Goal: Task Accomplishment & Management: Manage account settings

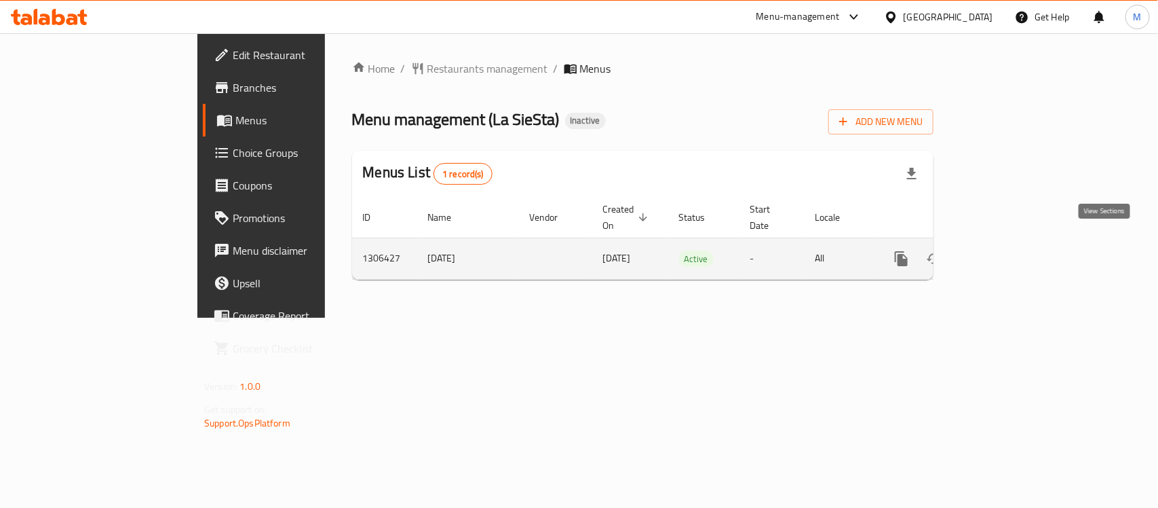
click at [1008, 250] on icon "enhanced table" at bounding box center [999, 258] width 16 height 16
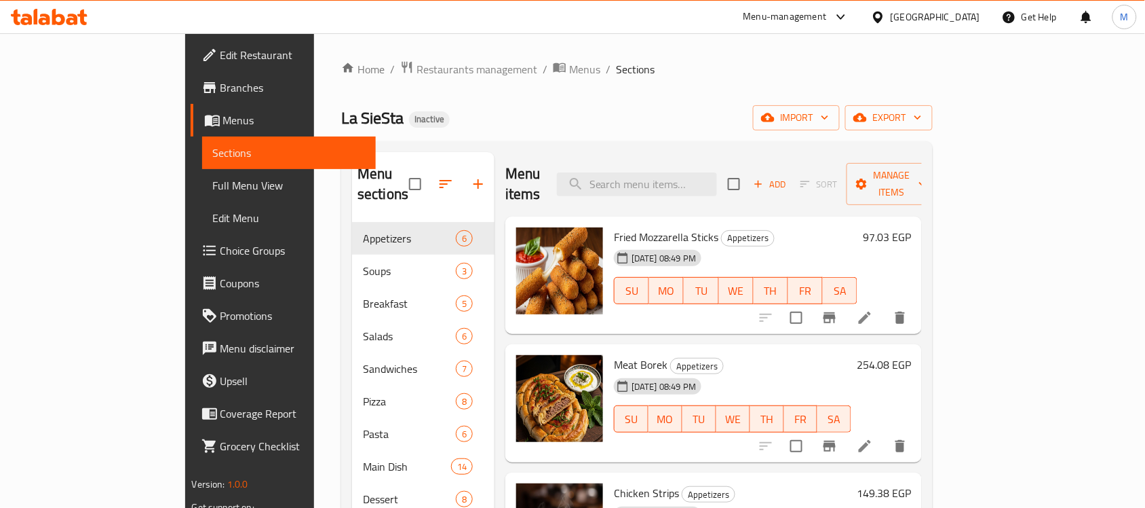
click at [700, 62] on ol "Home / Restaurants management / Menus / Sections" at bounding box center [637, 69] width 592 height 18
click at [922, 119] on span "export" at bounding box center [889, 117] width 66 height 17
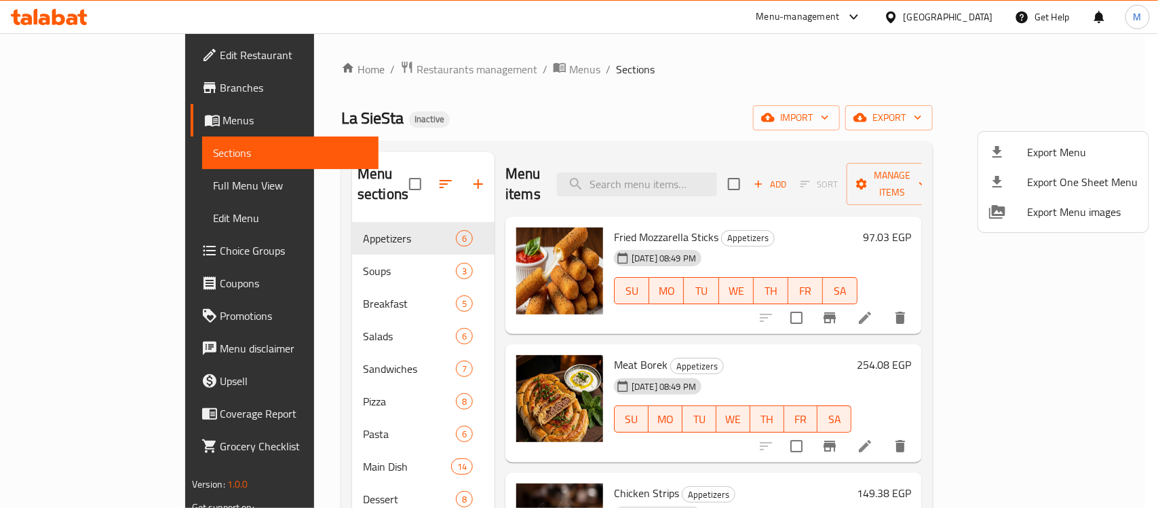
click at [734, 100] on div at bounding box center [579, 254] width 1158 height 508
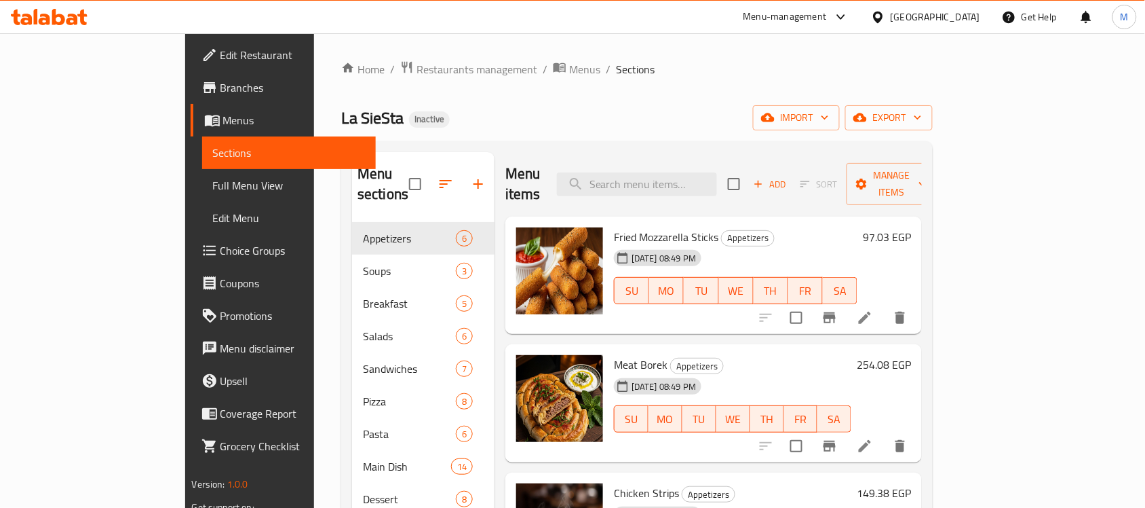
click at [213, 184] on span "Full Menu View" at bounding box center [289, 185] width 153 height 16
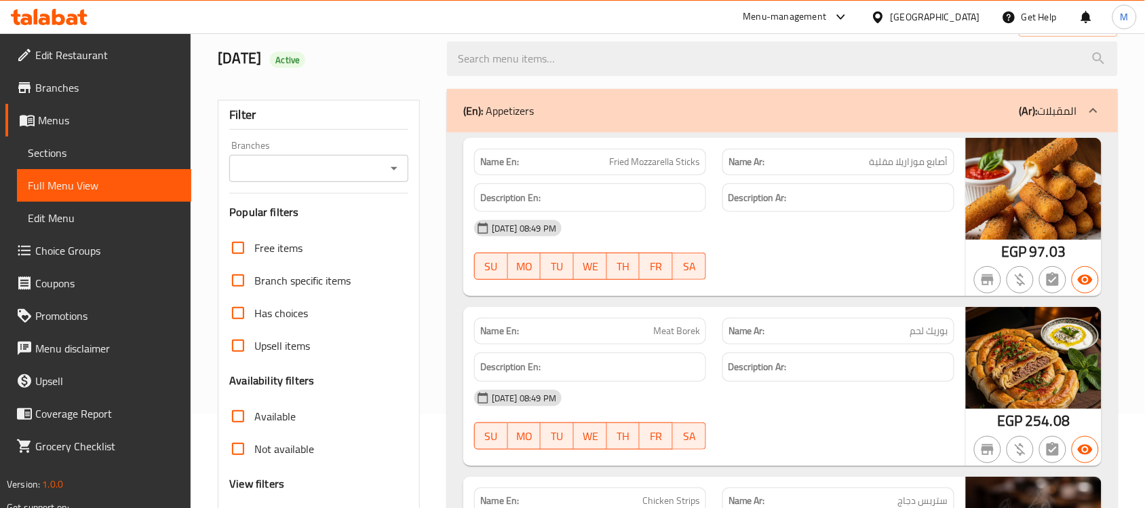
scroll to position [170, 0]
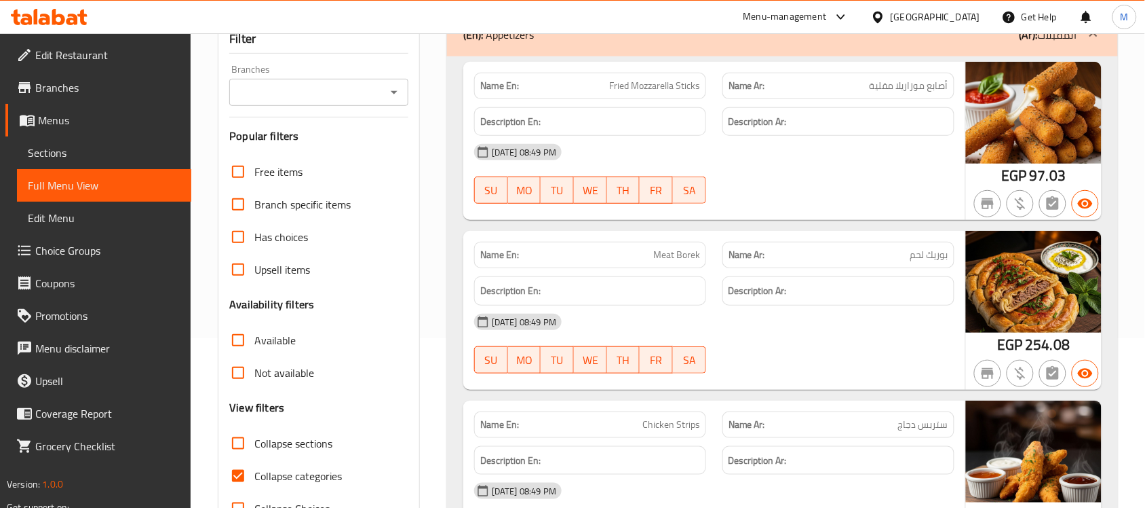
click at [249, 466] on input "Collapse categories" at bounding box center [238, 475] width 33 height 33
checkbox input "false"
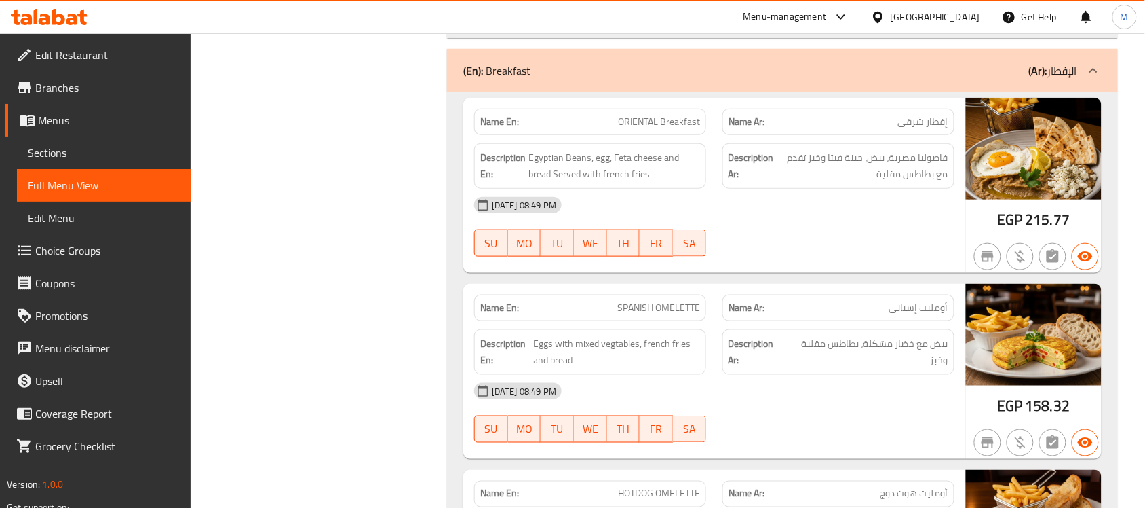
scroll to position [0, 0]
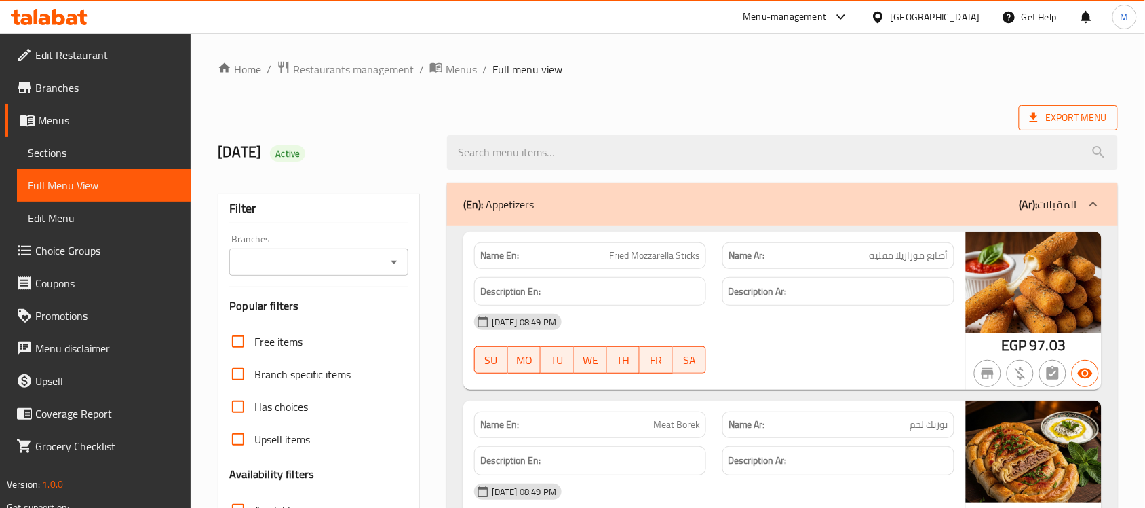
click at [1030, 117] on icon at bounding box center [1034, 118] width 14 height 14
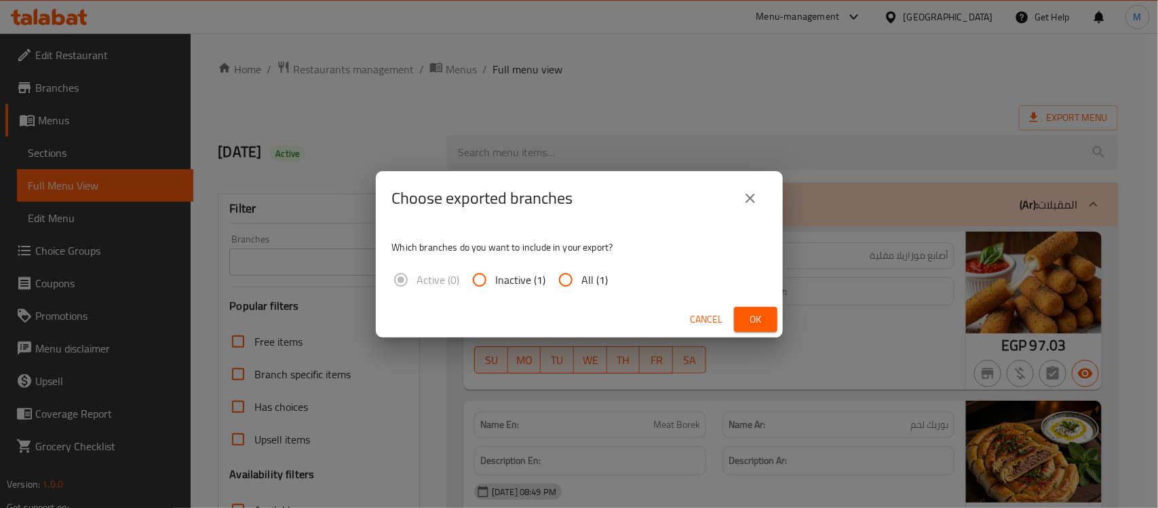
click at [605, 273] on span "All (1)" at bounding box center [595, 279] width 26 height 16
click at [582, 273] on input "All (1)" at bounding box center [566, 279] width 33 height 33
radio input "true"
click at [757, 311] on span "Ok" at bounding box center [756, 319] width 22 height 17
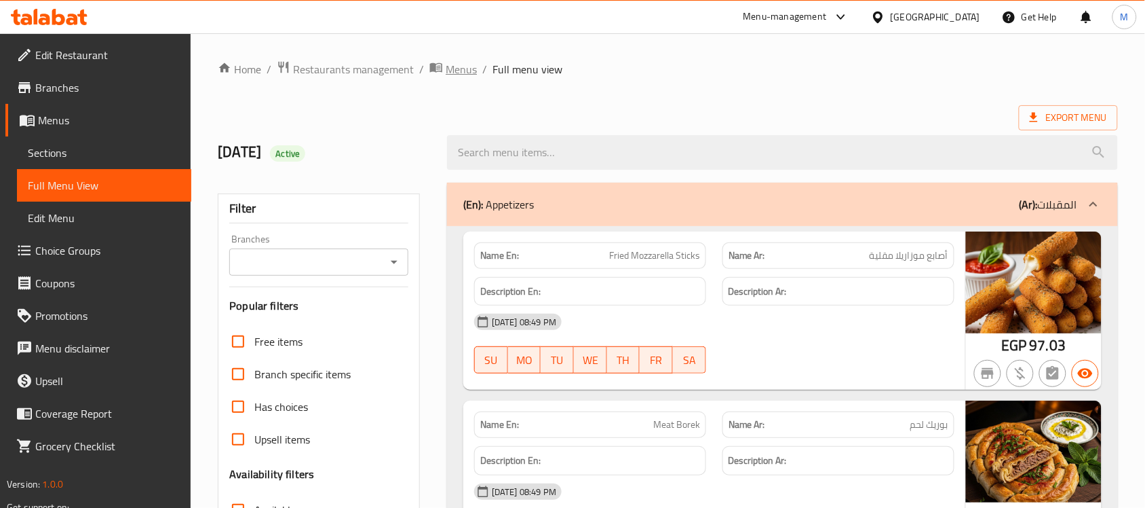
click at [465, 68] on span "Menus" at bounding box center [461, 69] width 31 height 16
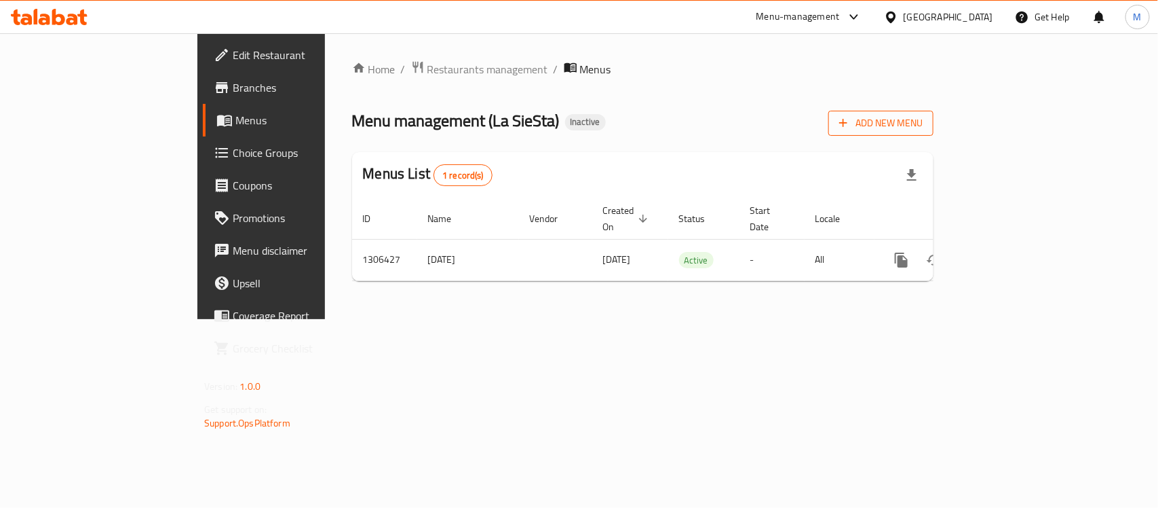
click at [923, 127] on span "Add New Menu" at bounding box center [880, 123] width 83 height 17
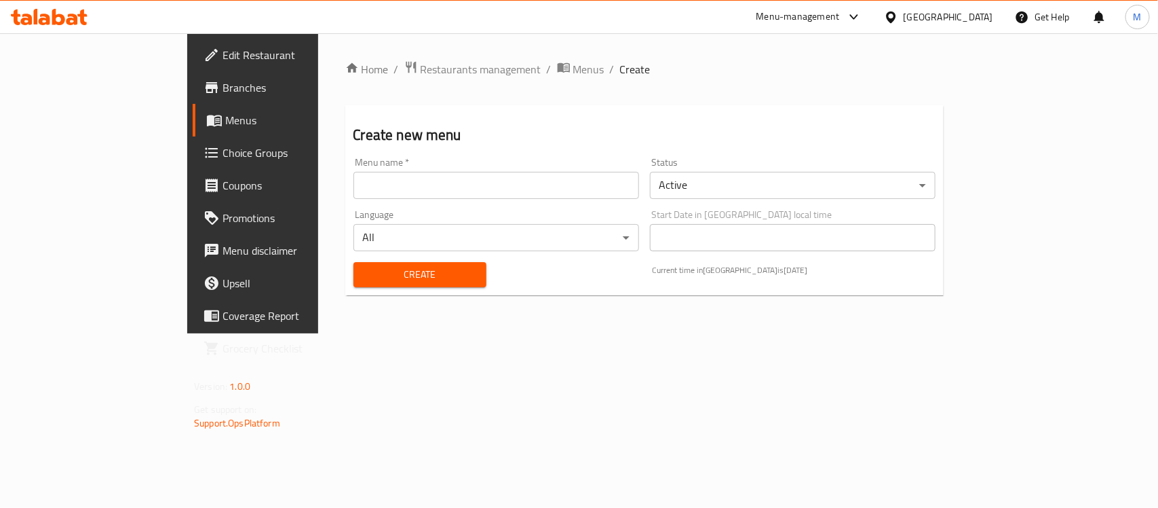
click at [375, 191] on input "text" at bounding box center [497, 185] width 286 height 27
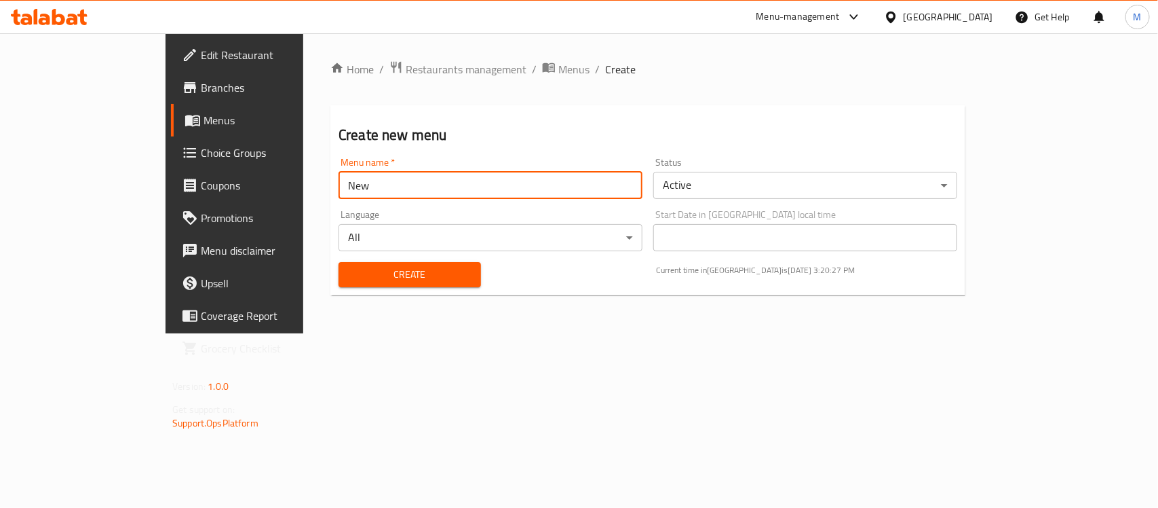
type input "New"
click at [349, 275] on span "Create" at bounding box center [409, 274] width 121 height 17
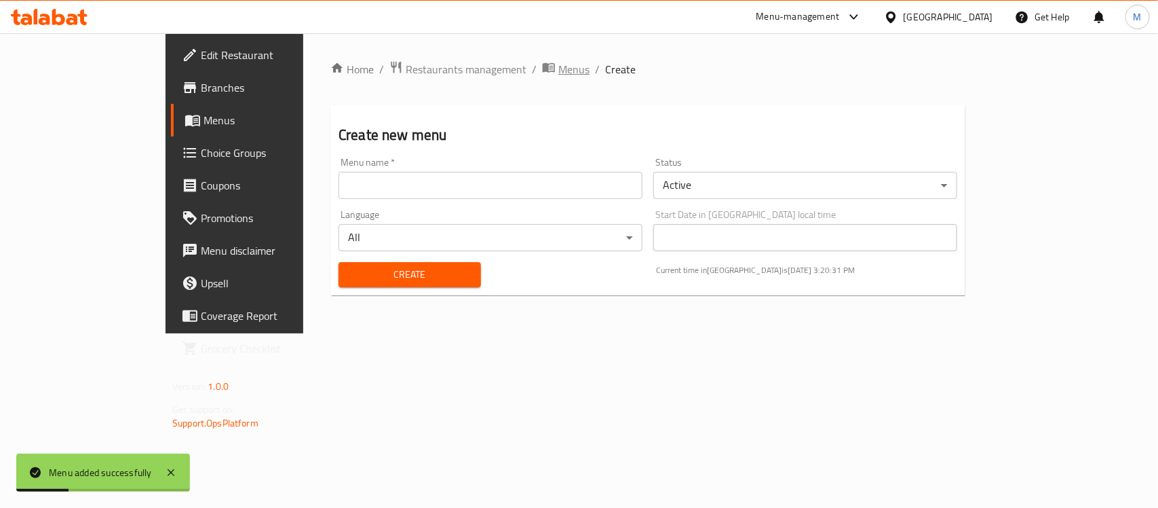
click at [558, 66] on span "Menus" at bounding box center [573, 69] width 31 height 16
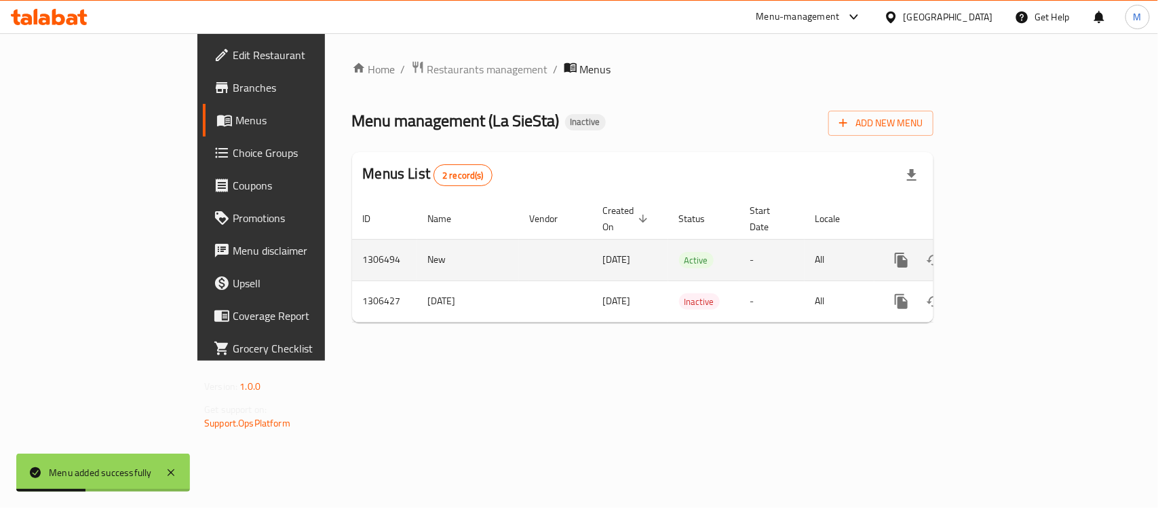
click at [1008, 252] on icon "enhanced table" at bounding box center [999, 260] width 16 height 16
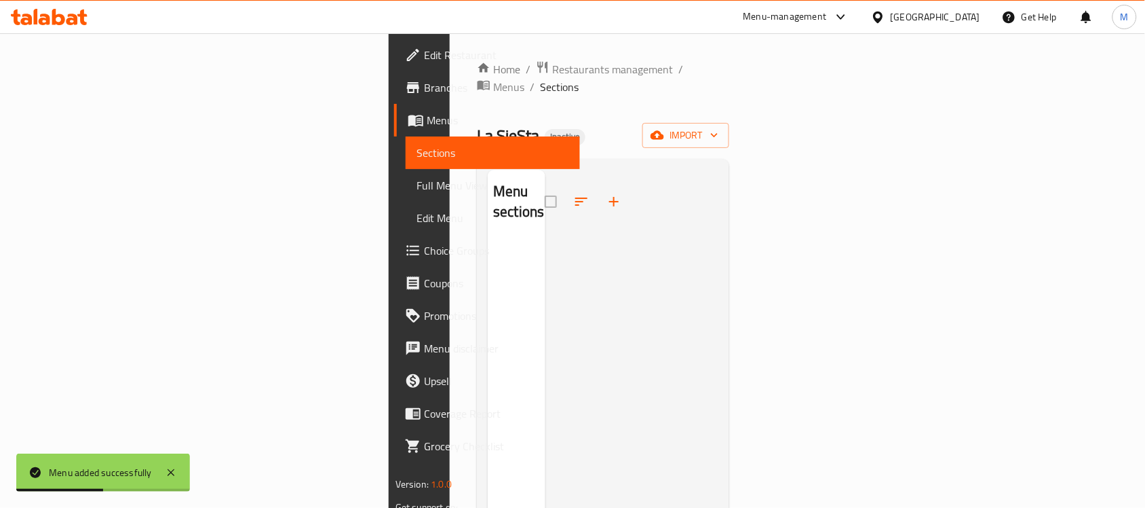
click at [729, 131] on div "Home / Restaurants management / Menus / Sections La SieSta Inactive import Menu…" at bounding box center [603, 374] width 252 height 628
click at [719, 127] on span "import" at bounding box center [685, 135] width 65 height 17
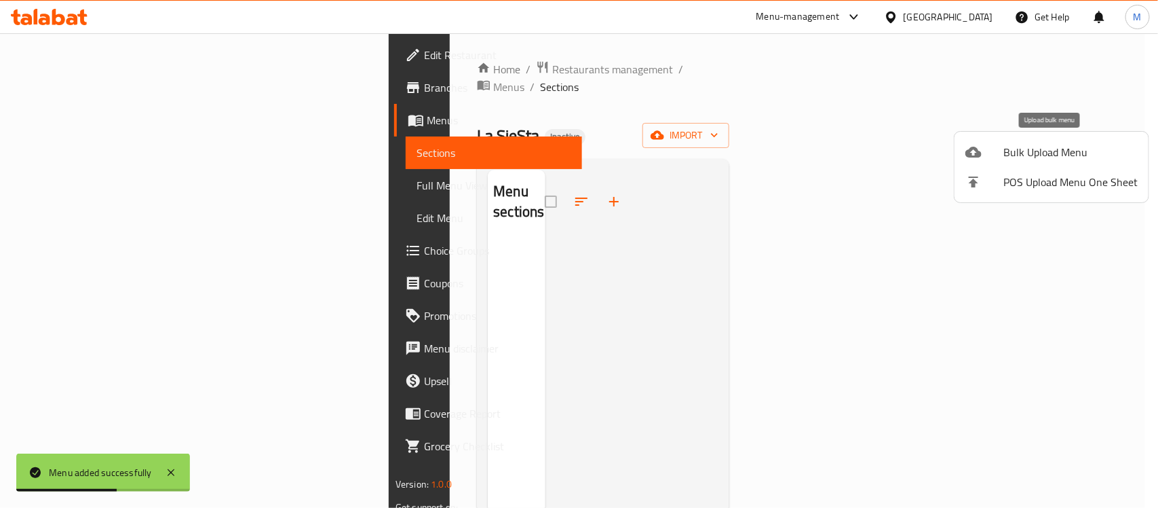
click at [998, 145] on div at bounding box center [985, 152] width 38 height 16
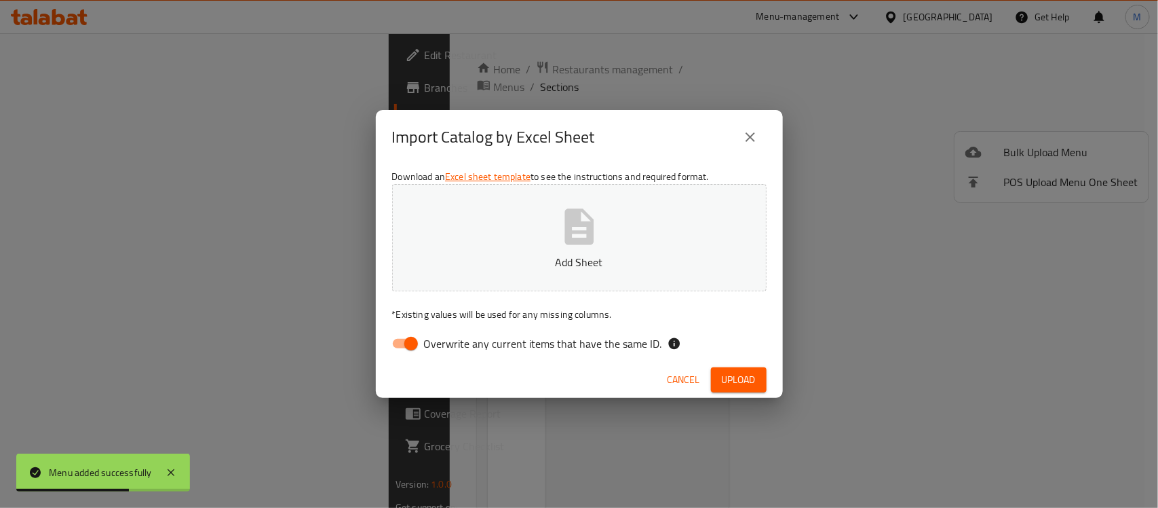
click at [387, 356] on div "Download an Excel sheet template to see the instructions and required format. A…" at bounding box center [579, 262] width 407 height 197
click at [395, 347] on input "Overwrite any current items that have the same ID." at bounding box center [411, 343] width 77 height 26
checkbox input "false"
click at [664, 134] on div "Import Catalog by Excel Sheet" at bounding box center [579, 137] width 375 height 33
click at [731, 373] on span "Upload" at bounding box center [739, 379] width 34 height 17
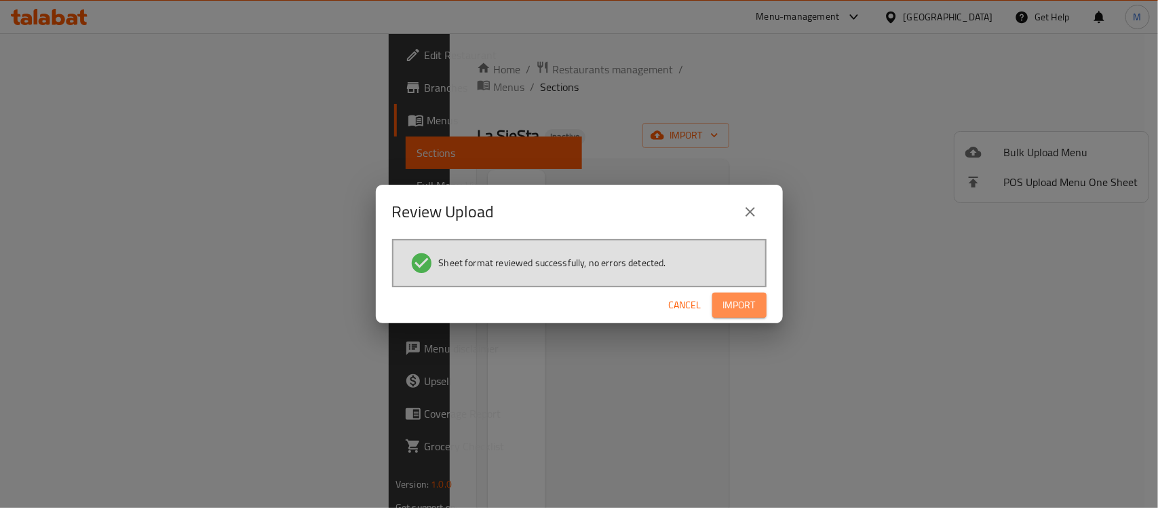
click at [758, 307] on button "Import" at bounding box center [739, 304] width 54 height 25
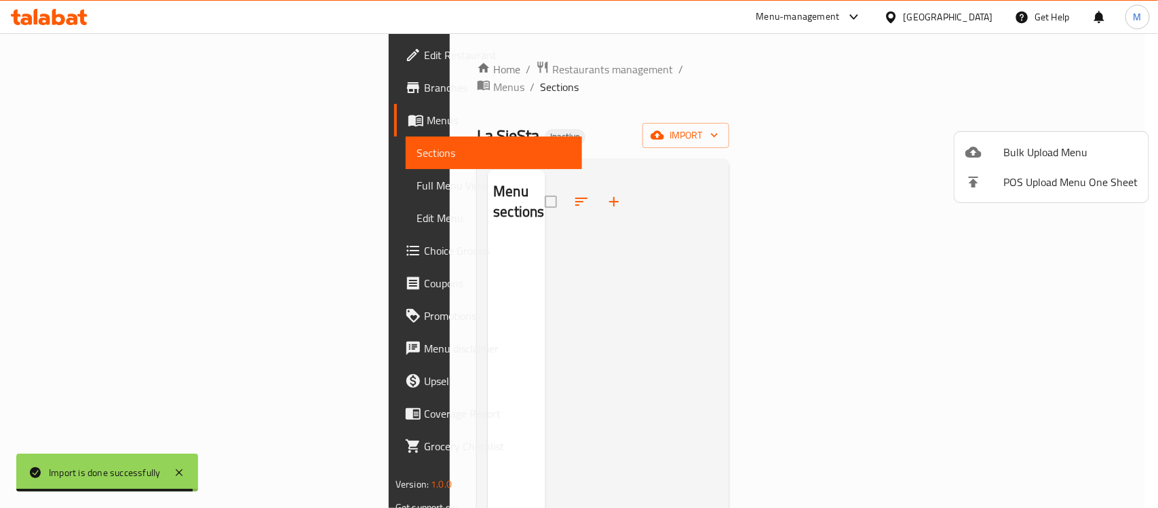
click at [612, 90] on div at bounding box center [579, 254] width 1158 height 508
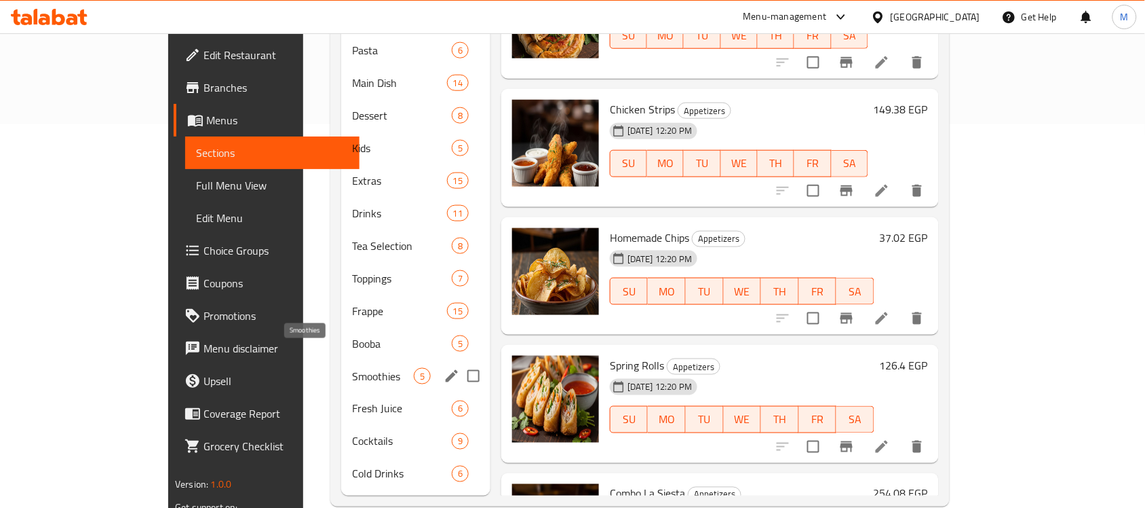
scroll to position [387, 0]
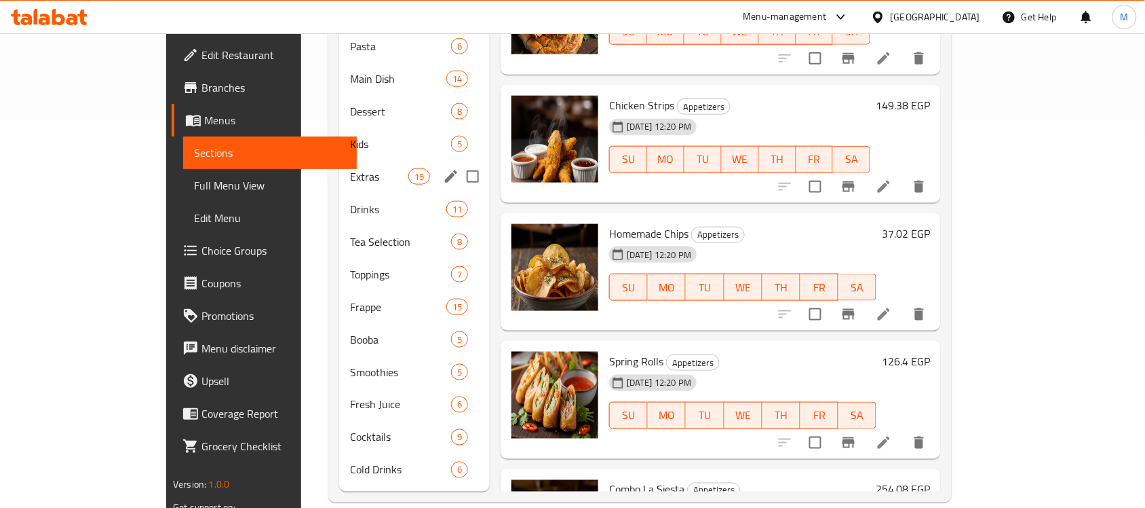
click at [350, 168] on span "Extras" at bounding box center [379, 176] width 58 height 16
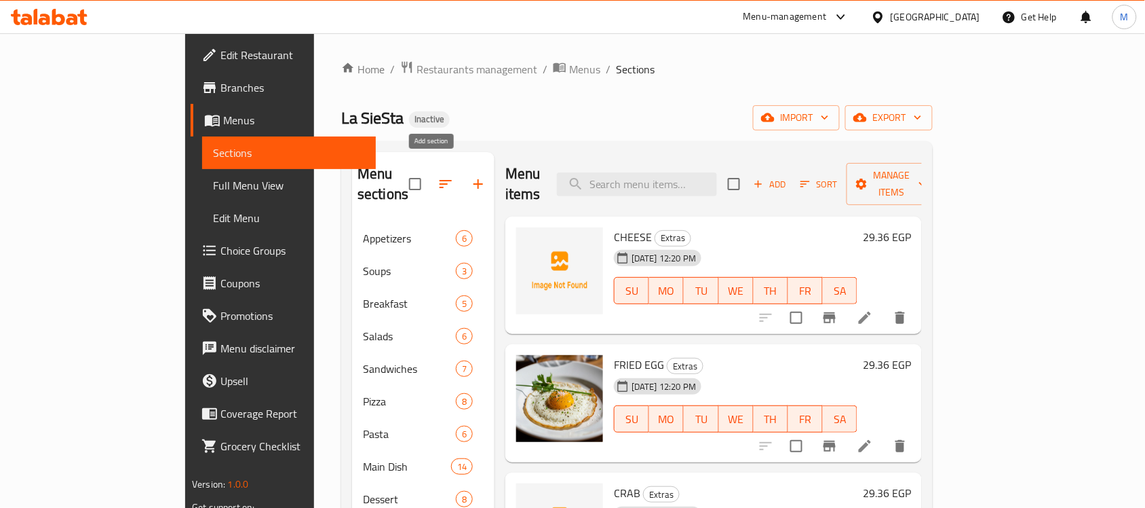
click at [462, 171] on button "button" at bounding box center [478, 184] width 33 height 33
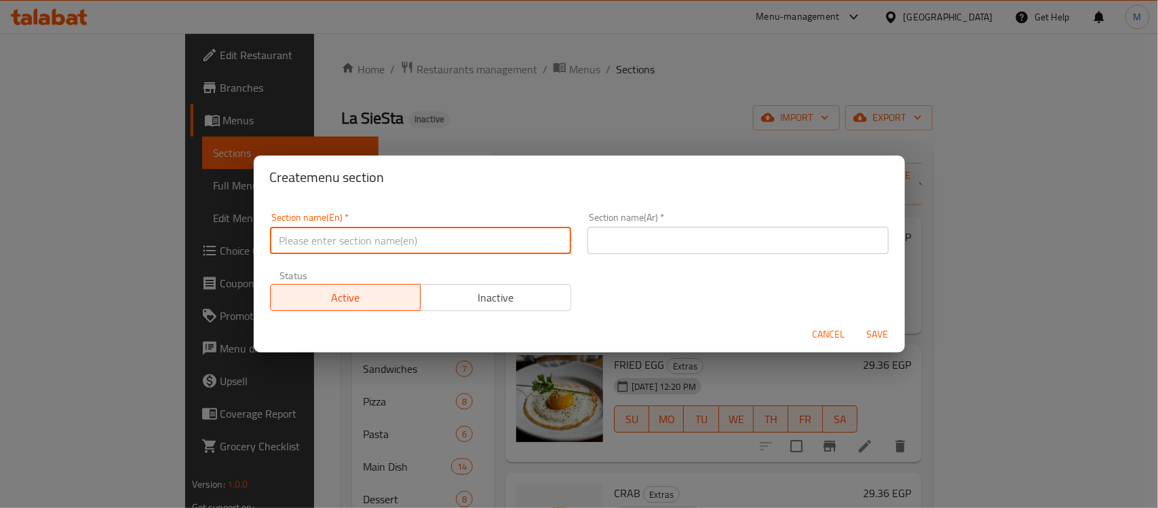
click at [372, 250] on input "text" at bounding box center [420, 240] width 301 height 27
type input "Extra Flavors"
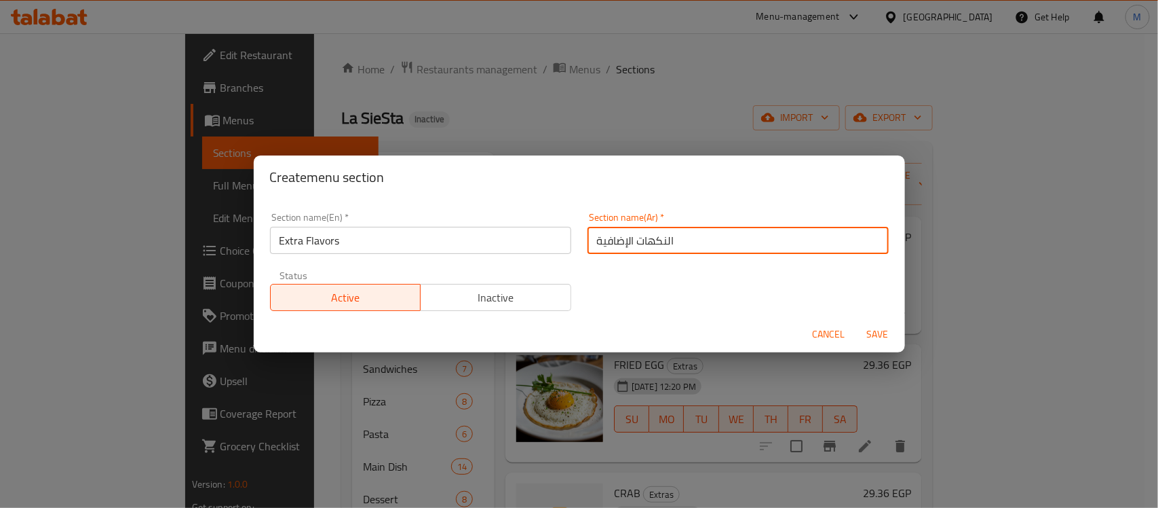
type input "النكهات الإضافية"
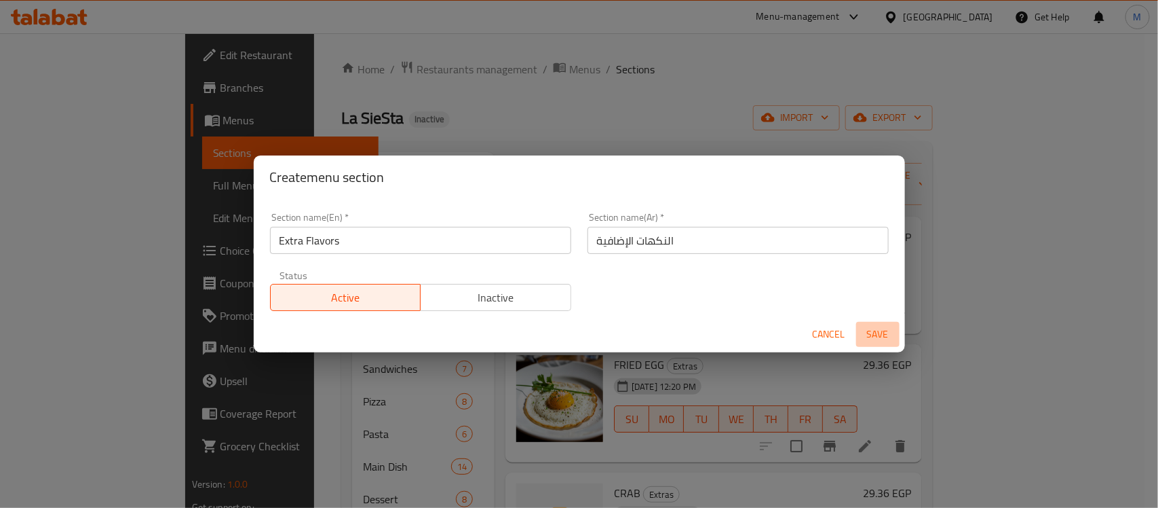
click at [875, 330] on span "Save" at bounding box center [878, 334] width 33 height 17
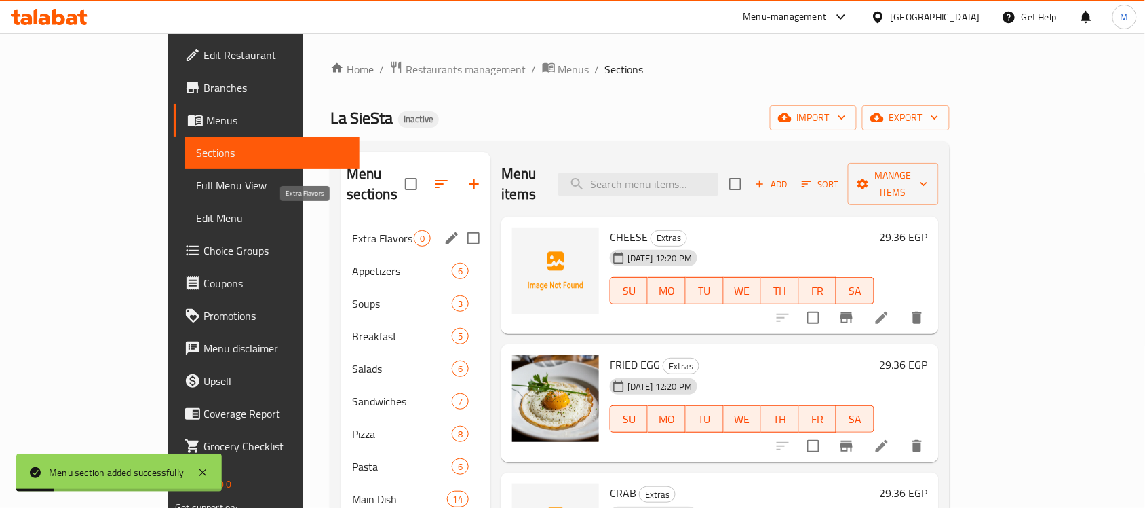
click at [352, 230] on span "Extra Flavors" at bounding box center [383, 238] width 62 height 16
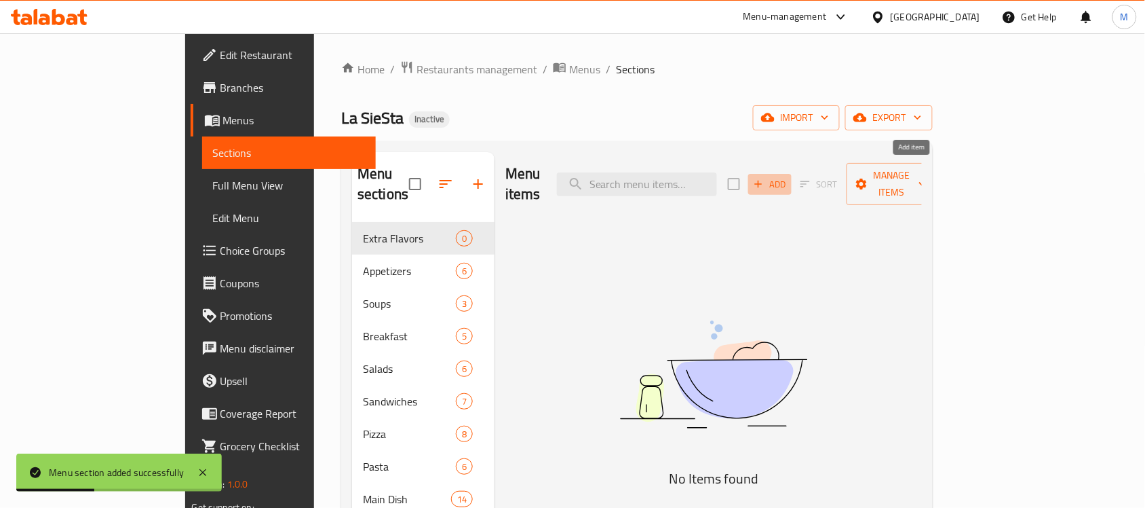
click at [765, 178] on icon "button" at bounding box center [759, 184] width 12 height 12
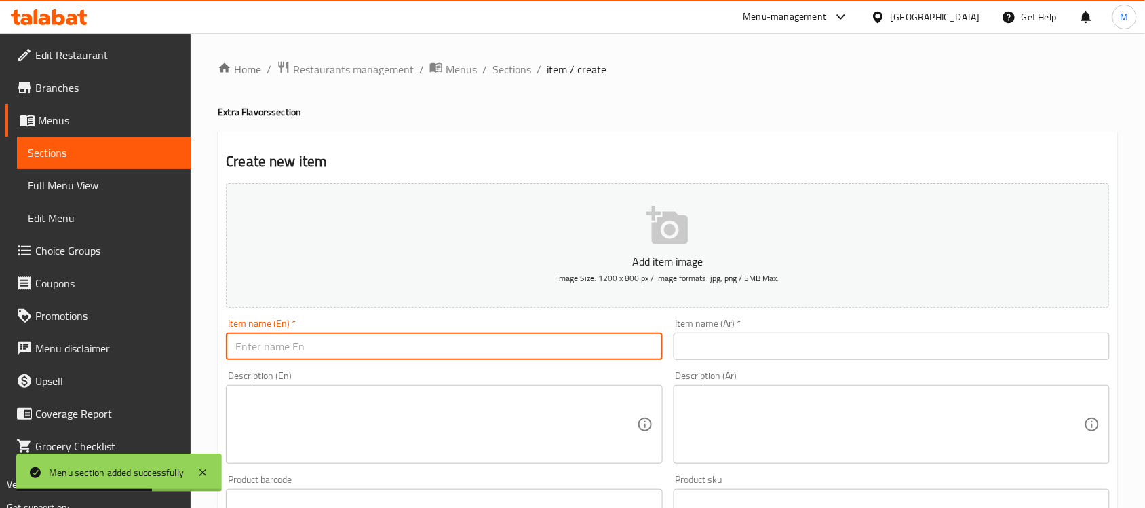
click at [338, 354] on input "text" at bounding box center [444, 345] width 436 height 27
paste input "Vanilla"
type input "Vanilla"
click at [740, 347] on input "text" at bounding box center [892, 345] width 436 height 27
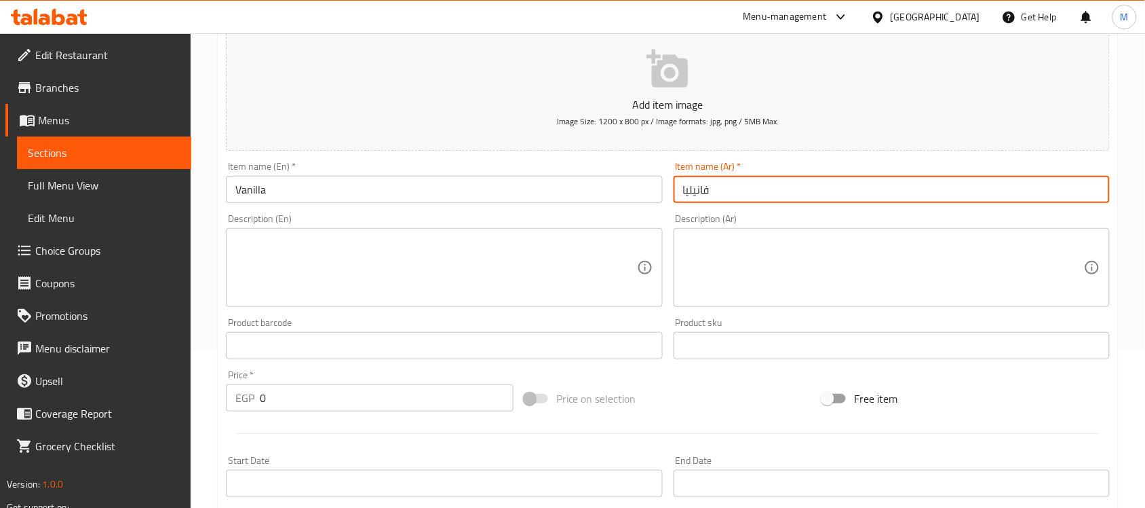
scroll to position [339, 0]
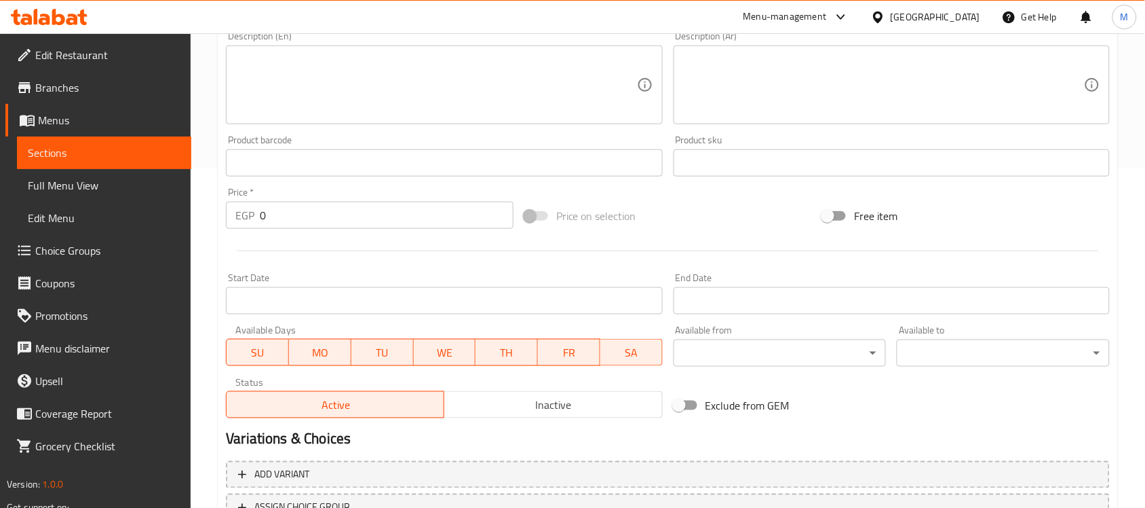
type input "فانيليا"
click at [292, 215] on input "0" at bounding box center [387, 215] width 254 height 27
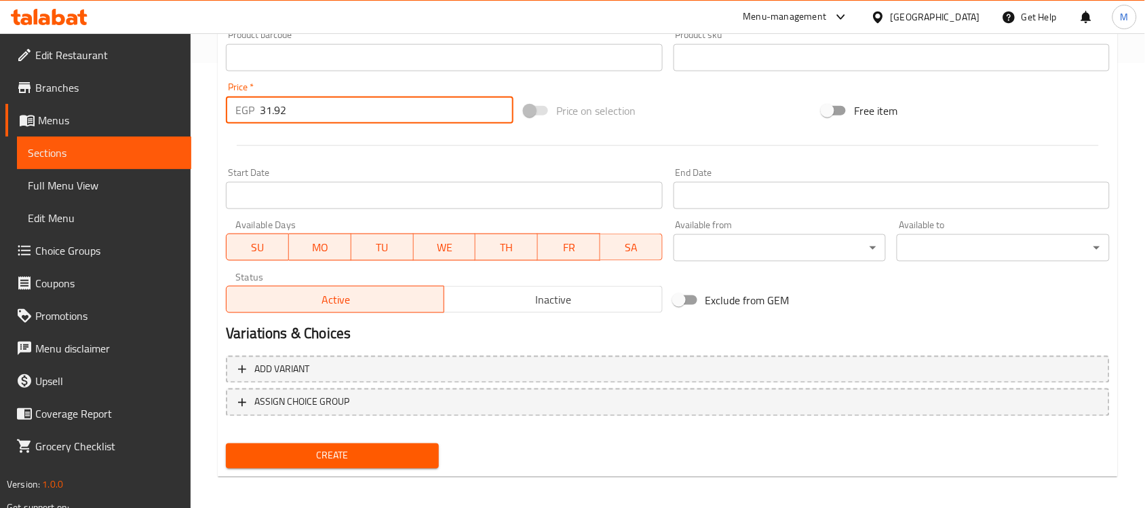
scroll to position [449, 0]
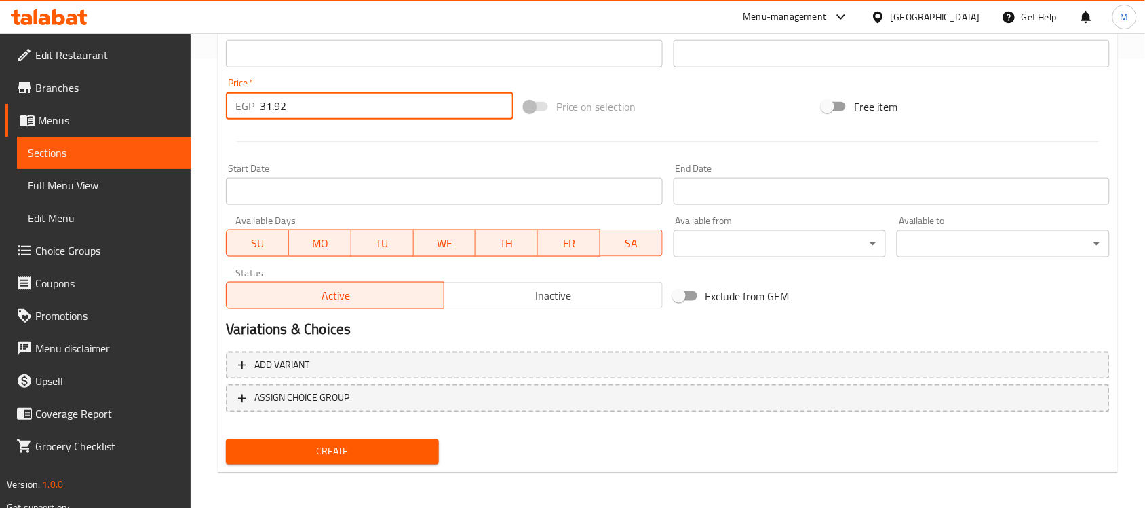
type input "31.92"
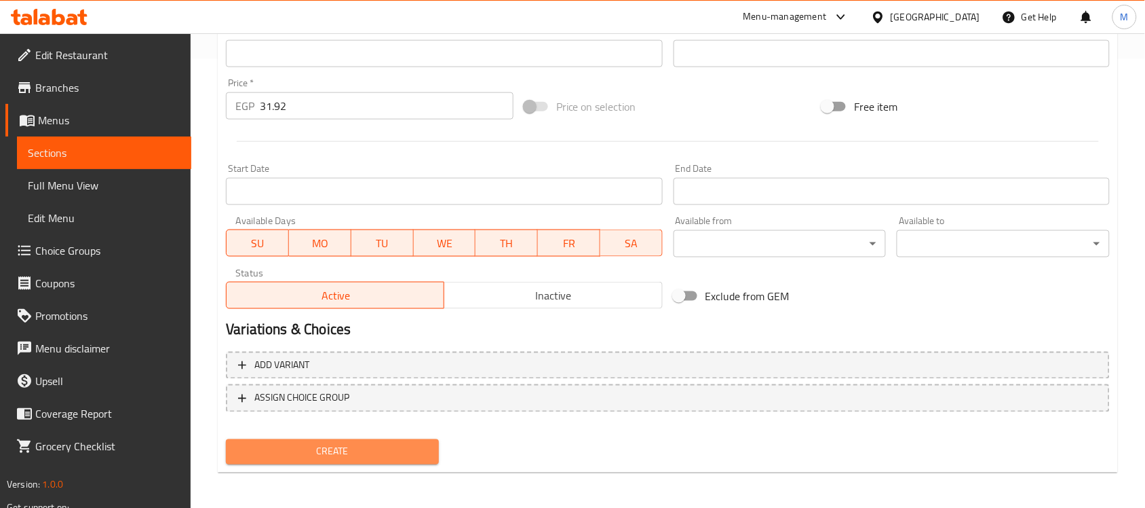
click at [402, 449] on span "Create" at bounding box center [332, 451] width 191 height 17
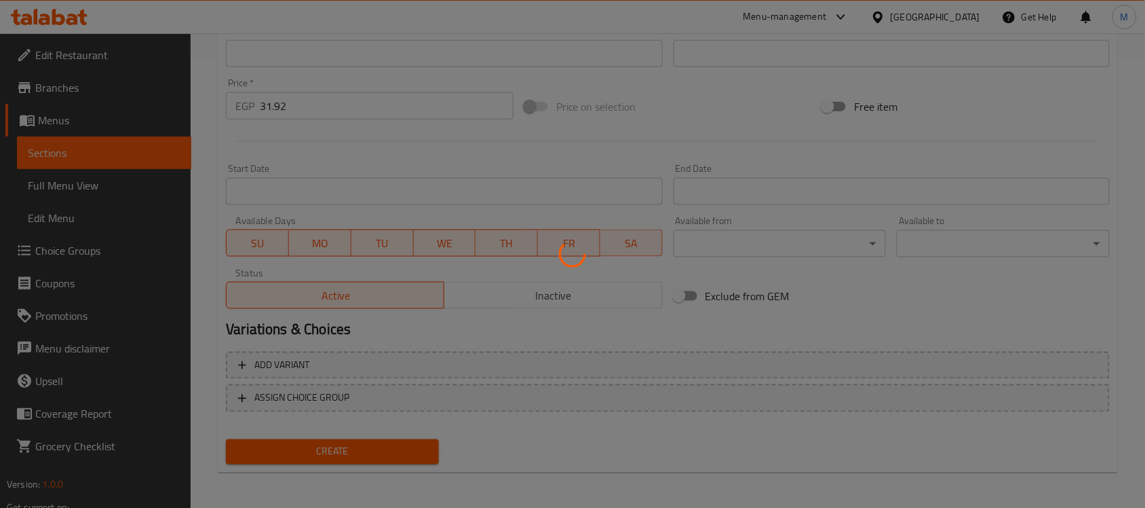
type input "0"
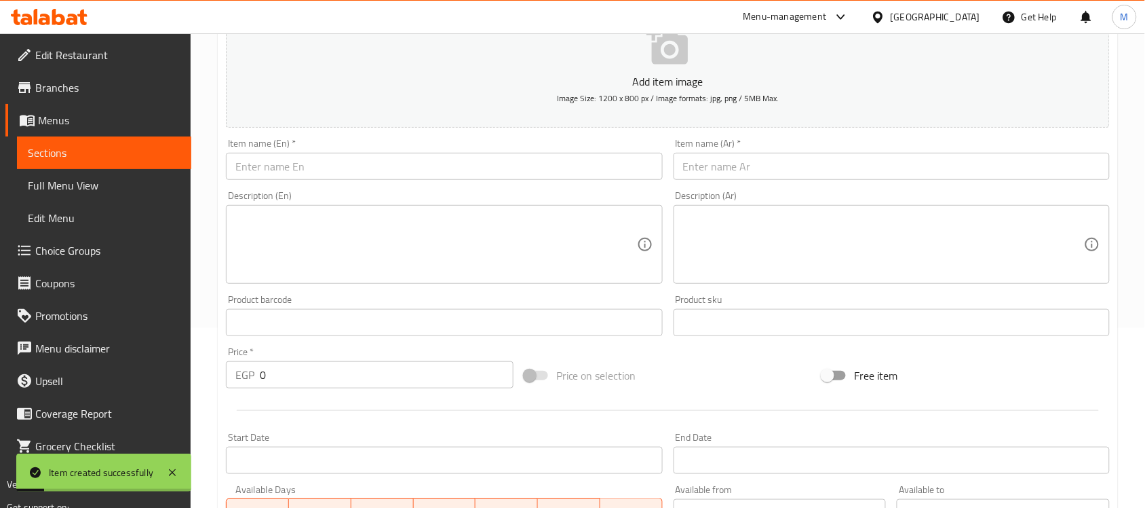
scroll to position [0, 0]
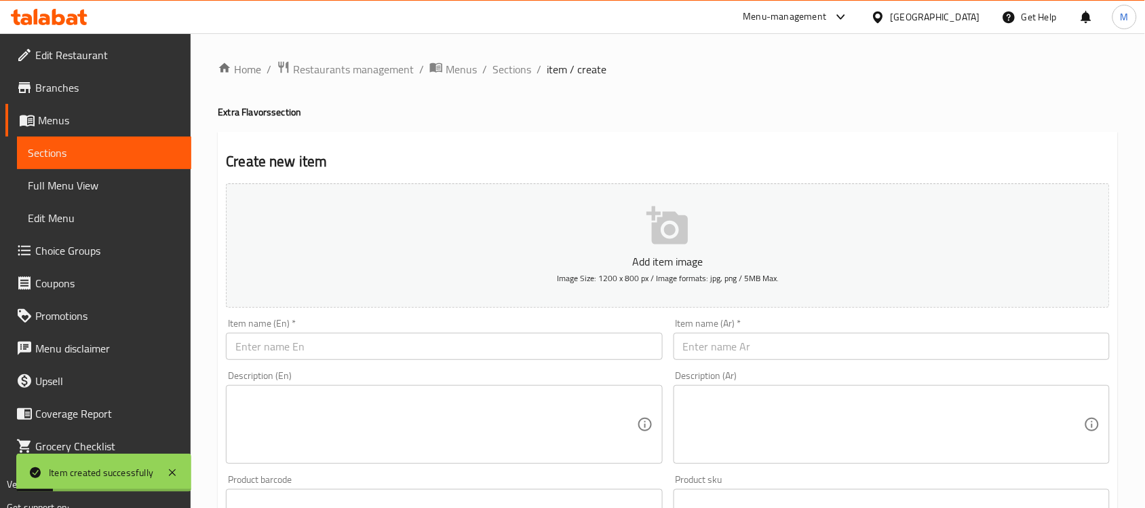
drag, startPoint x: 347, startPoint y: 350, endPoint x: 592, endPoint y: 370, distance: 246.5
click at [347, 350] on input "text" at bounding box center [444, 345] width 436 height 27
paste input "Caramel"
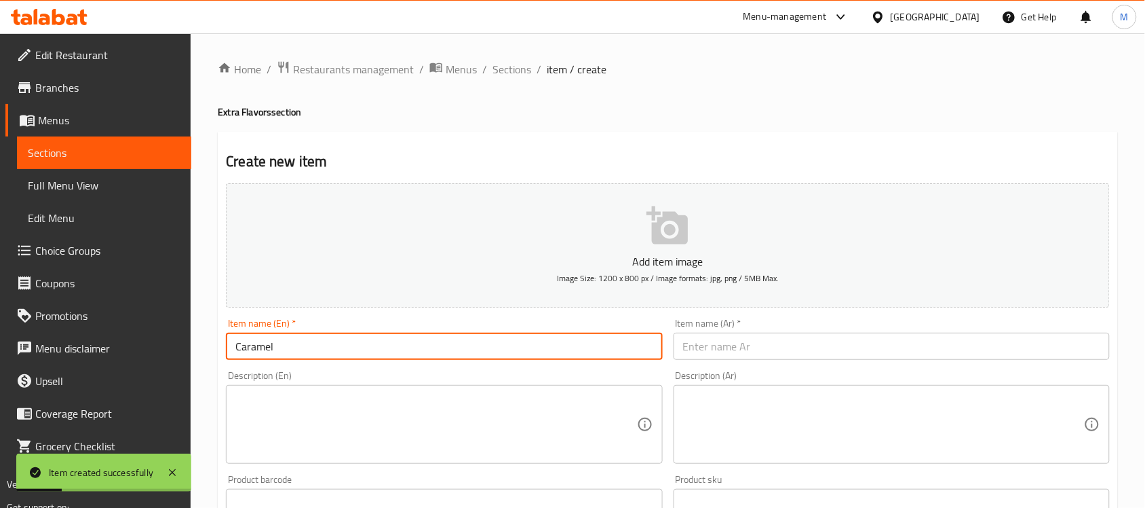
type input "Caramel"
click at [746, 347] on input "text" at bounding box center [892, 345] width 436 height 27
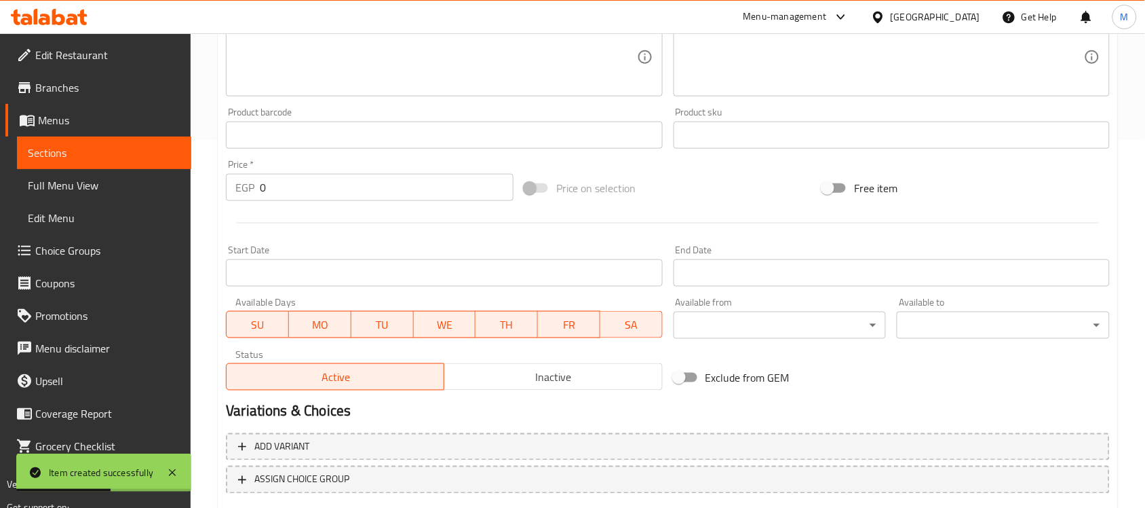
scroll to position [449, 0]
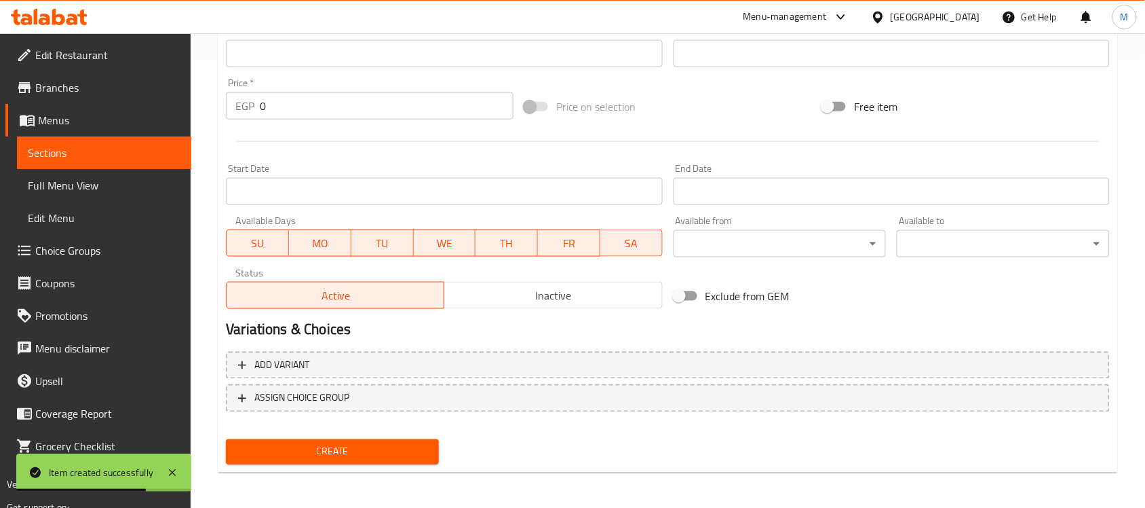
type input "كراميل"
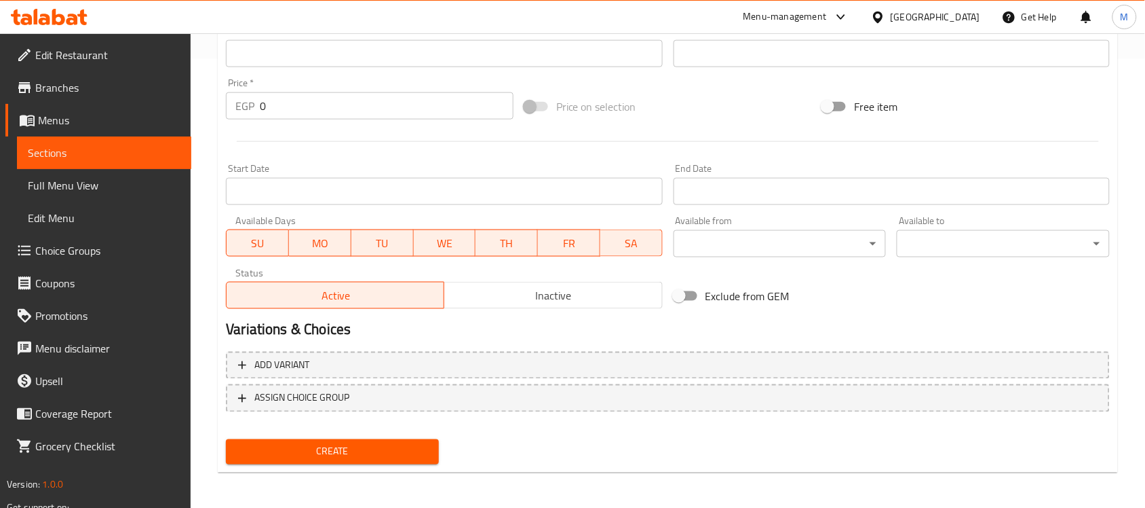
click at [400, 105] on input "0" at bounding box center [387, 105] width 254 height 27
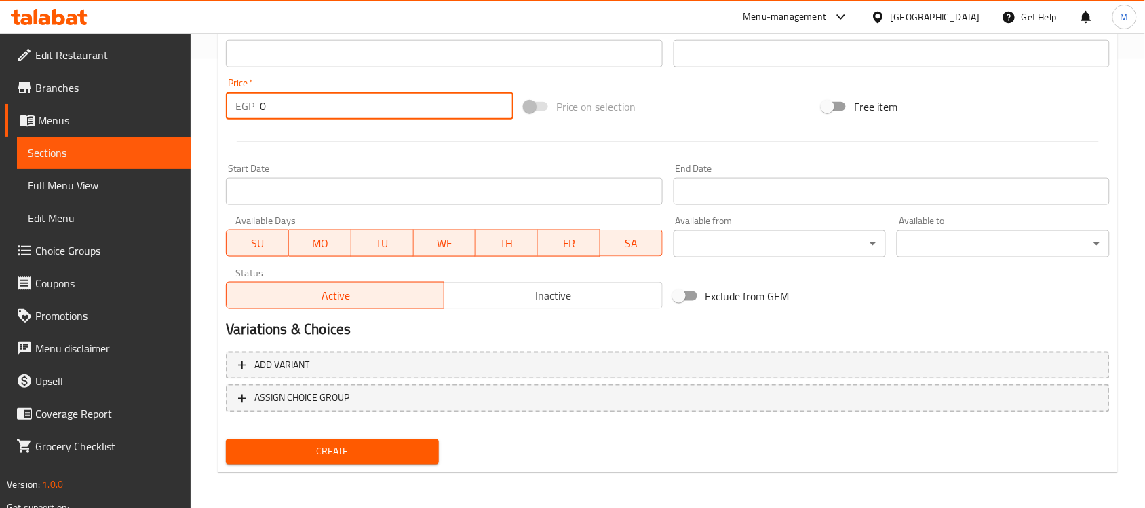
paste input "31.92"
paste input "number"
type input "31.92"
click at [381, 443] on span "Create" at bounding box center [332, 451] width 191 height 17
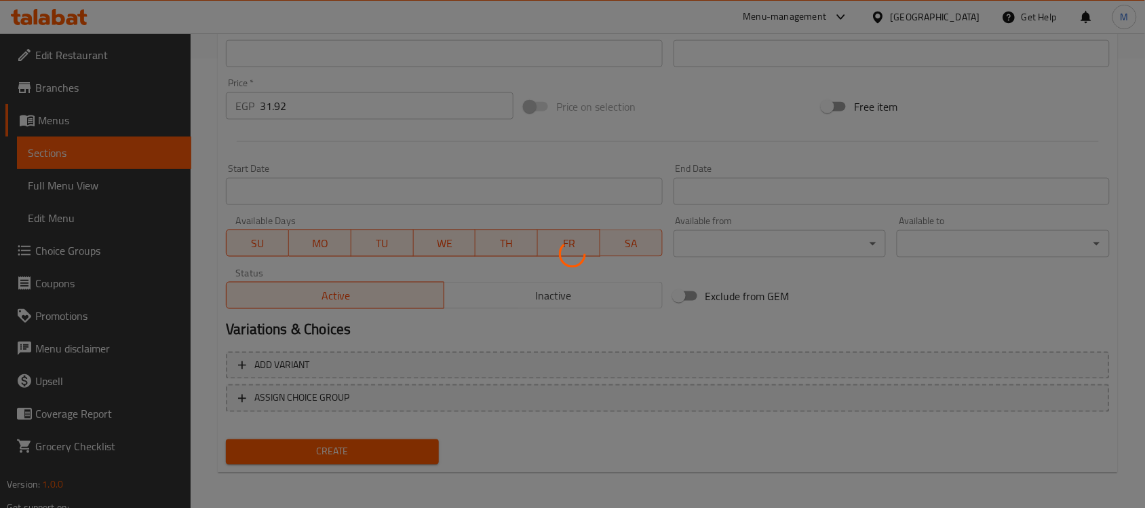
type input "0"
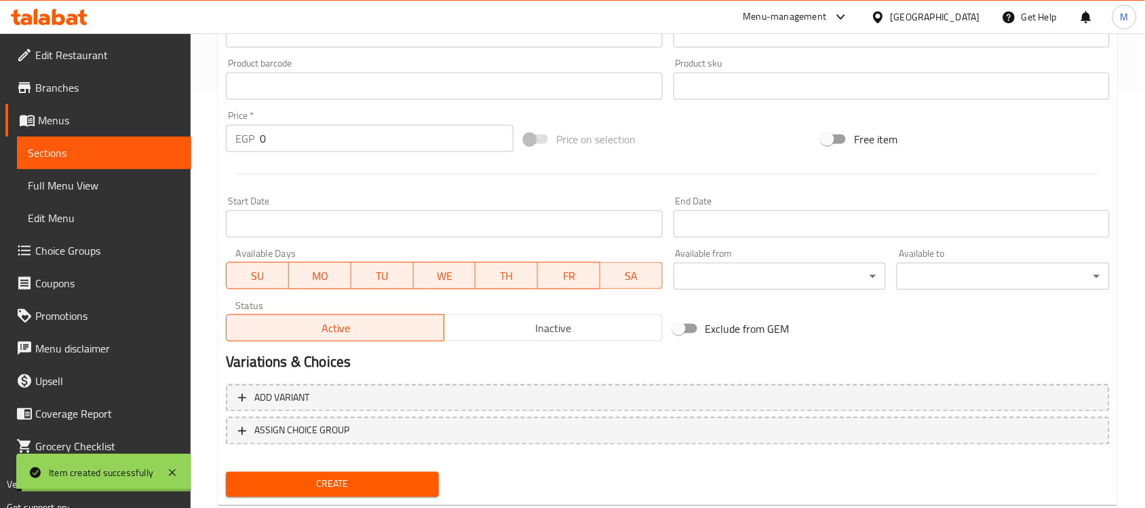
scroll to position [0, 0]
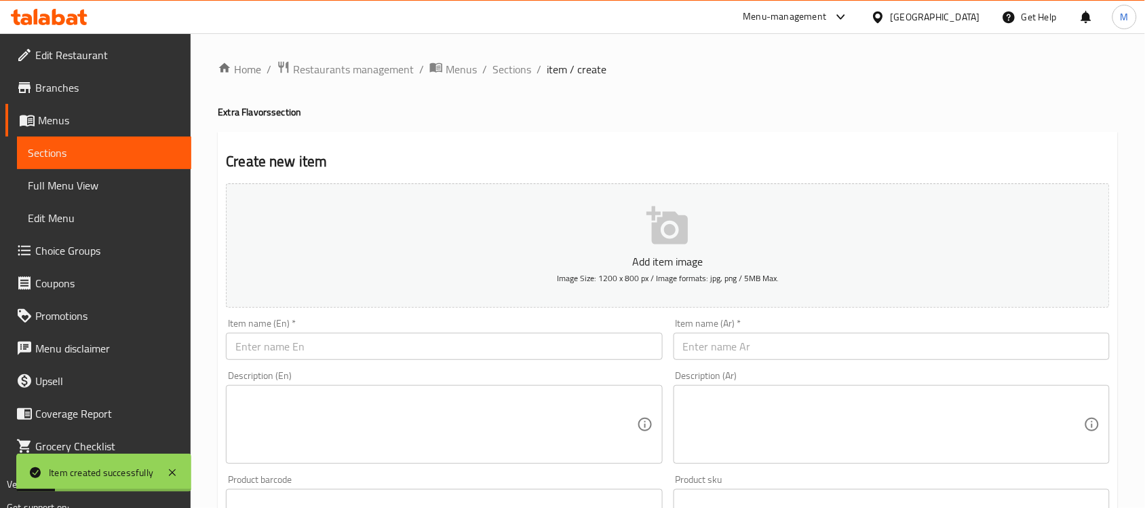
click at [399, 338] on input "text" at bounding box center [444, 345] width 436 height 27
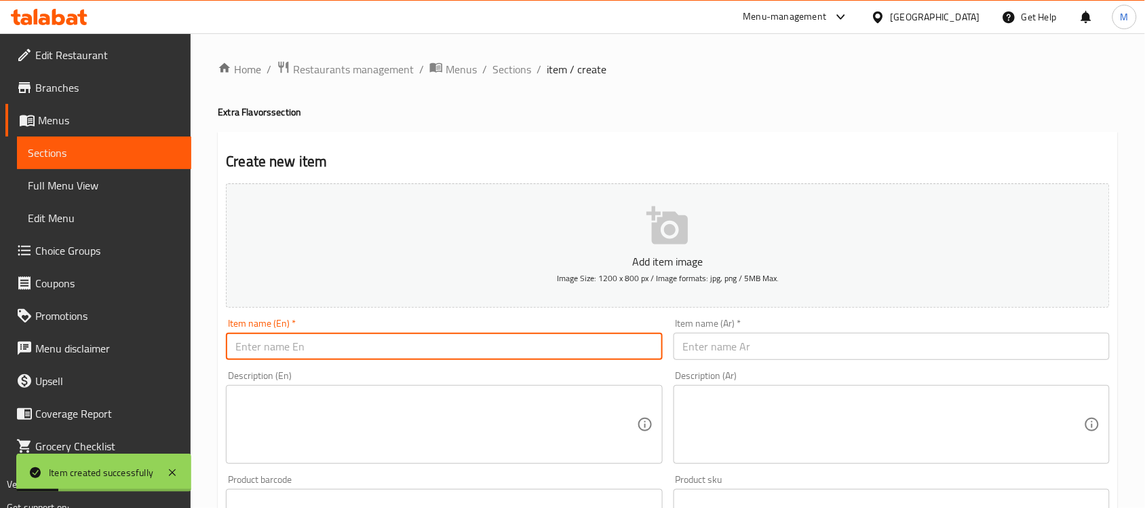
paste input "Hazelnut"
type input "Hazelnut"
drag, startPoint x: 809, startPoint y: 343, endPoint x: 808, endPoint y: 353, distance: 9.5
click at [809, 344] on input "text" at bounding box center [892, 345] width 436 height 27
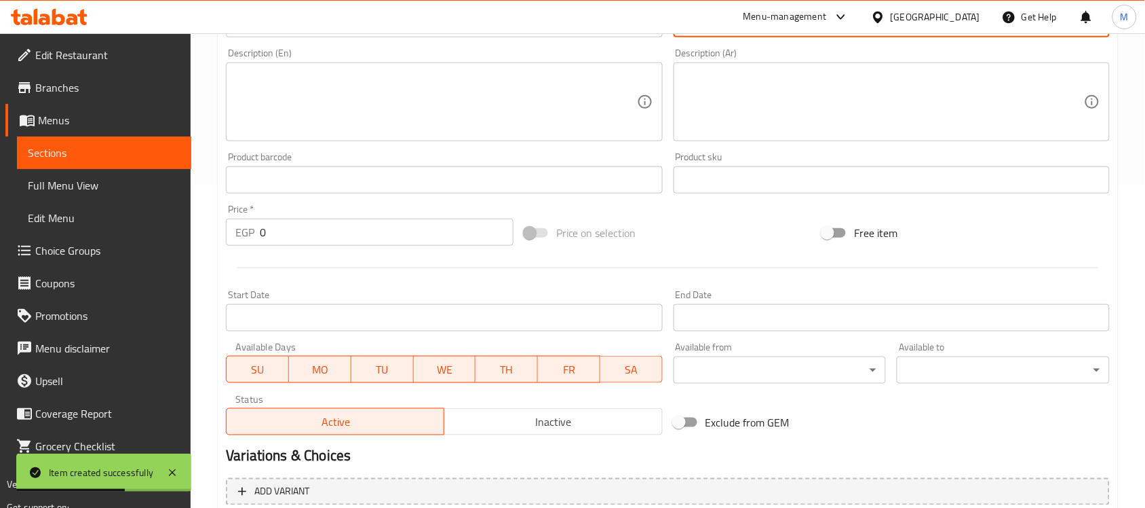
scroll to position [424, 0]
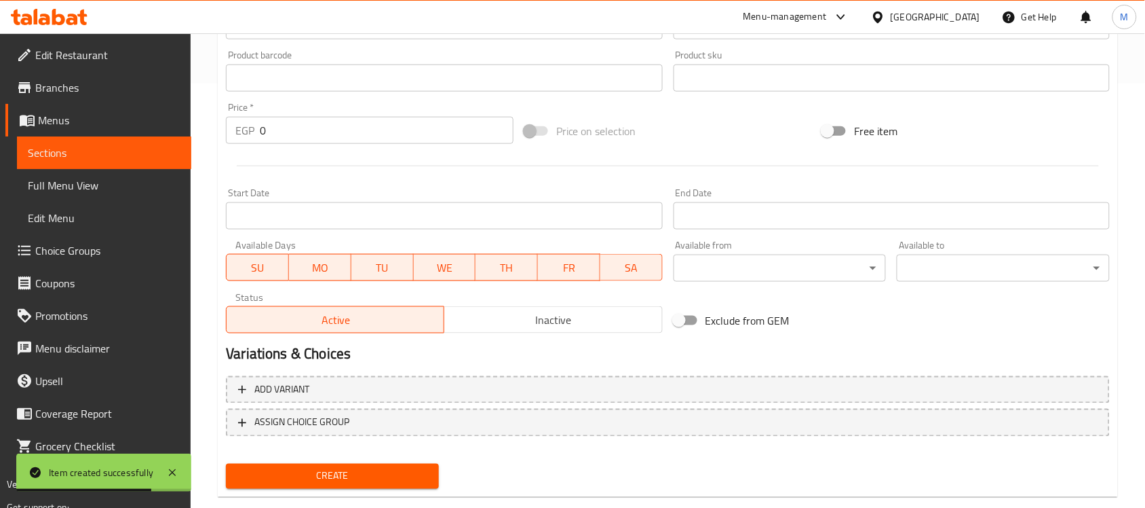
type input "بندق"
click at [394, 138] on input "0" at bounding box center [387, 130] width 254 height 27
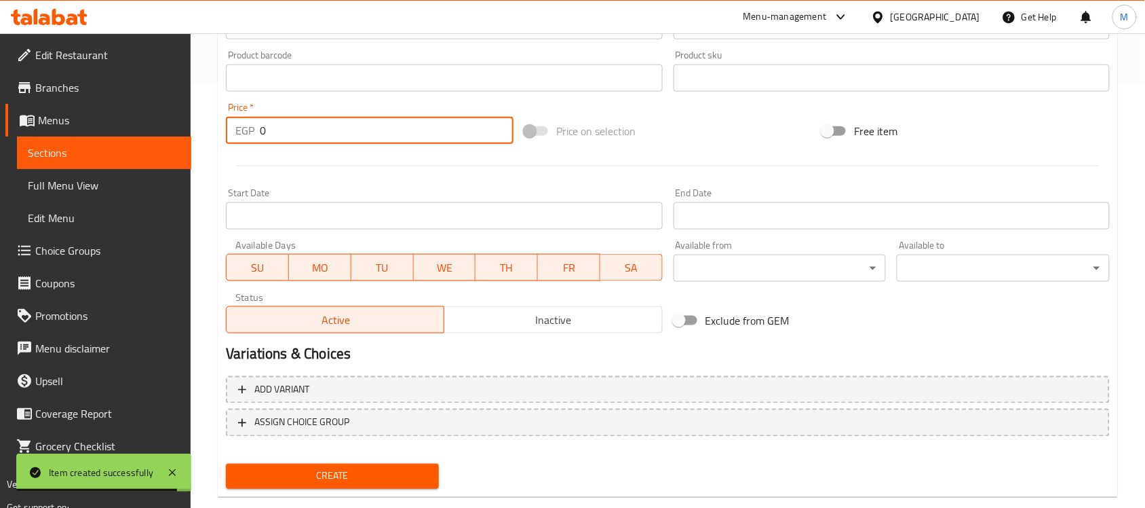
paste input "31.92"
type input "31.92"
click at [354, 468] on span "Create" at bounding box center [332, 476] width 191 height 17
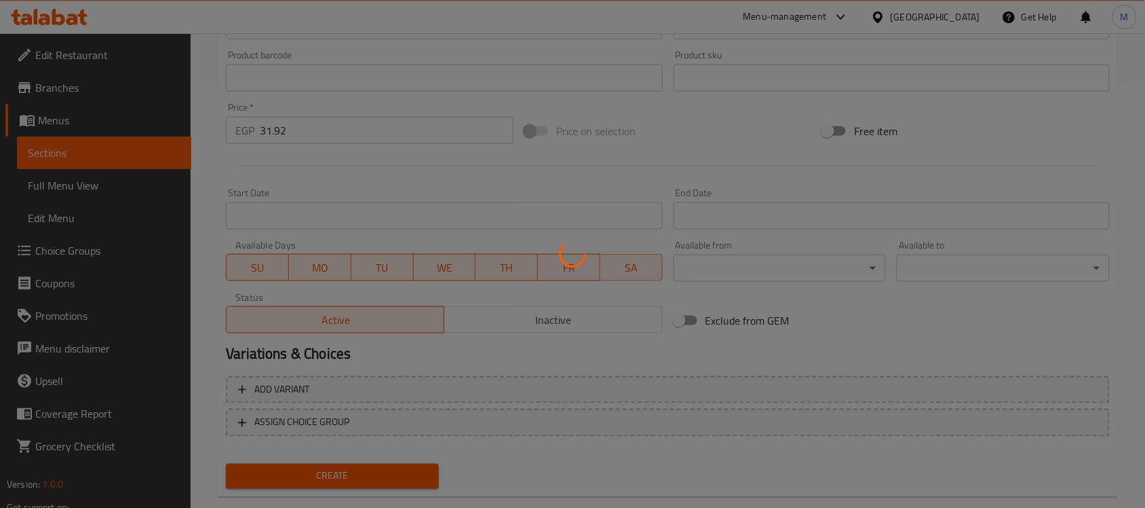
type input "0"
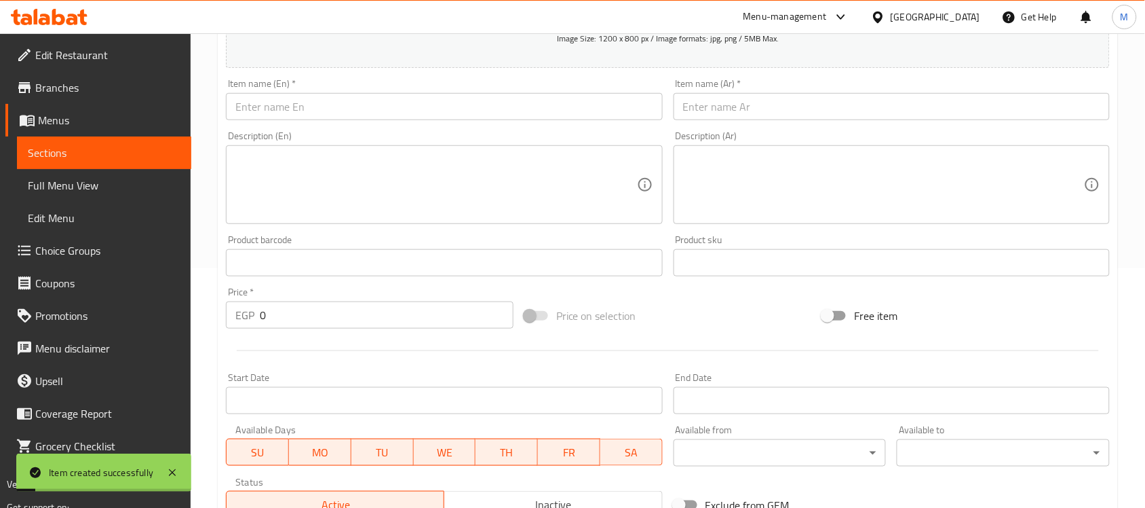
scroll to position [85, 0]
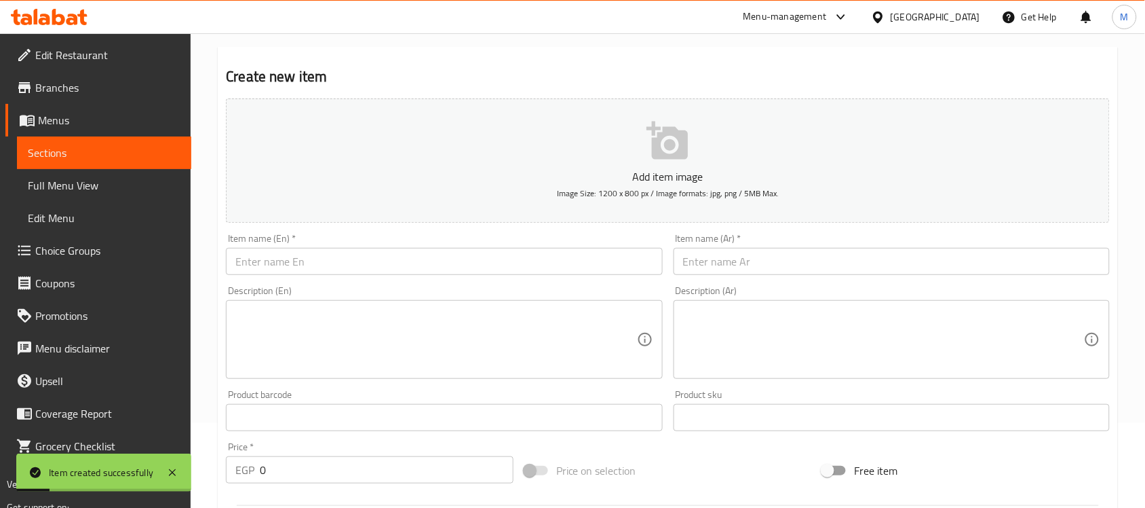
drag, startPoint x: 338, startPoint y: 263, endPoint x: 375, endPoint y: 275, distance: 38.6
click at [338, 263] on input "text" at bounding box center [444, 261] width 436 height 27
paste input "Cherry"
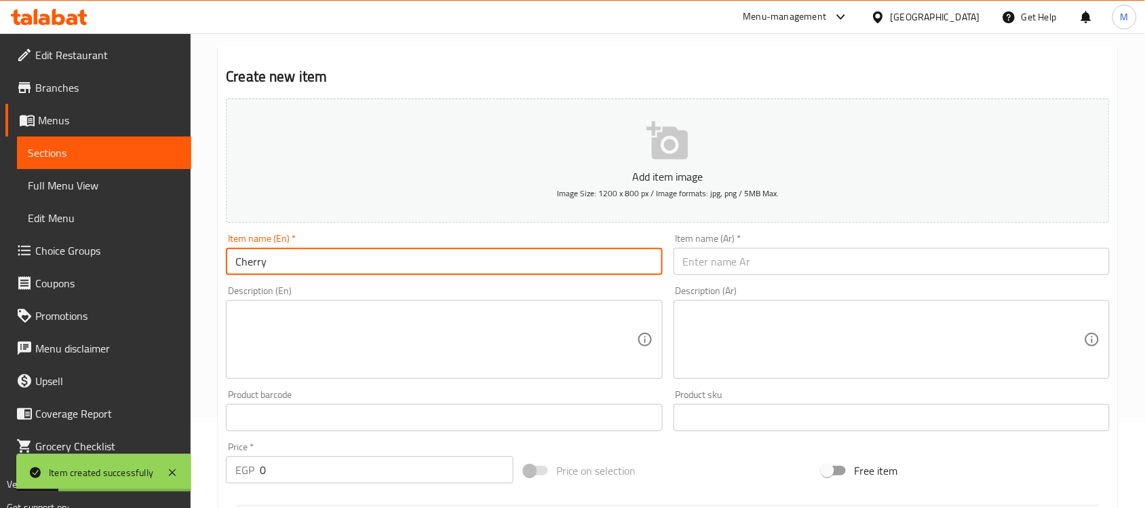
type input "Cherry"
click at [815, 254] on input "text" at bounding box center [892, 261] width 436 height 27
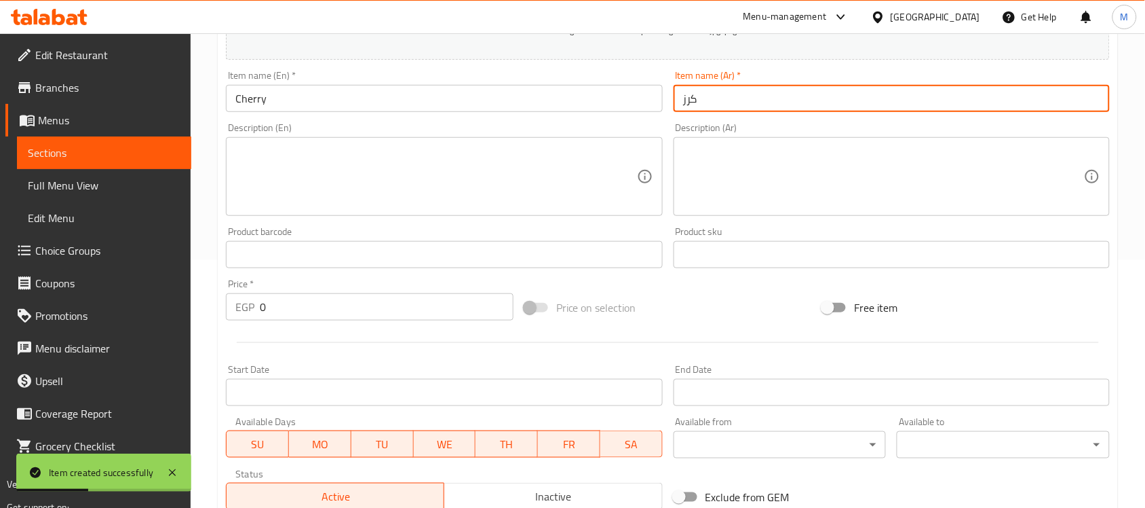
scroll to position [339, 0]
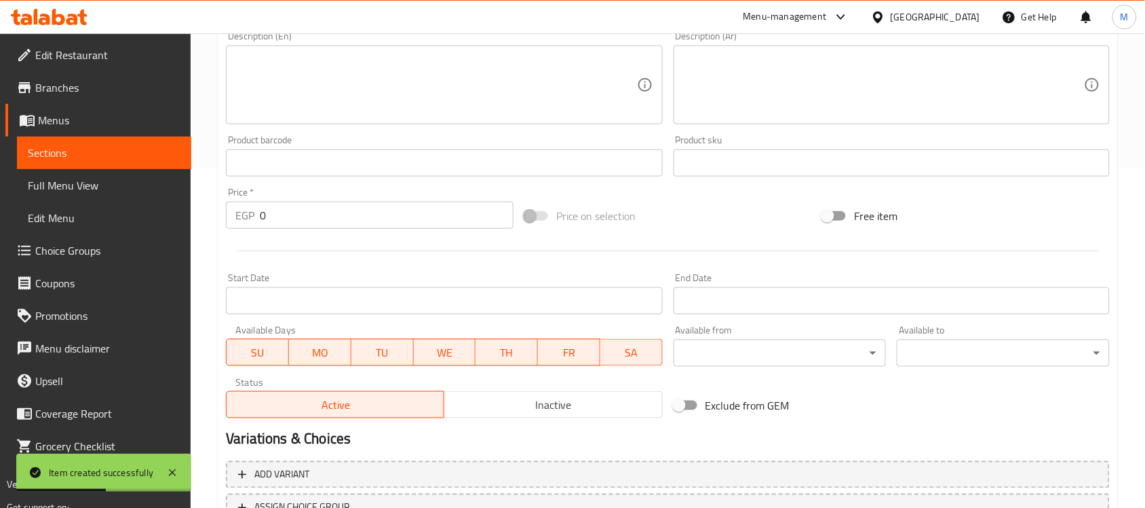
type input "كرز"
click at [312, 222] on input "0" at bounding box center [387, 215] width 254 height 27
paste input "31.92"
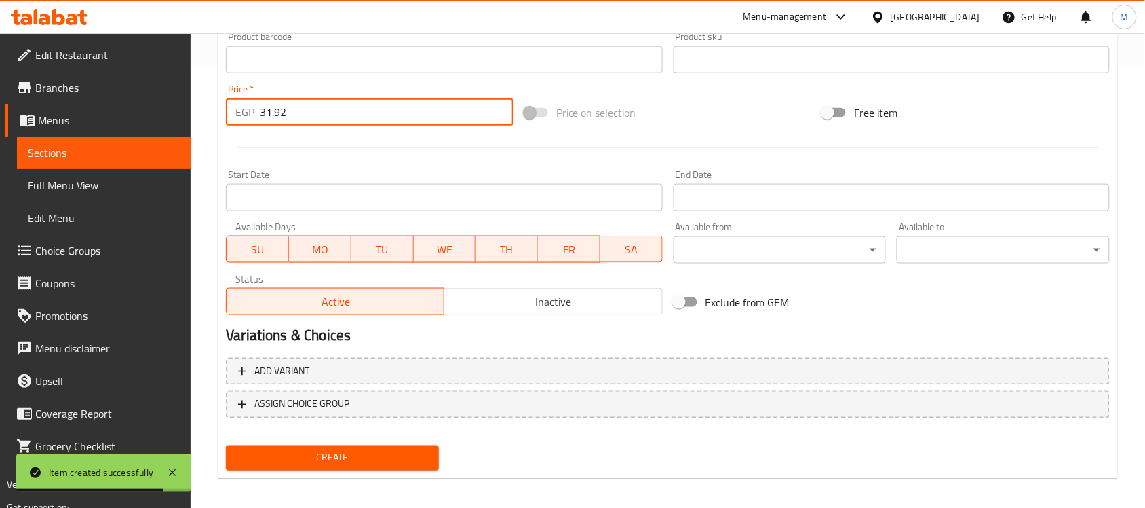
scroll to position [449, 0]
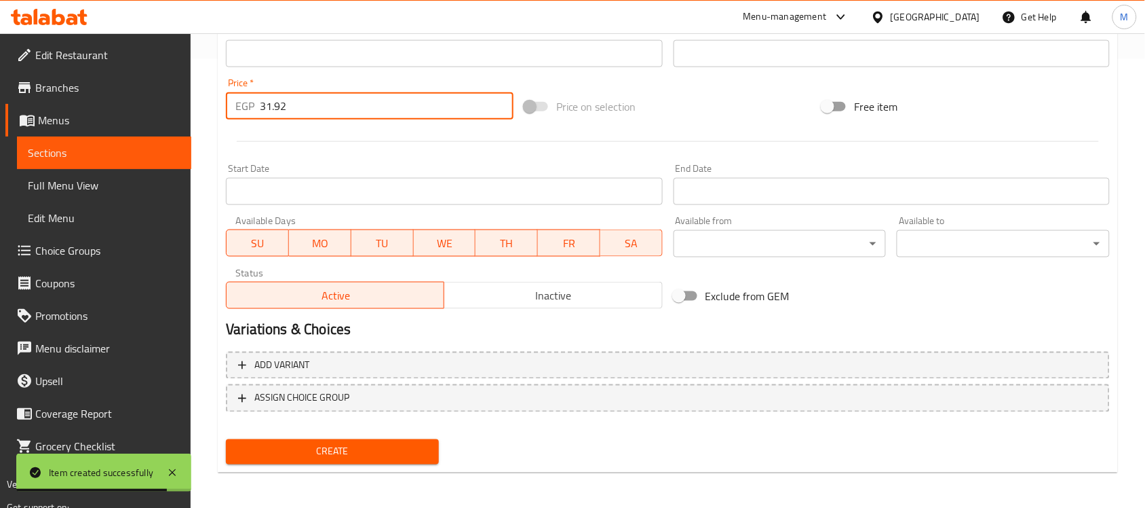
type input "31.92"
click at [373, 458] on button "Create" at bounding box center [332, 451] width 213 height 25
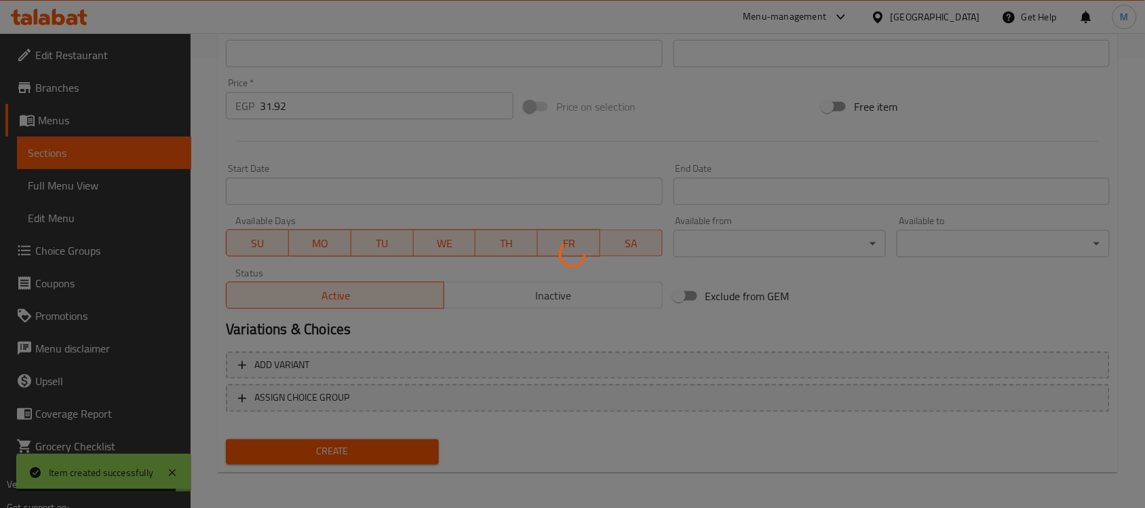
type input "0"
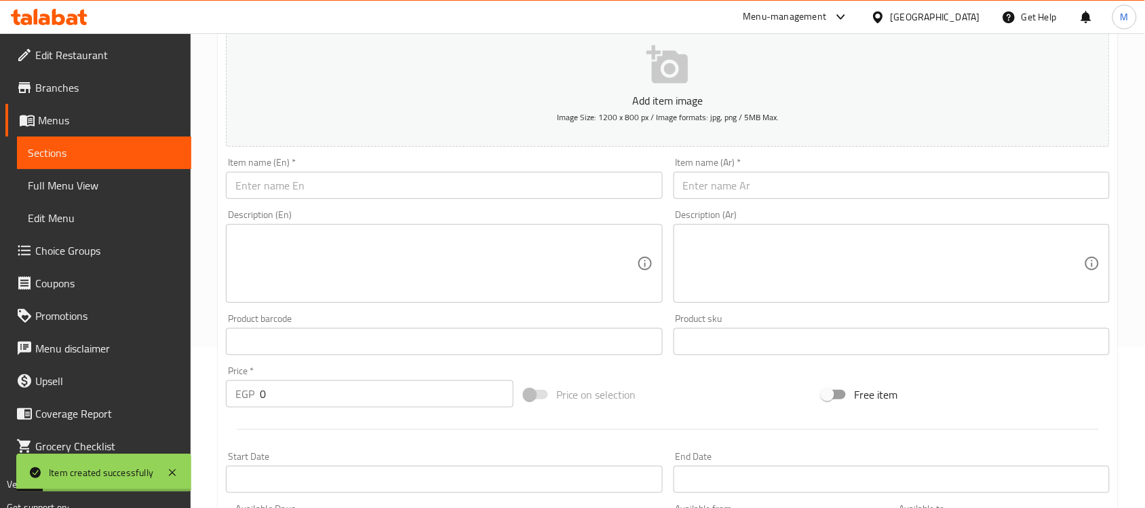
scroll to position [0, 0]
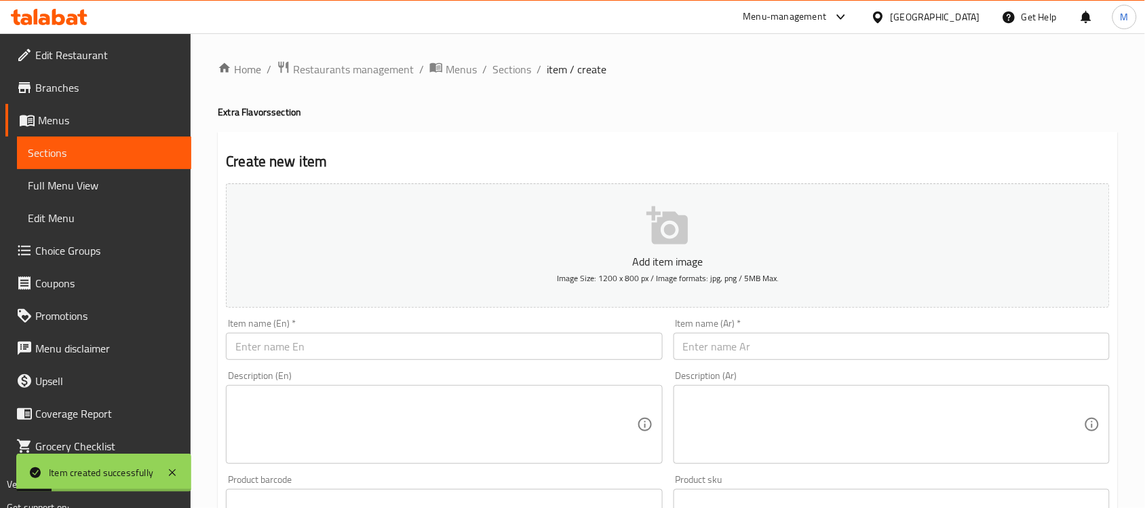
click at [368, 341] on input "text" at bounding box center [444, 345] width 436 height 27
paste input "Coconut"
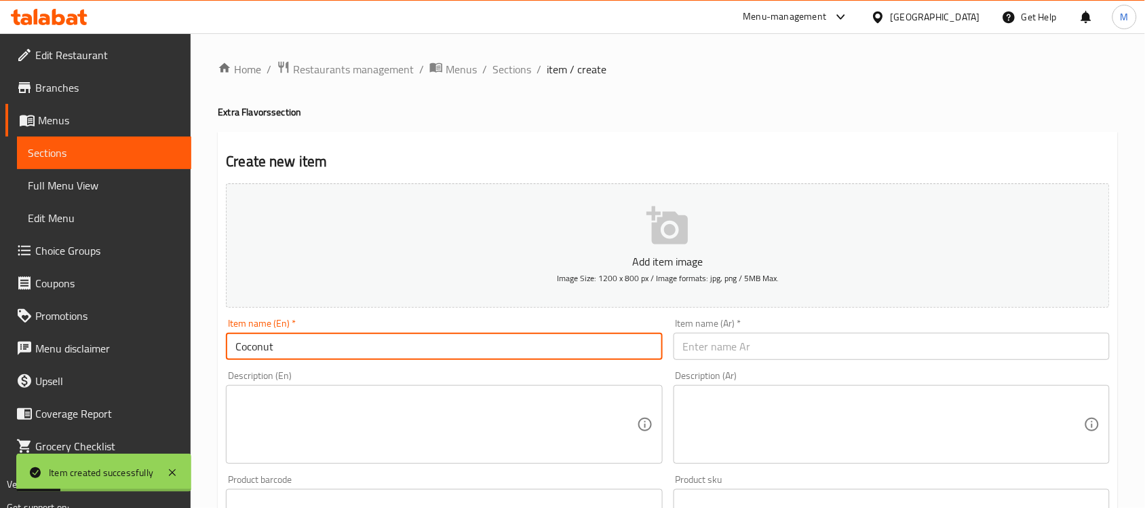
type input "Coconut"
click at [777, 337] on input "text" at bounding box center [892, 345] width 436 height 27
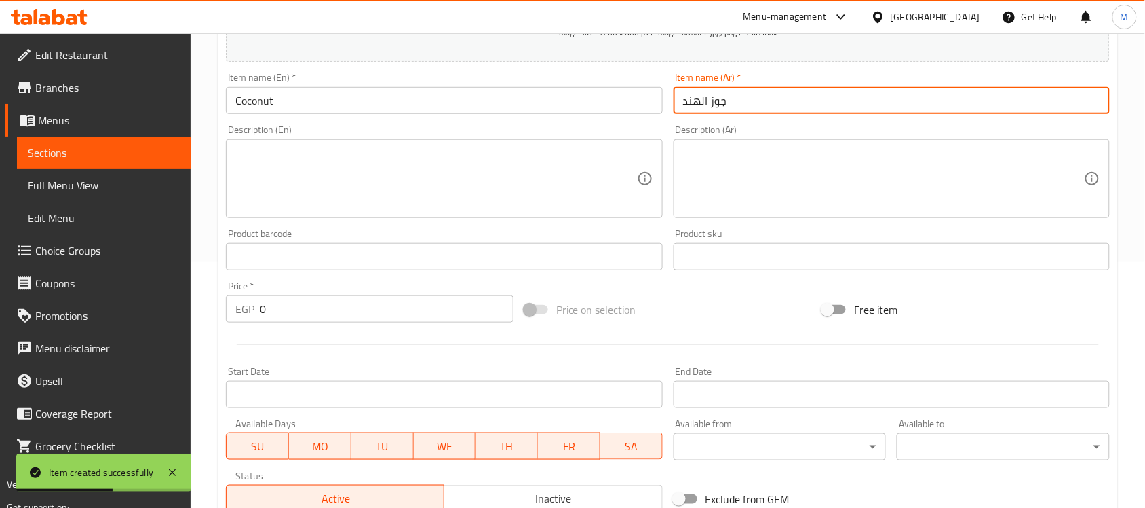
scroll to position [424, 0]
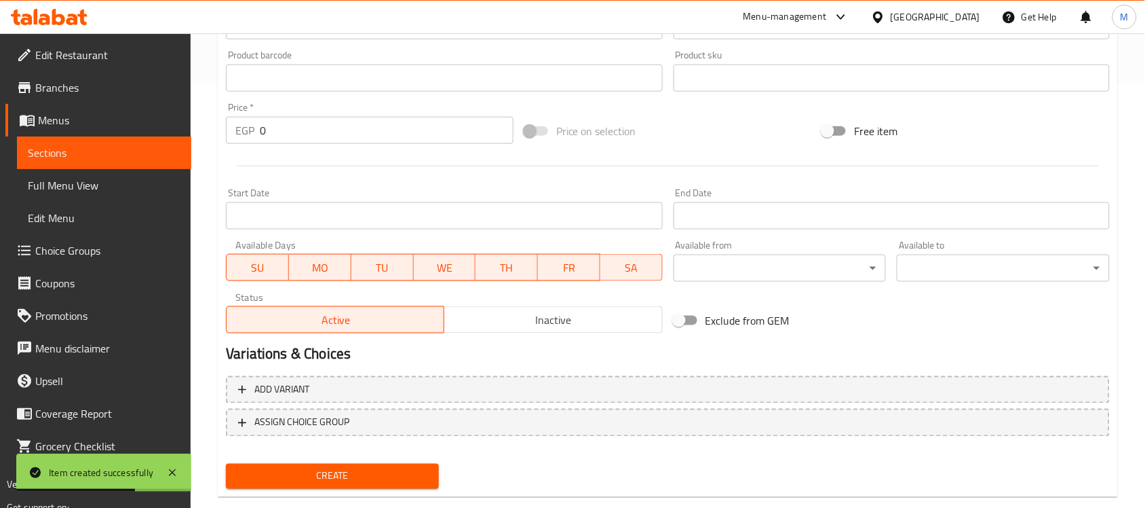
type input "جوز الهند"
click at [288, 129] on input "0" at bounding box center [387, 130] width 254 height 27
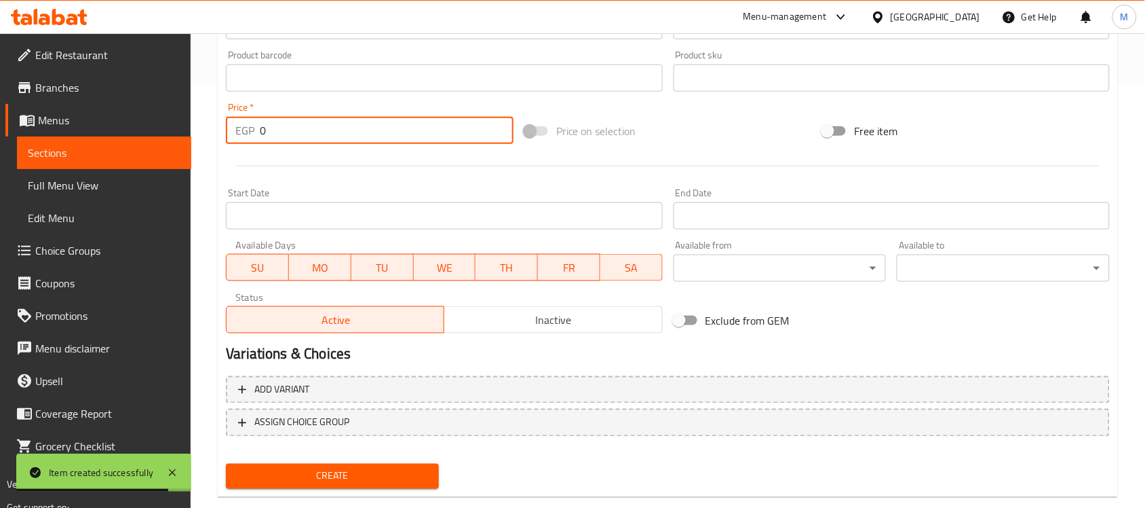
paste input "31.92"
type input "31.92"
click at [361, 469] on span "Create" at bounding box center [332, 476] width 191 height 17
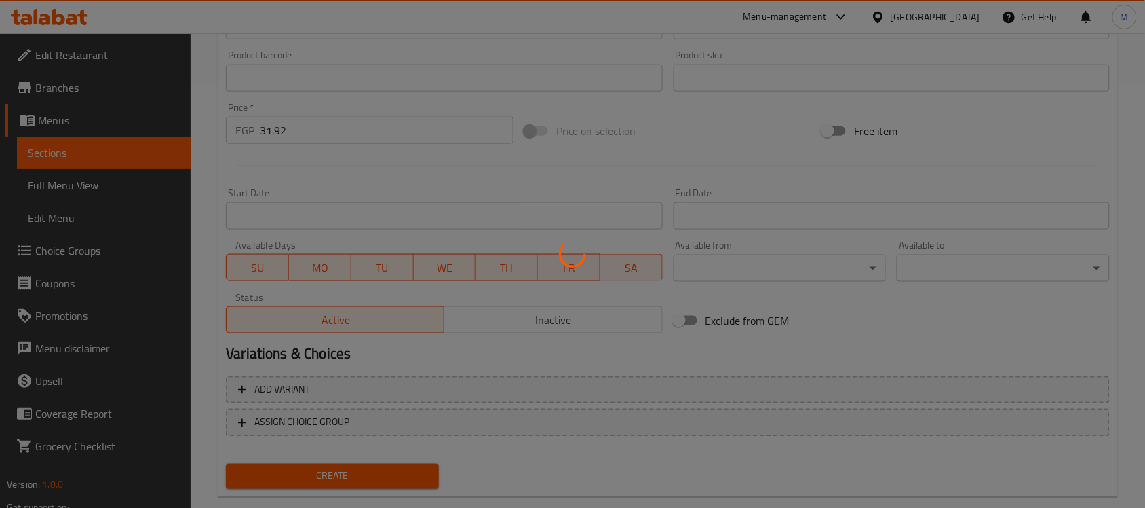
type input "0"
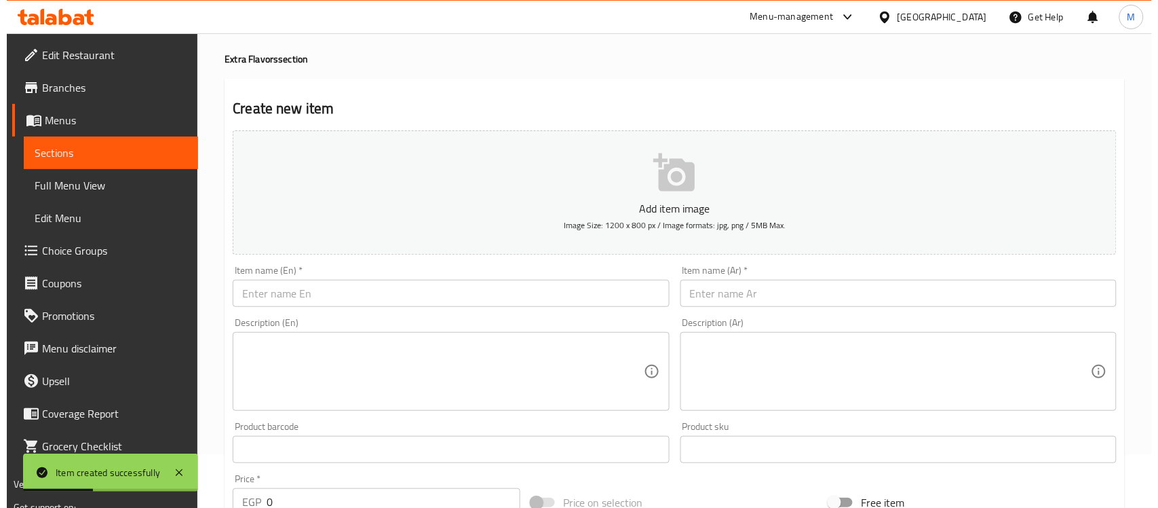
scroll to position [0, 0]
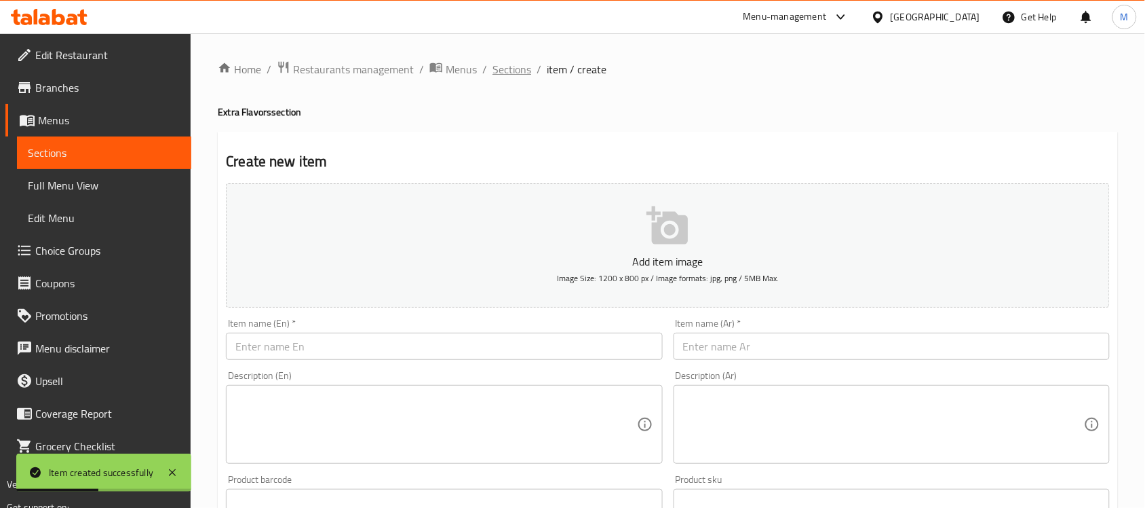
click at [506, 69] on span "Sections" at bounding box center [512, 69] width 39 height 16
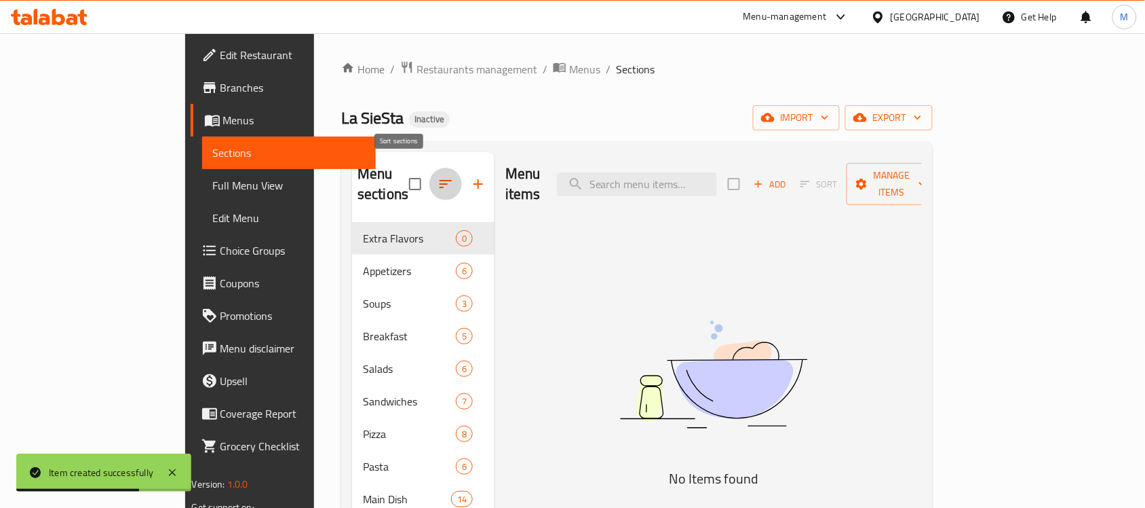
click at [438, 176] on icon "button" at bounding box center [446, 184] width 16 height 16
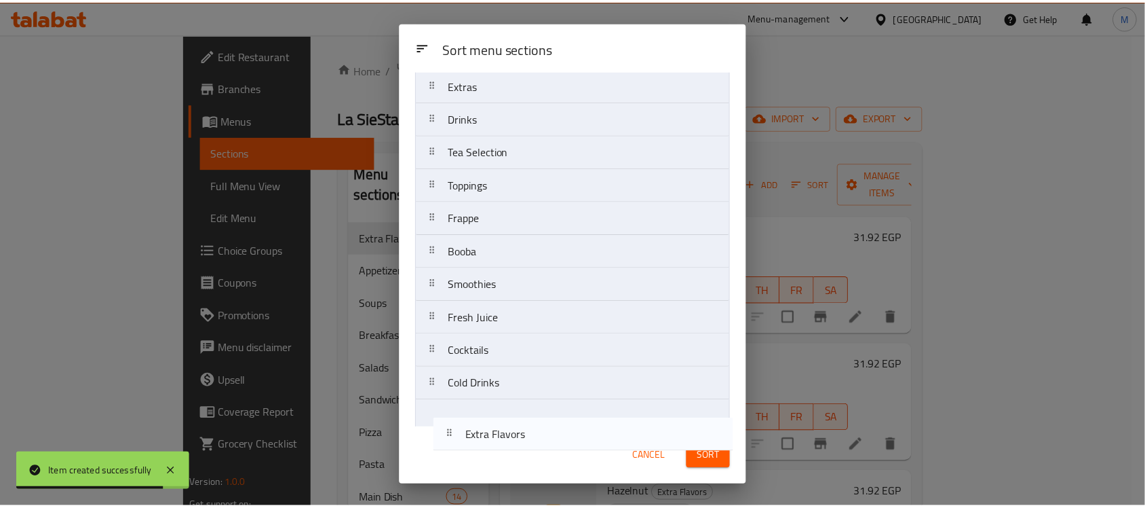
scroll to position [388, 0]
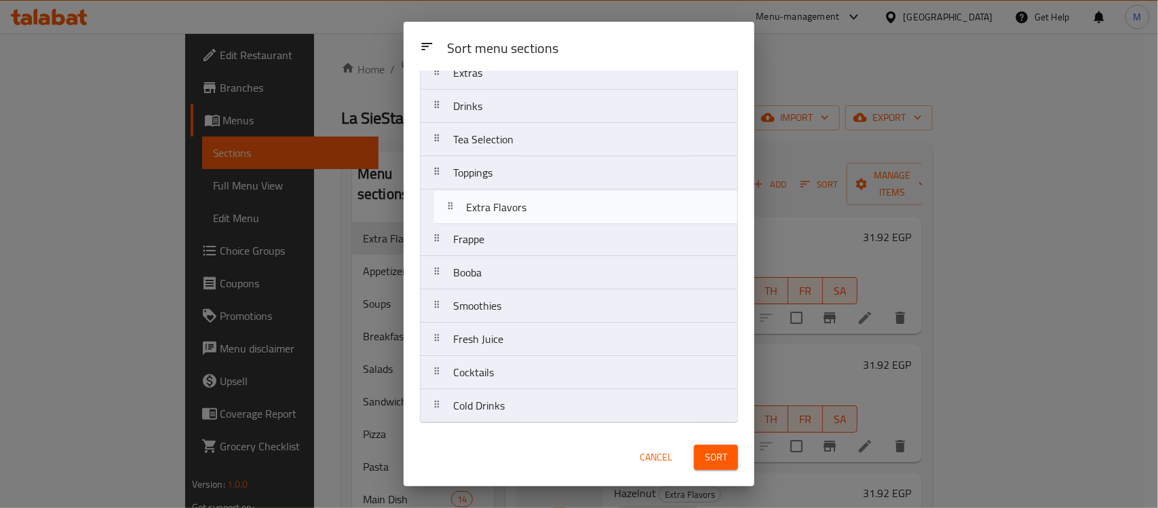
drag, startPoint x: 513, startPoint y: 129, endPoint x: 527, endPoint y: 217, distance: 89.4
click at [527, 217] on nav "Extra Flavors Appetizers Soups Breakfast Salads Sandwiches Pizza Pasta Main Dis…" at bounding box center [579, 73] width 318 height 700
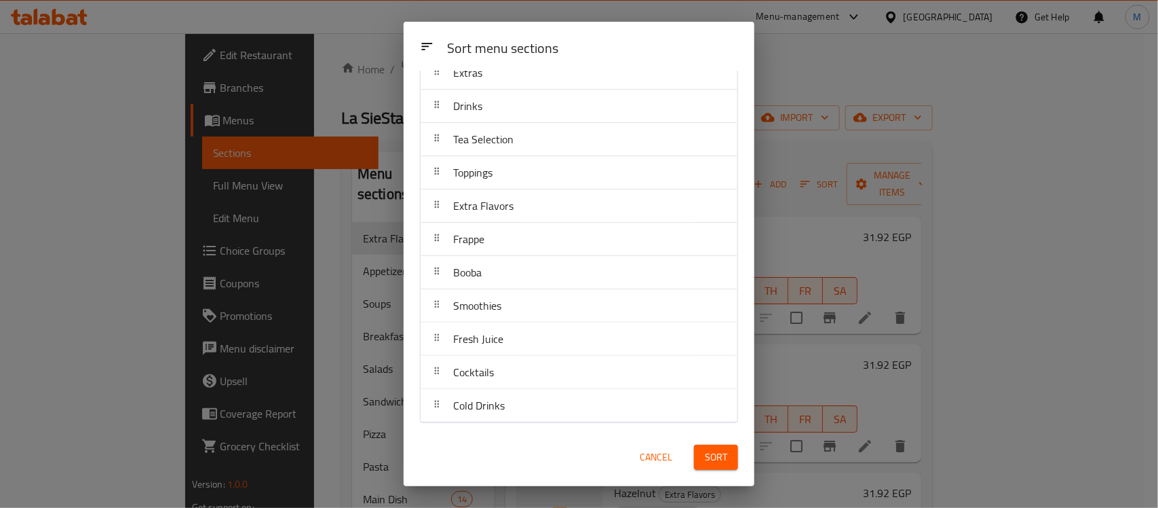
click at [729, 459] on button "Sort" at bounding box center [716, 456] width 44 height 25
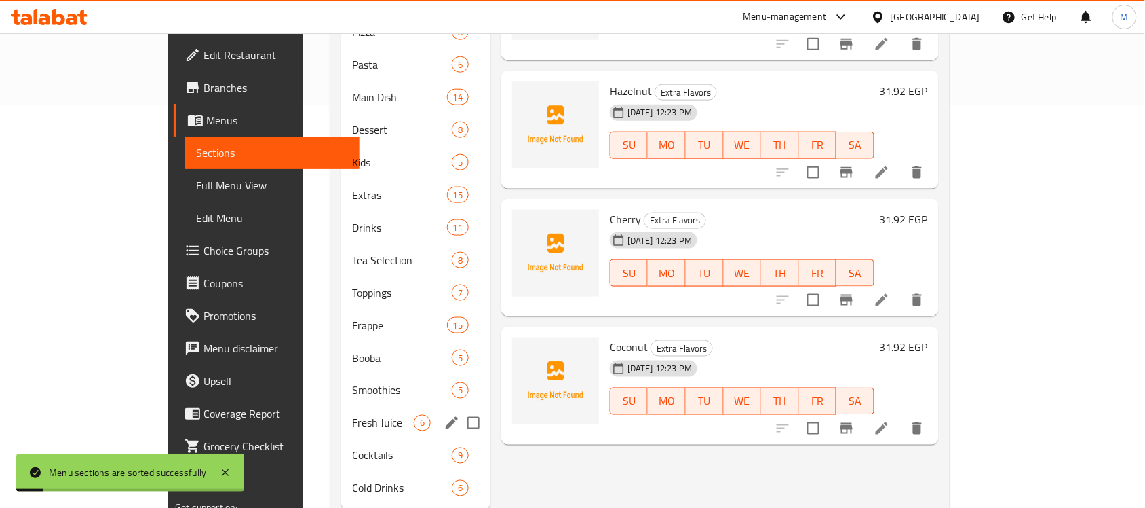
scroll to position [421, 0]
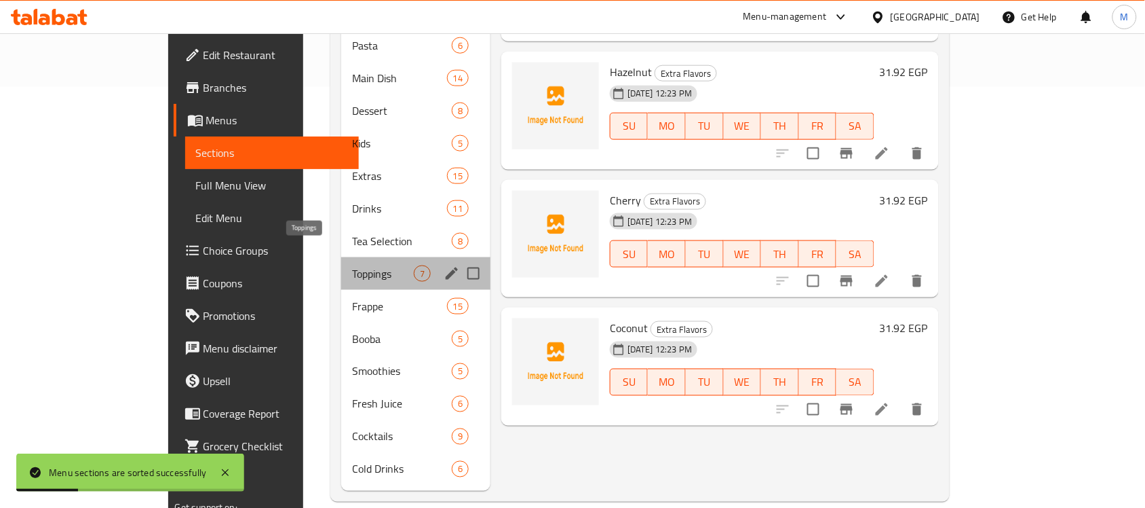
click at [352, 265] on span "Toppings" at bounding box center [383, 273] width 62 height 16
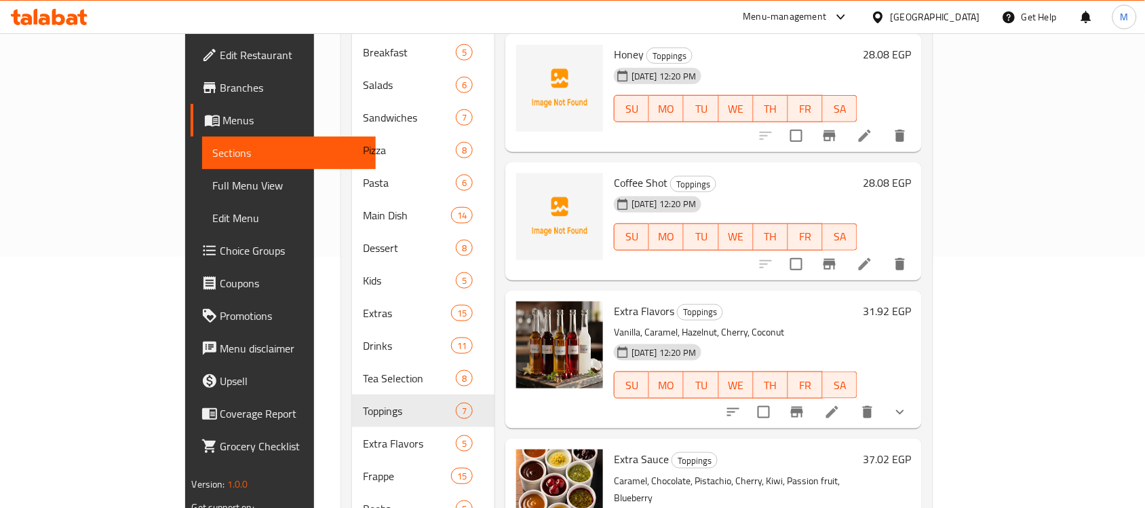
scroll to position [85, 0]
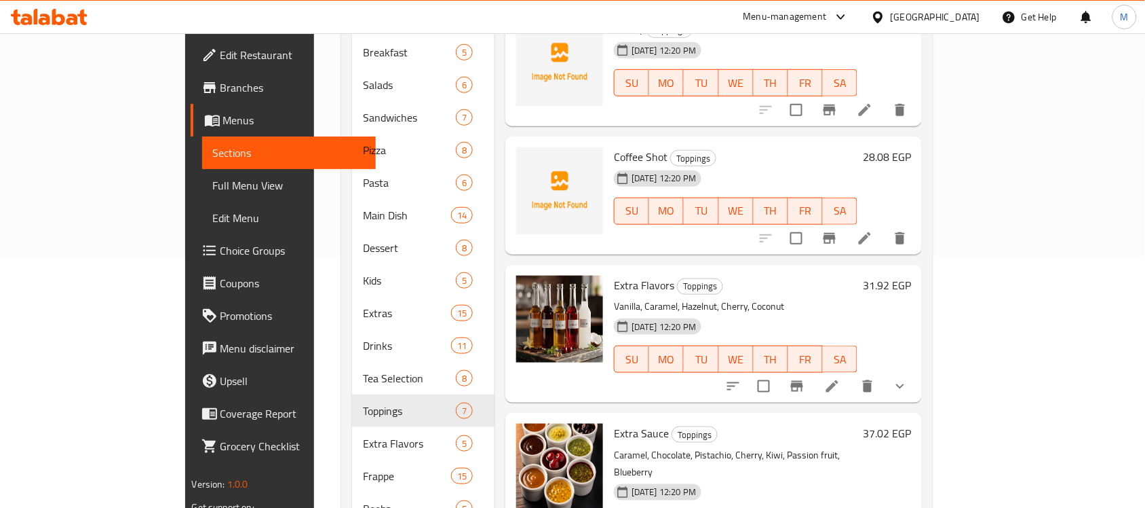
click at [816, 243] on div "Menu items Add Sort Manage items Nuts Toppings 19-08-2025 12:20 PM SU MO TU WE …" at bounding box center [708, 280] width 427 height 759
click at [909, 378] on icon "show more" at bounding box center [900, 386] width 16 height 16
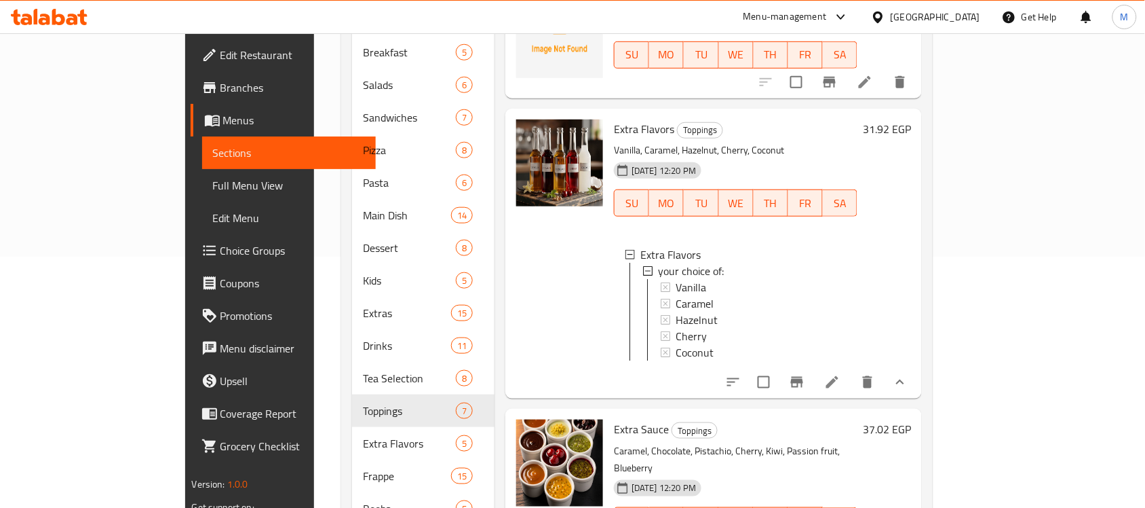
scroll to position [254, 0]
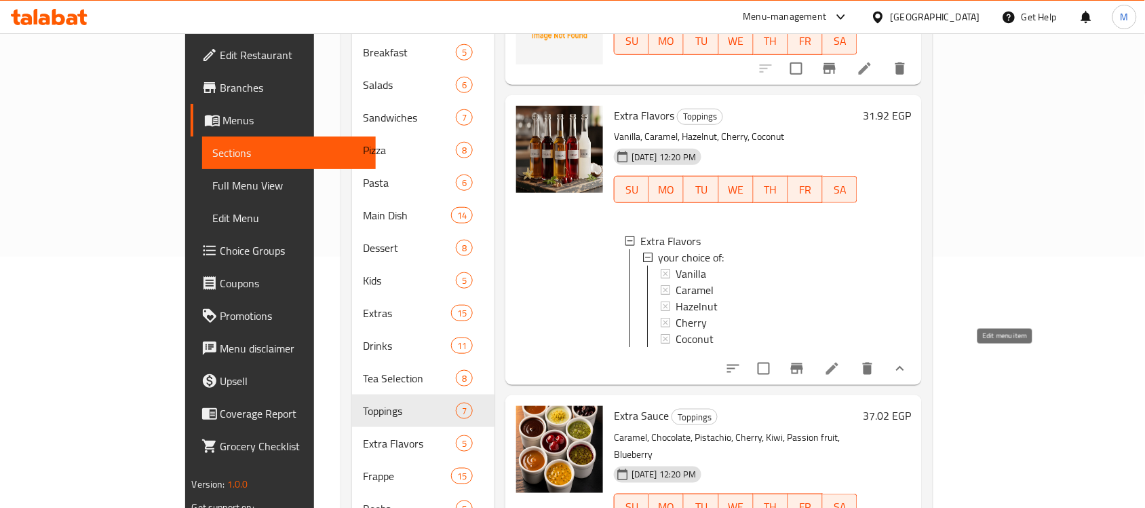
click at [841, 360] on icon at bounding box center [832, 368] width 16 height 16
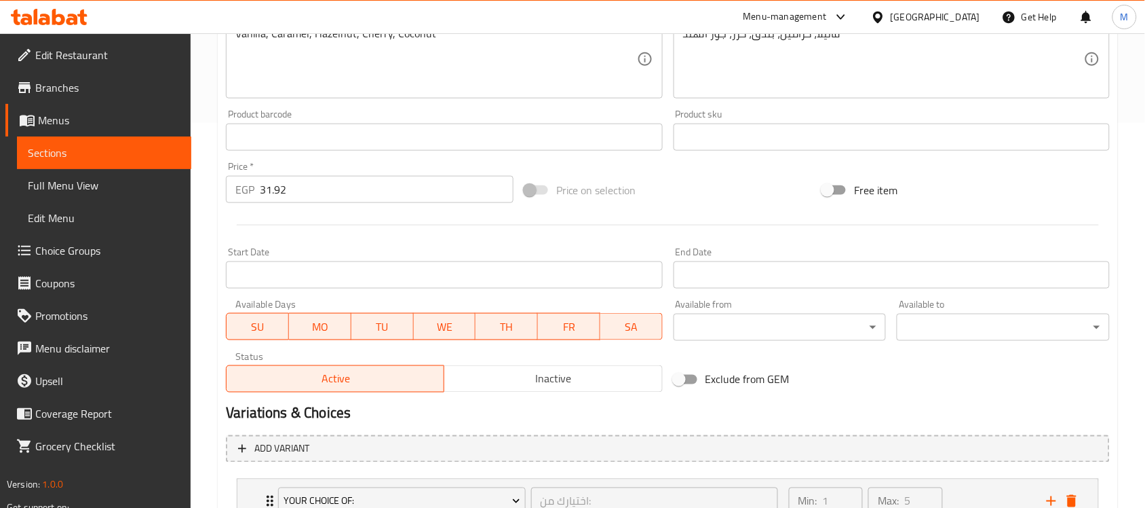
scroll to position [493, 0]
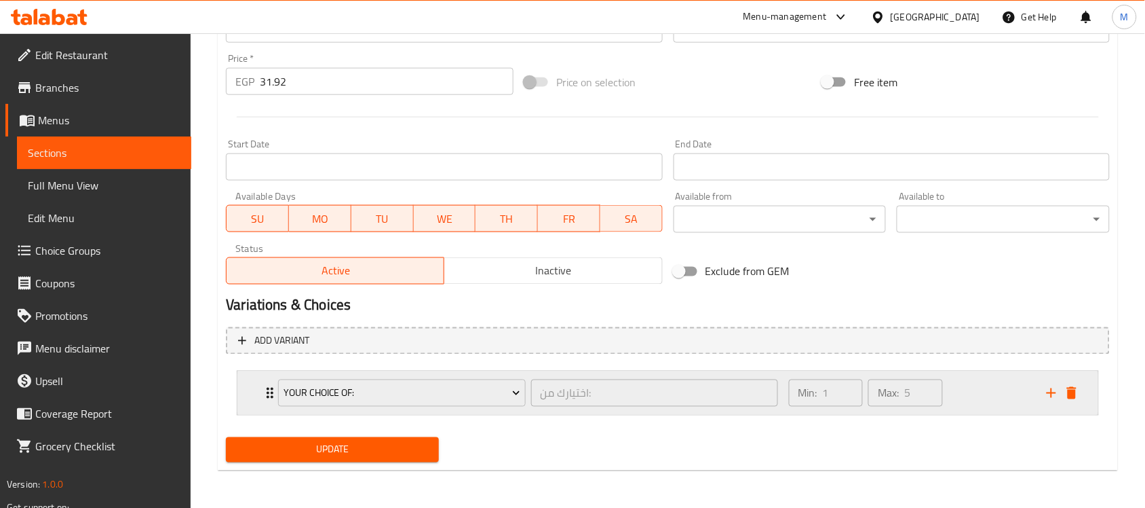
click at [253, 402] on div "your choice of: اختيارك من: ​ Min: 1 ​ Max: 5 ​" at bounding box center [667, 392] width 861 height 43
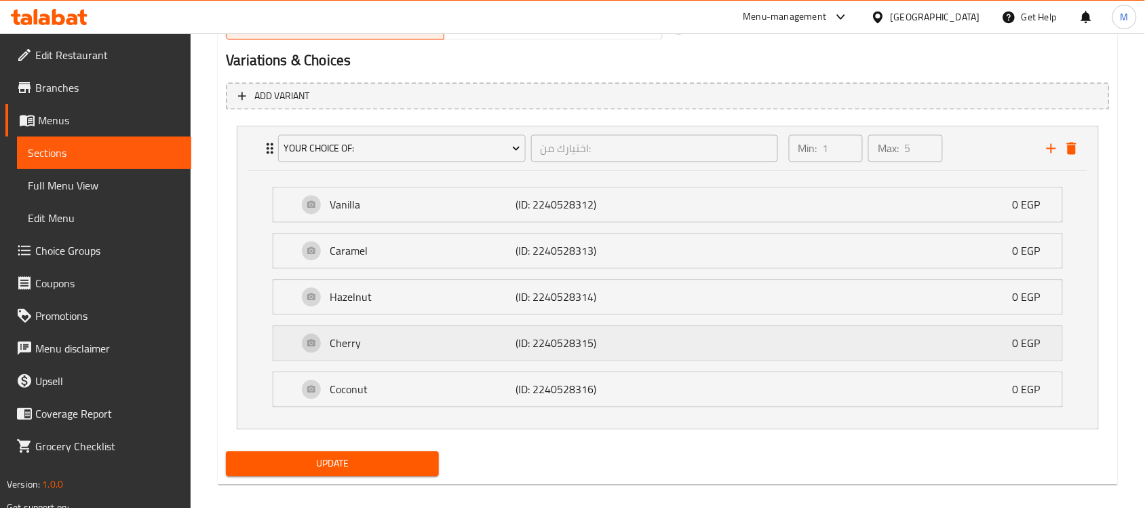
scroll to position [747, 0]
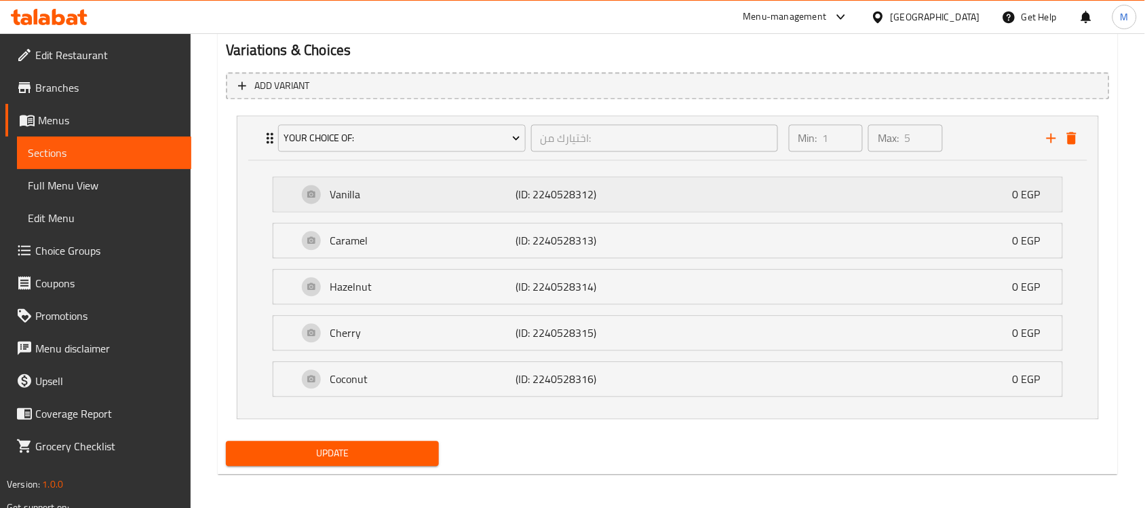
click at [446, 195] on p "Vanilla" at bounding box center [423, 195] width 186 height 16
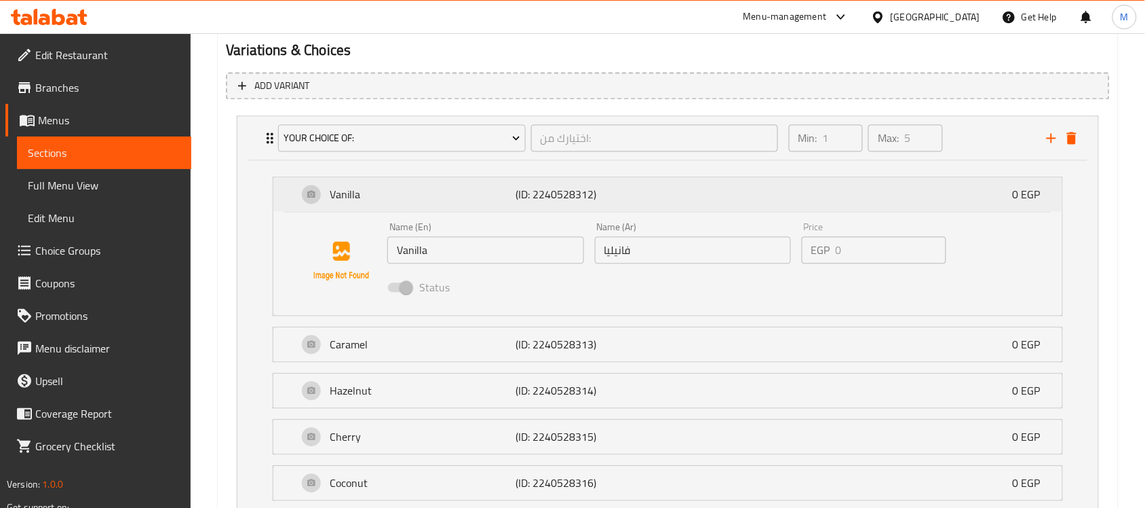
click at [446, 195] on p "Vanilla" at bounding box center [423, 195] width 186 height 16
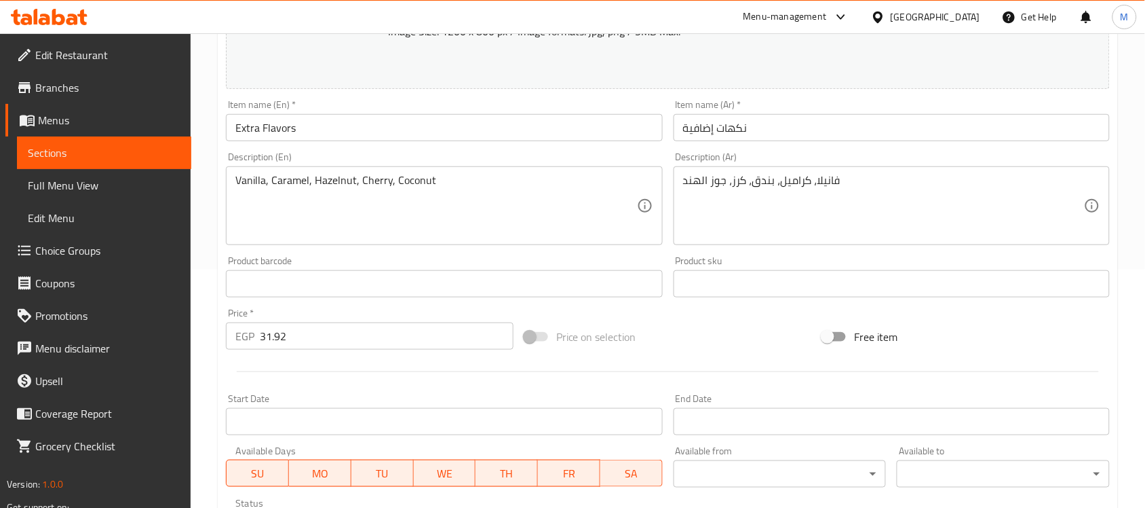
scroll to position [493, 0]
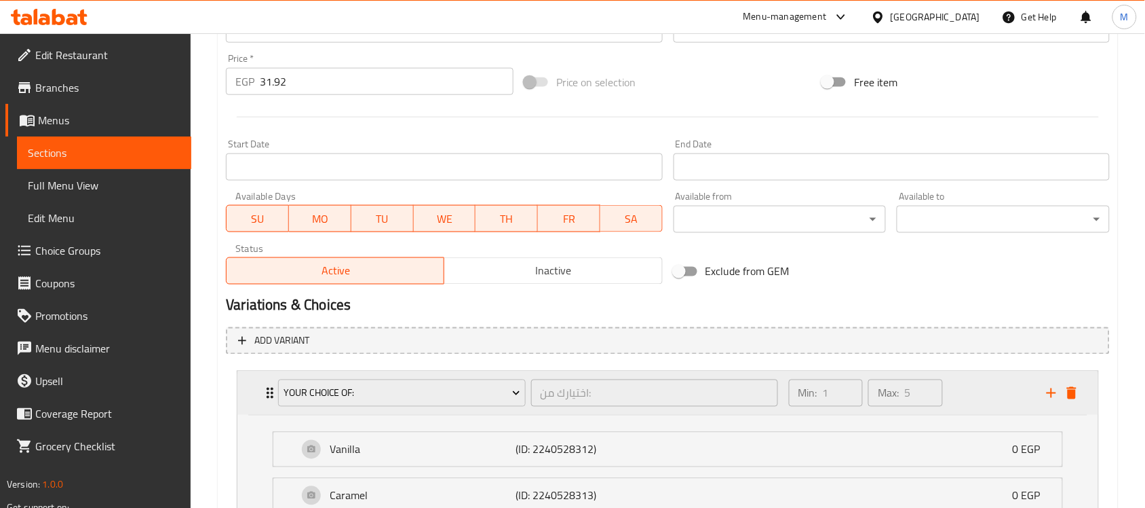
click at [251, 392] on div "your choice of: اختيارك من: ​ Min: 1 ​ Max: 5 ​" at bounding box center [667, 392] width 861 height 43
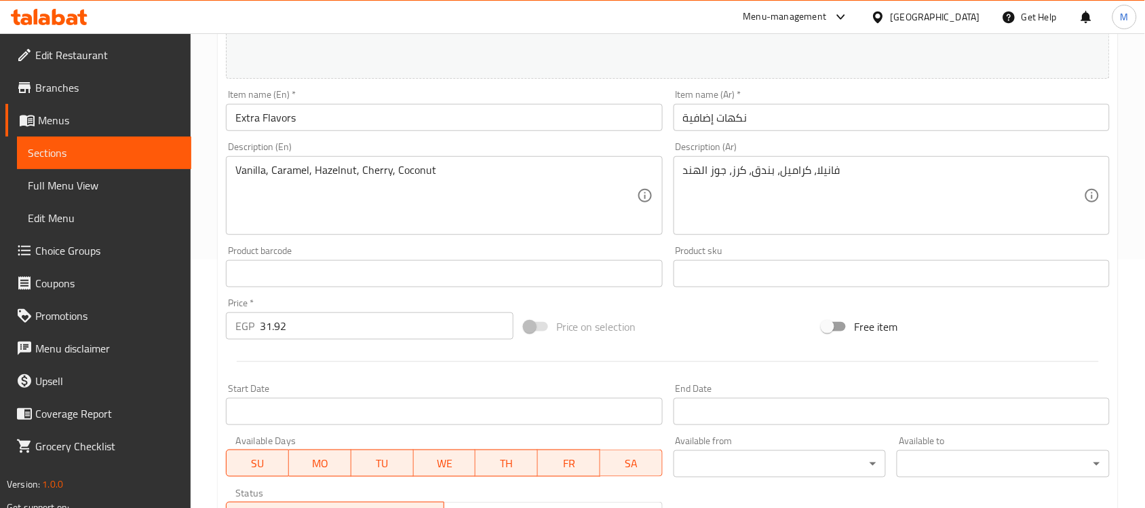
scroll to position [238, 0]
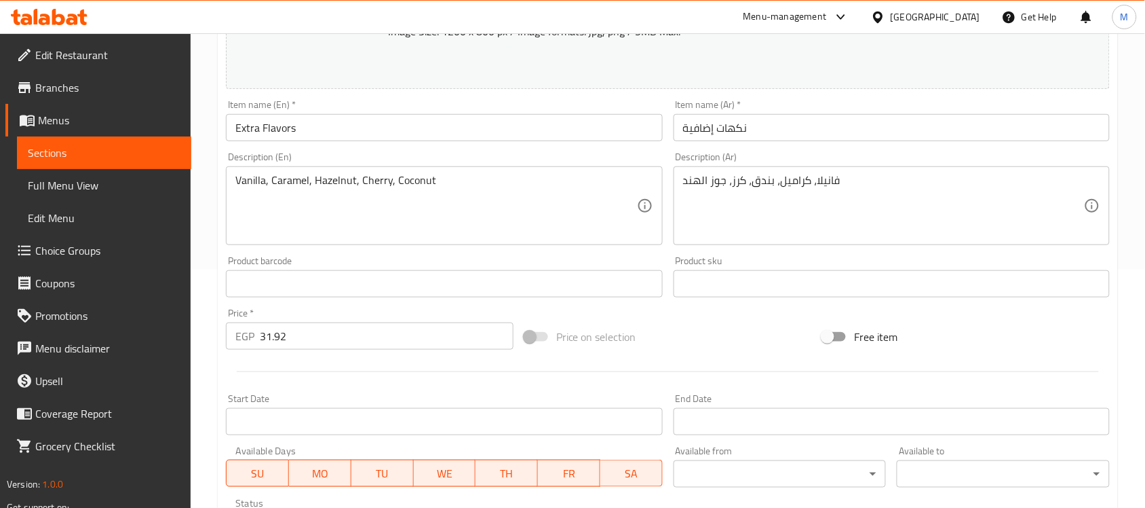
click at [333, 341] on input "31.92" at bounding box center [387, 335] width 254 height 27
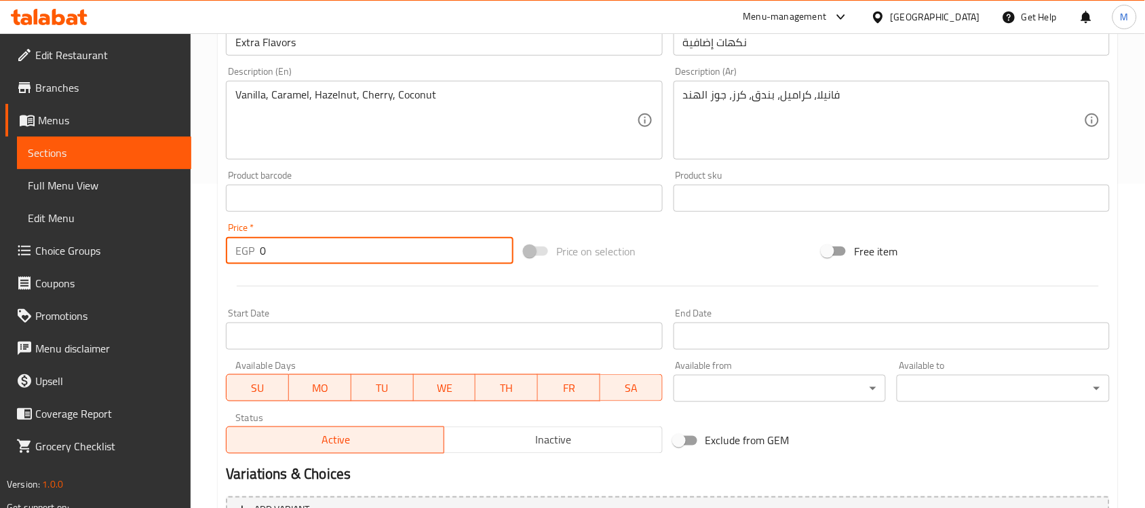
scroll to position [493, 0]
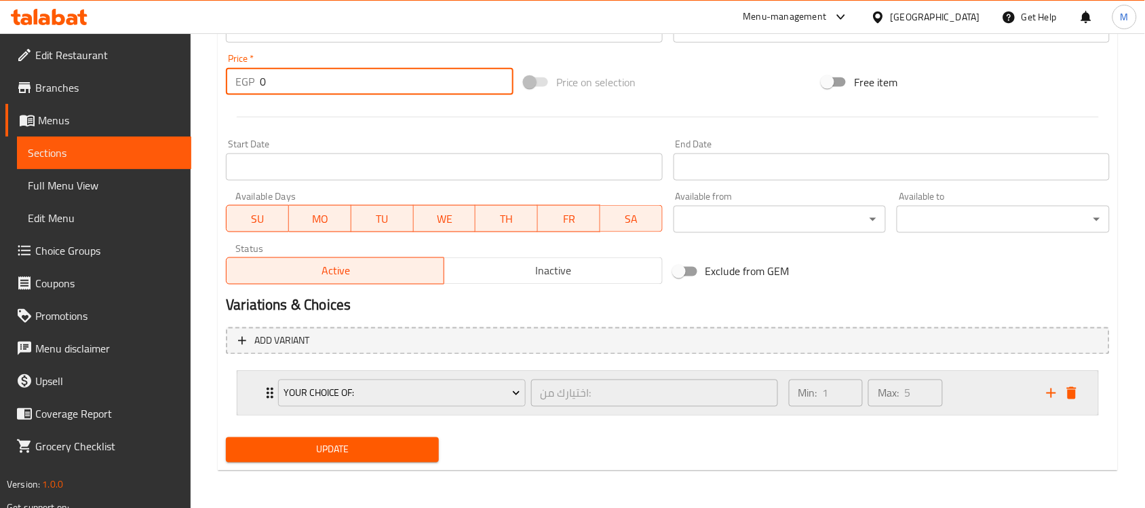
click at [246, 395] on div "your choice of: اختيارك من: ​ Min: 1 ​ Max: 5 ​" at bounding box center [667, 392] width 861 height 43
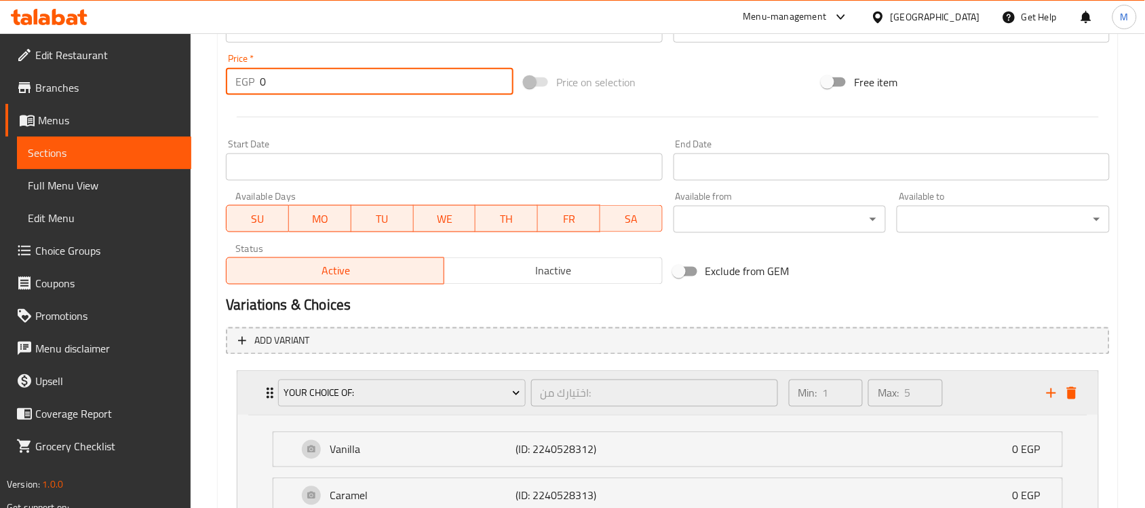
click at [246, 395] on div "your choice of: اختيارك من: ​ Min: 1 ​ Max: 5 ​" at bounding box center [667, 392] width 861 height 43
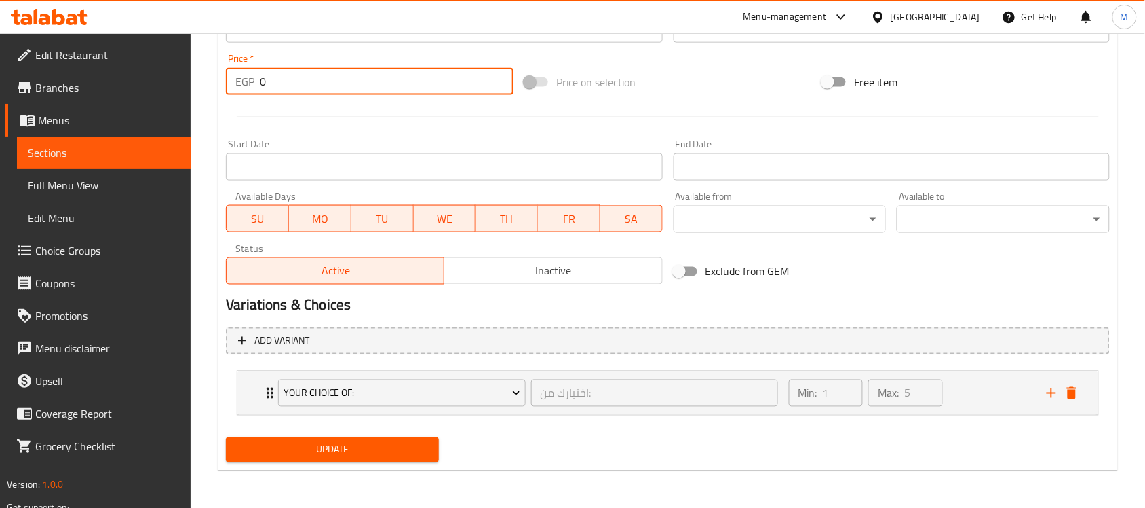
type input "0"
click at [107, 246] on span "Choice Groups" at bounding box center [107, 250] width 145 height 16
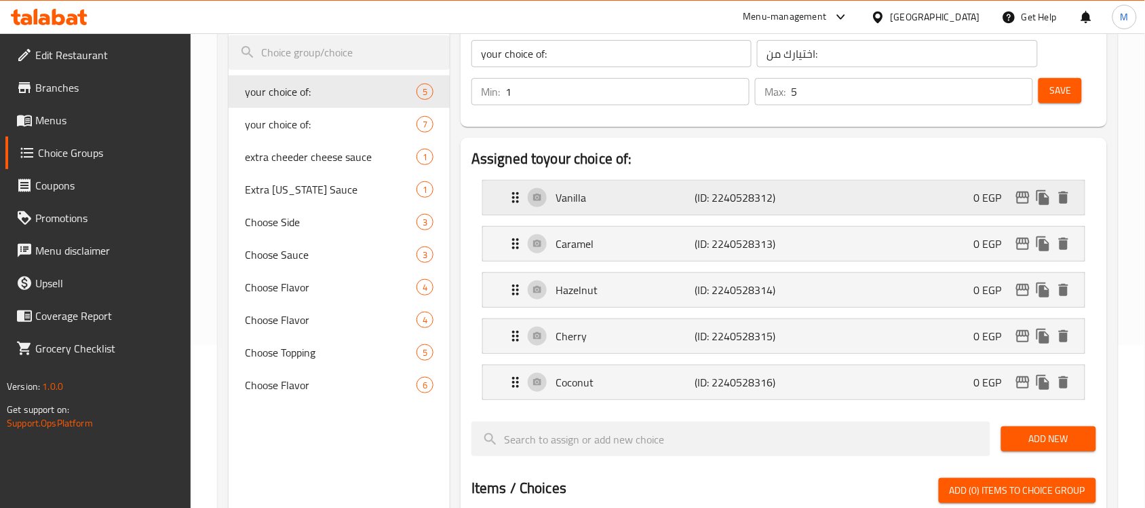
scroll to position [192, 0]
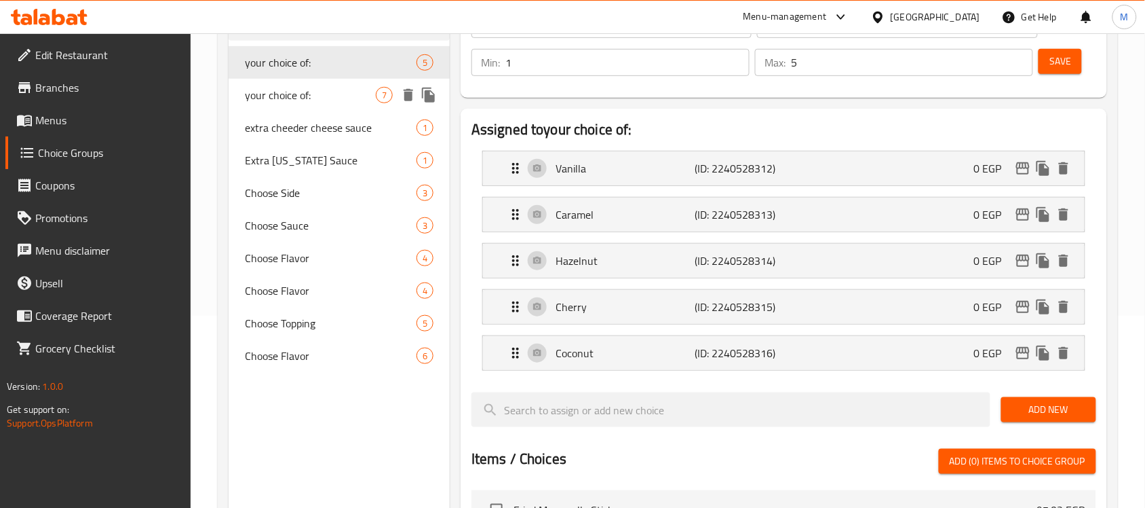
click at [314, 92] on span "your choice of:" at bounding box center [310, 95] width 131 height 16
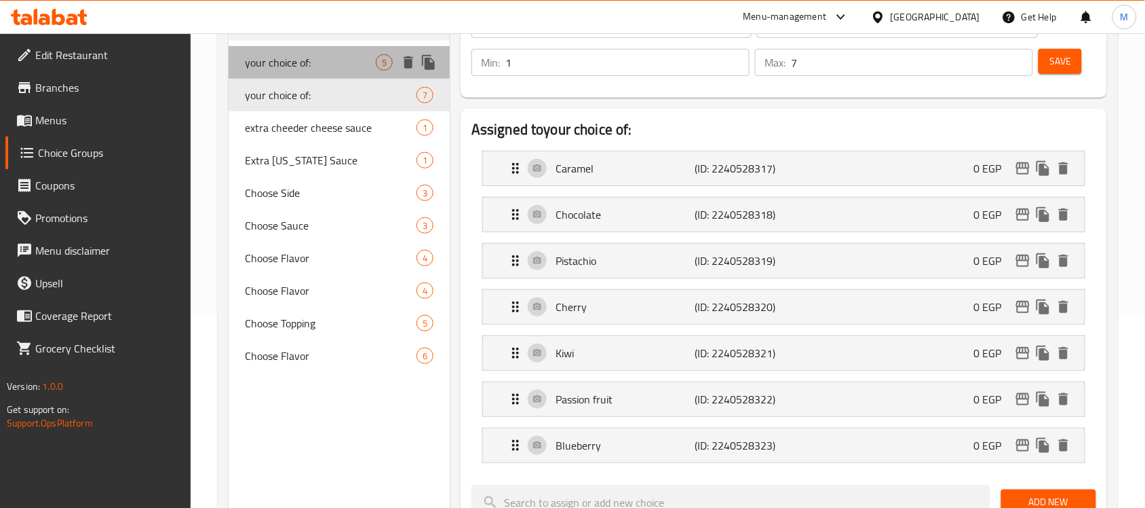
click at [310, 66] on span "your choice of:" at bounding box center [310, 62] width 131 height 16
type input "5"
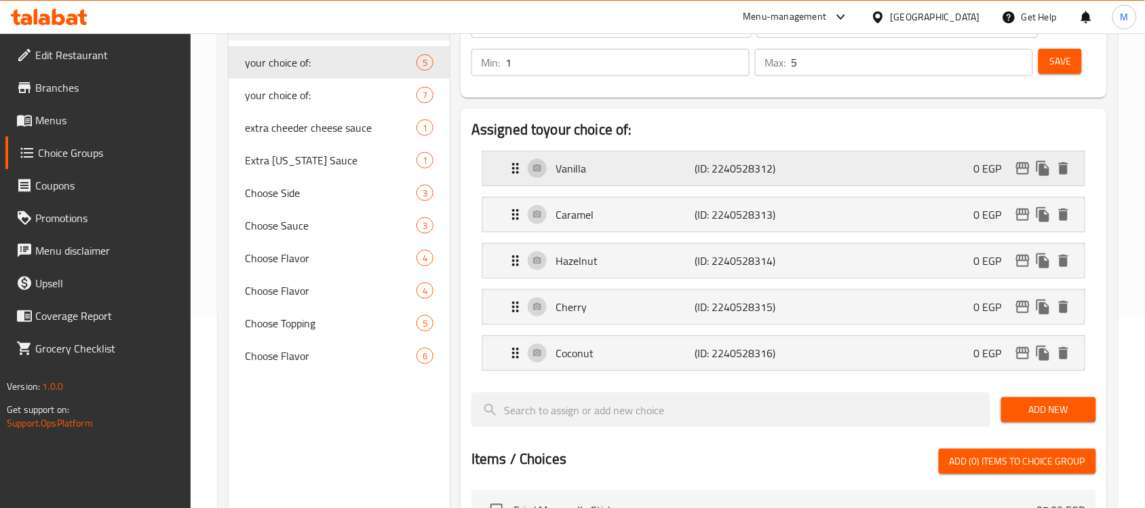
click at [619, 167] on p "Vanilla" at bounding box center [625, 168] width 139 height 16
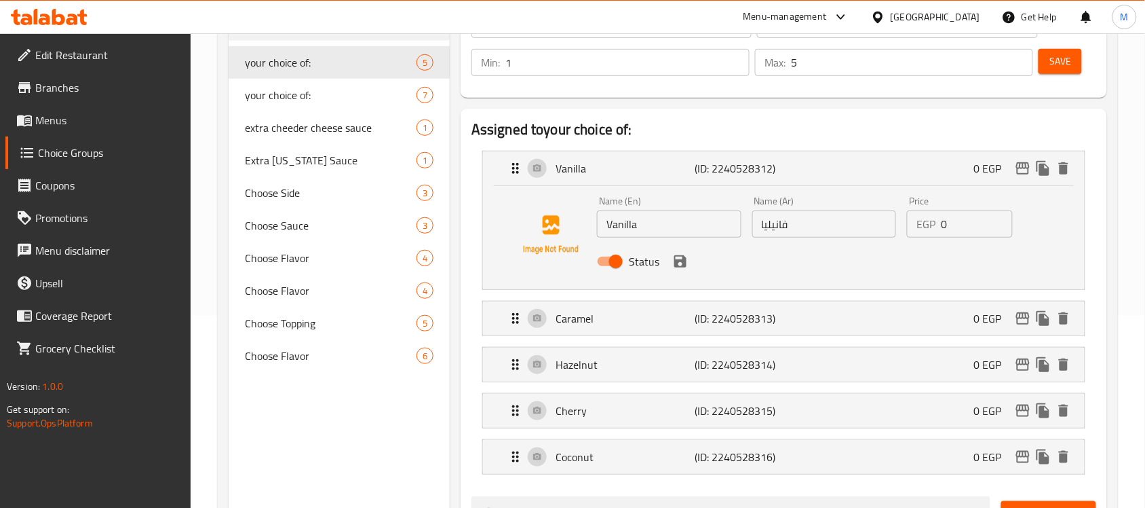
click at [945, 228] on input "0" at bounding box center [976, 223] width 71 height 27
paste input "31.92"
click at [917, 320] on div "Caramel (ID: 2240528313) 0 EGP" at bounding box center [788, 318] width 561 height 34
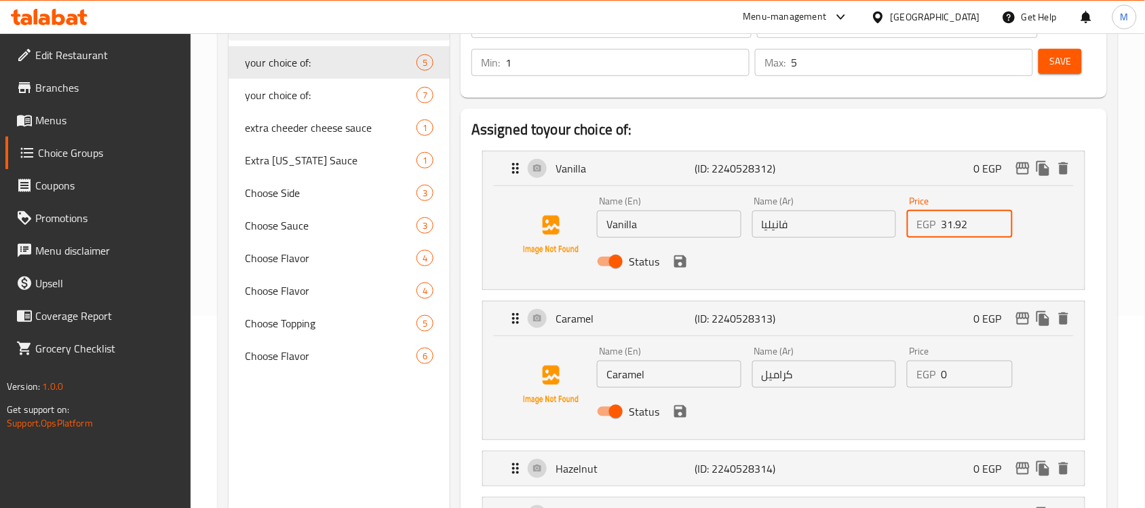
type input "31.92"
click at [969, 364] on input "0" at bounding box center [976, 373] width 71 height 27
paste input "31.92"
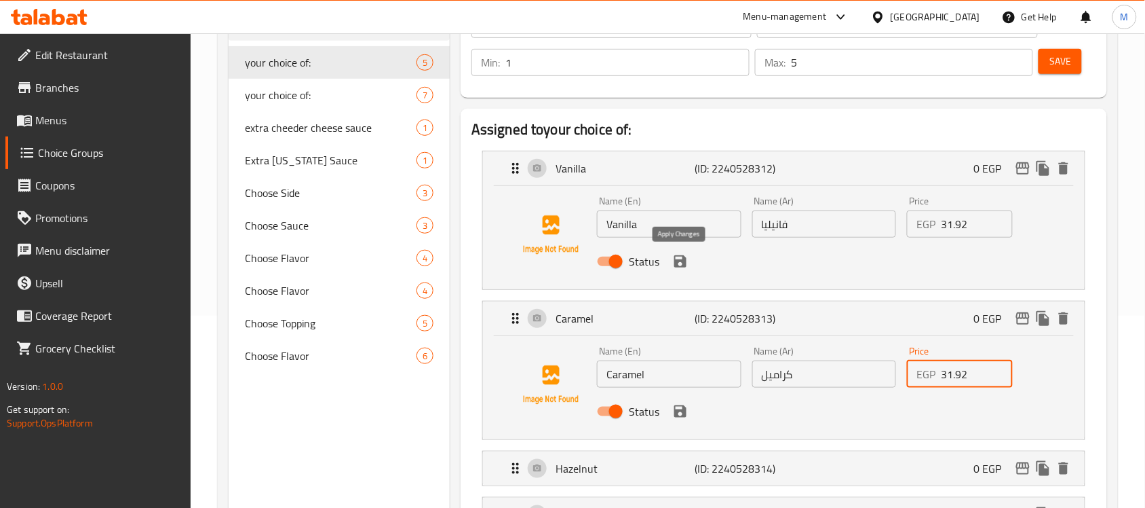
click at [680, 266] on icon "save" at bounding box center [680, 261] width 12 height 12
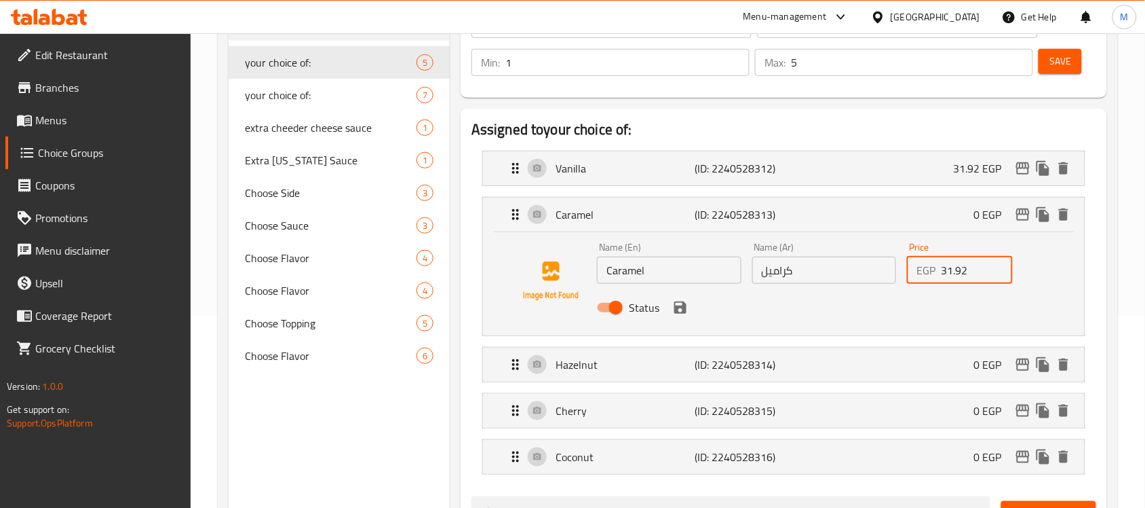
click at [677, 307] on icon "save" at bounding box center [680, 307] width 12 height 12
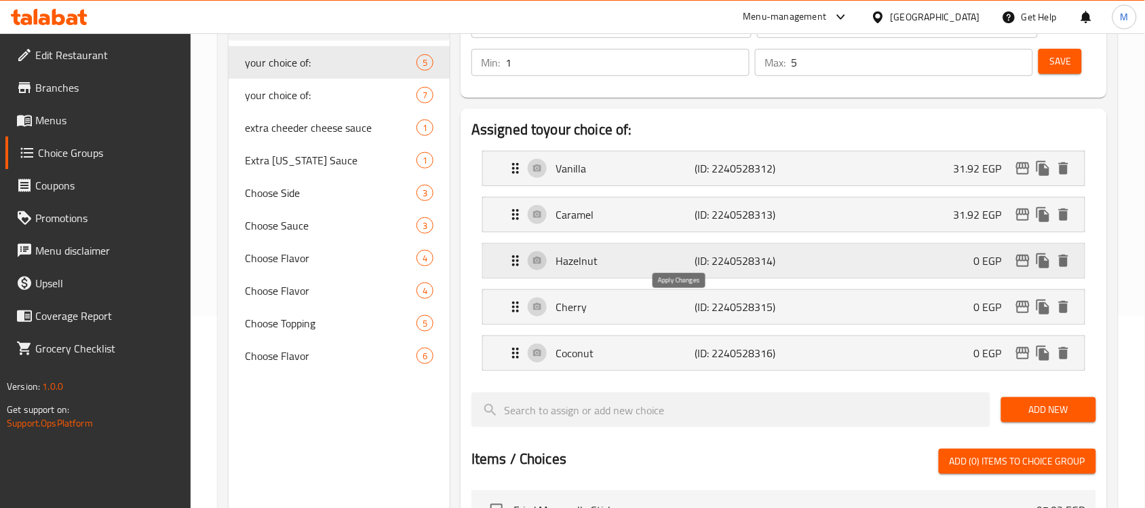
type input "31.92"
click at [954, 260] on div "Hazelnut (ID: 2240528314) 0 EGP" at bounding box center [788, 261] width 561 height 34
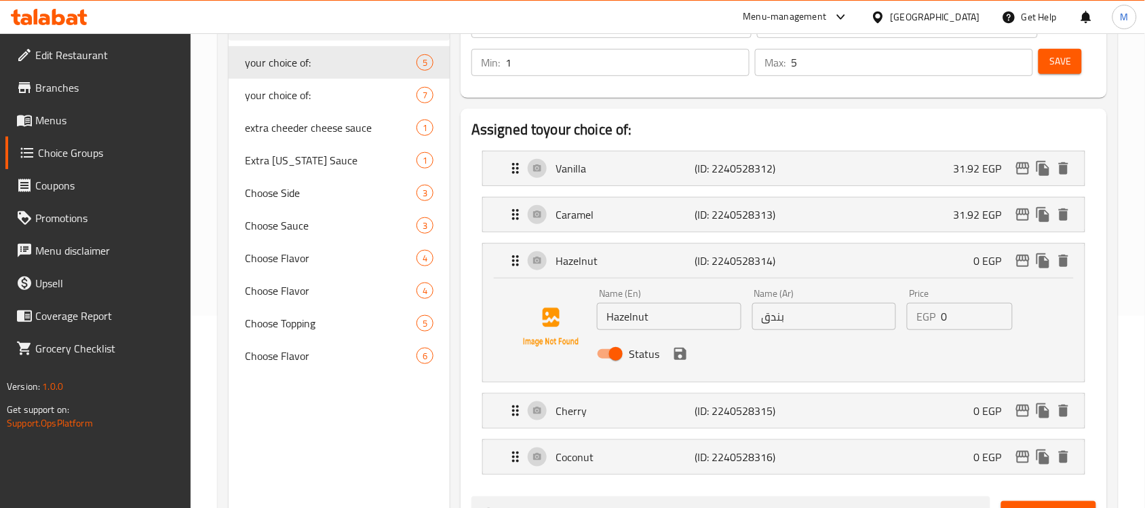
click at [991, 322] on input "0" at bounding box center [976, 316] width 71 height 27
click at [981, 316] on input "0" at bounding box center [976, 316] width 71 height 27
paste input "31.92"
click at [679, 353] on icon "save" at bounding box center [680, 353] width 12 height 12
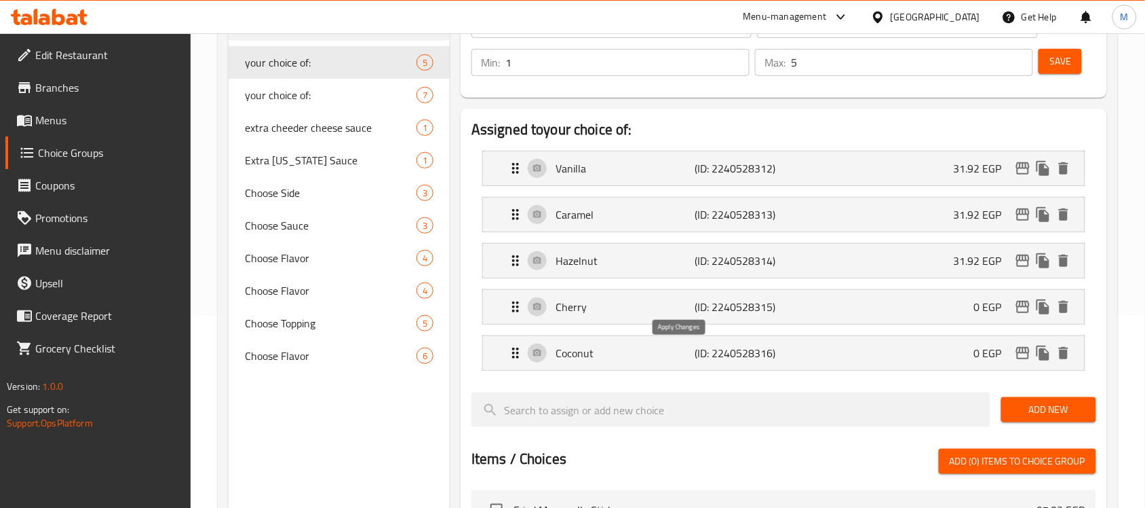
type input "31.92"
click at [845, 311] on div "Cherry (ID: 2240528315) 0 EGP" at bounding box center [788, 307] width 561 height 34
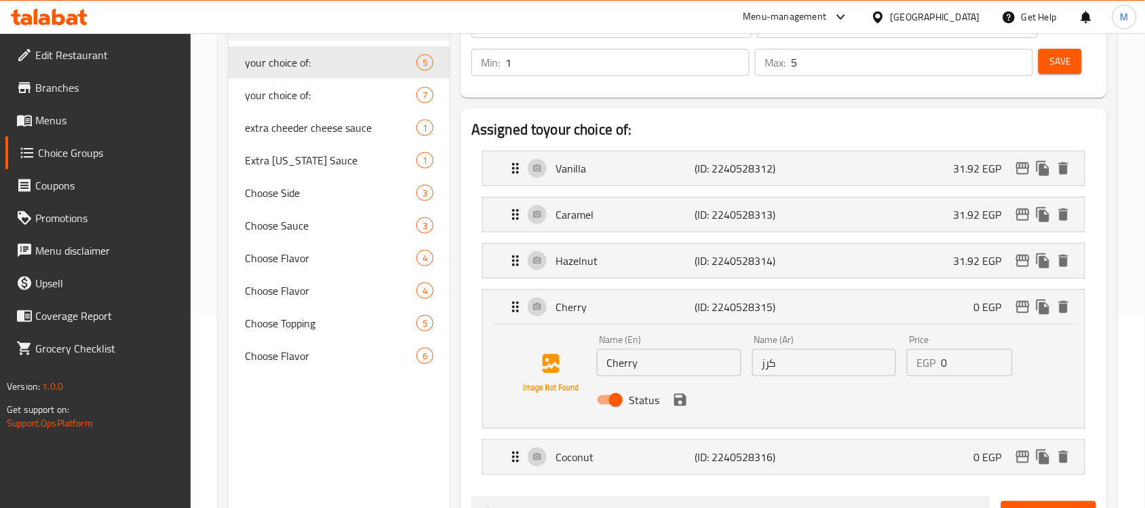
click at [940, 360] on div "EGP 0 Price" at bounding box center [959, 362] width 105 height 27
click at [945, 360] on input "0" at bounding box center [976, 362] width 71 height 27
paste input "31.92"
click at [677, 404] on icon "save" at bounding box center [680, 400] width 12 height 12
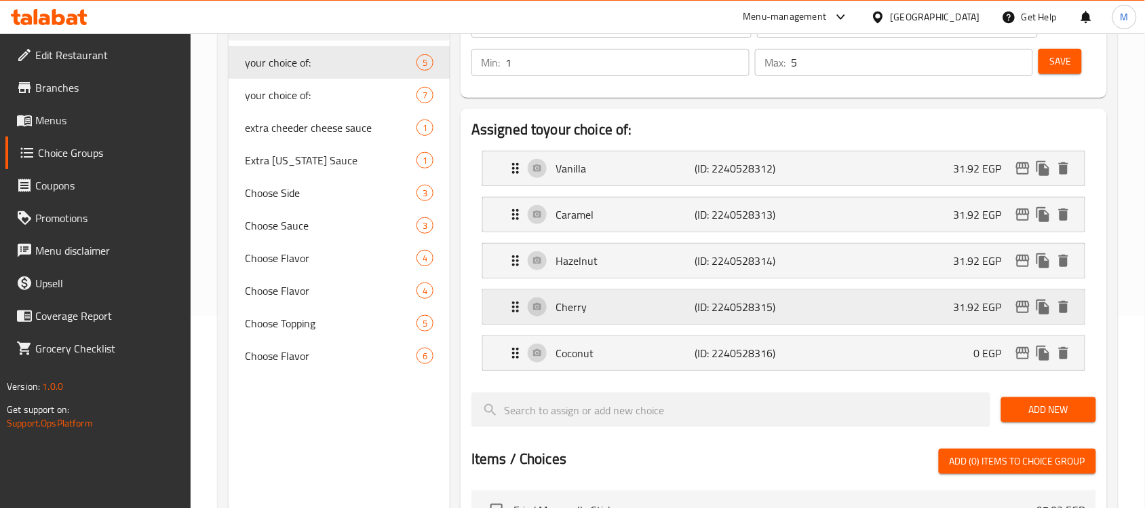
type input "31.92"
click at [872, 350] on div "Coconut (ID: 2240528316) 0 EGP" at bounding box center [788, 353] width 561 height 34
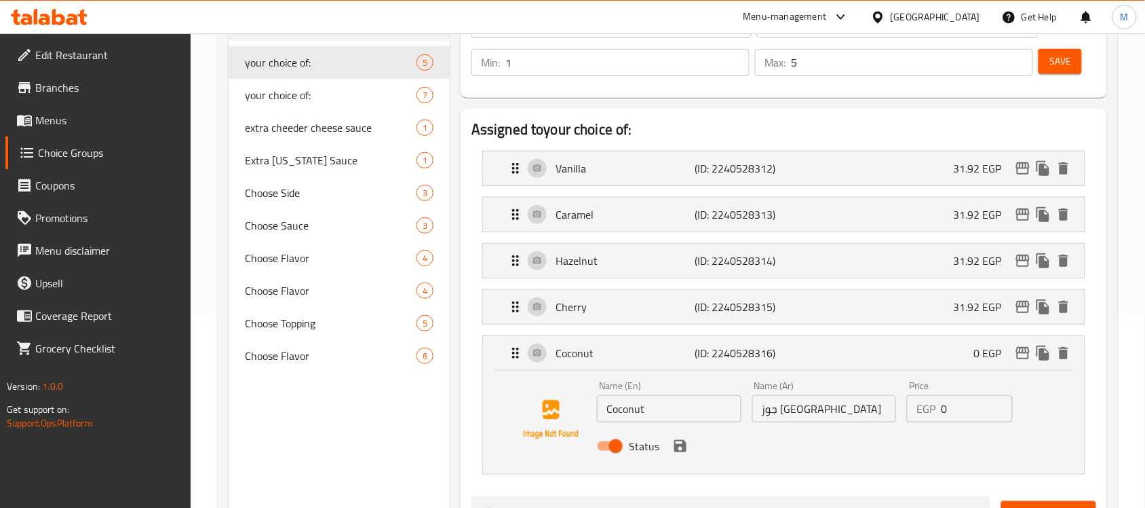
click at [962, 398] on input "0" at bounding box center [976, 408] width 71 height 27
paste input "31.92"
click at [684, 450] on icon "save" at bounding box center [680, 446] width 12 height 12
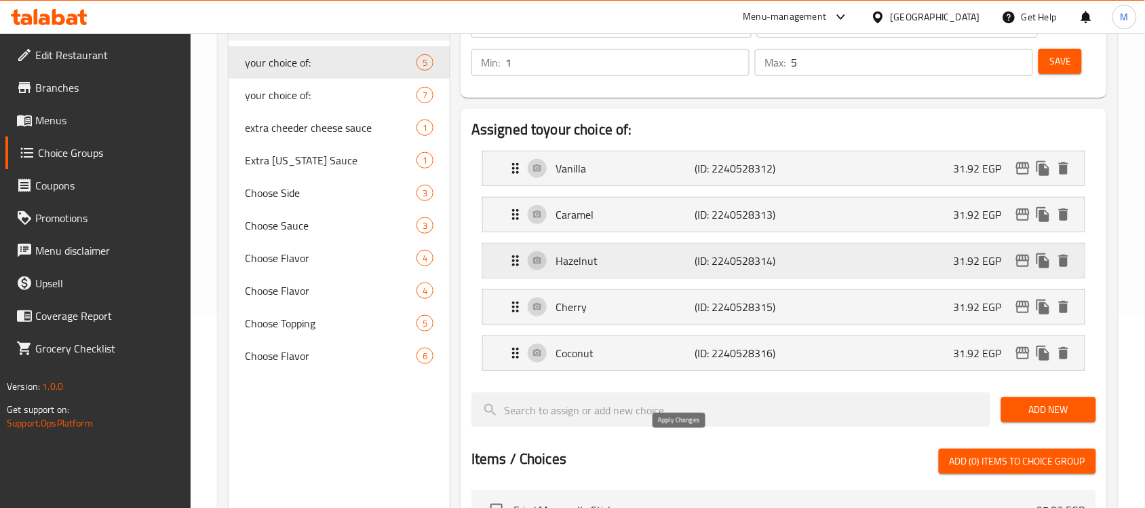
type input "31.92"
click at [1067, 66] on span "Save" at bounding box center [1061, 61] width 22 height 17
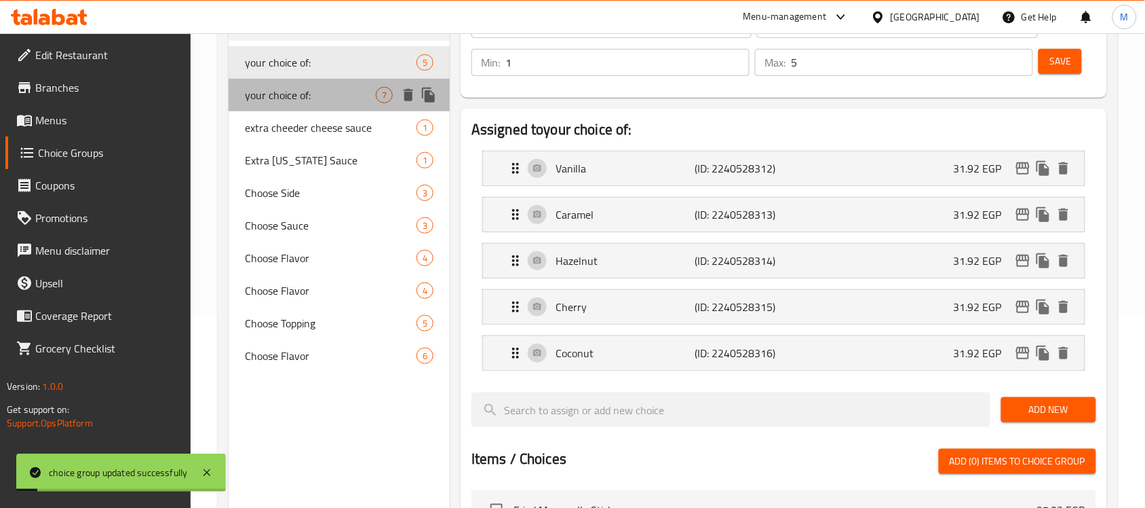
click at [330, 90] on span "your choice of:" at bounding box center [310, 95] width 131 height 16
type input "7"
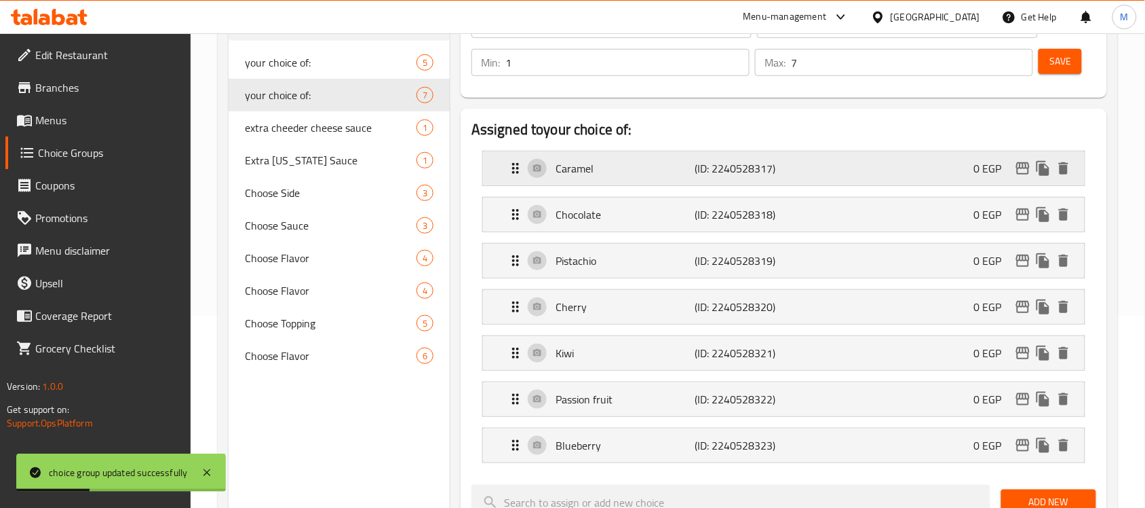
click at [761, 156] on div "Caramel (ID: 2240528317) 0 EGP" at bounding box center [788, 168] width 561 height 34
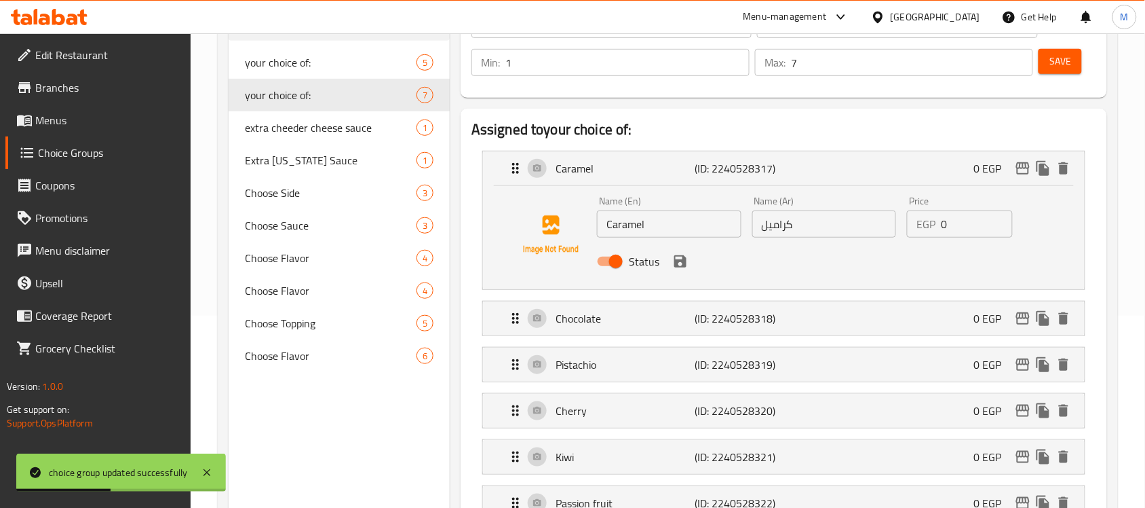
click at [950, 231] on input "0" at bounding box center [976, 223] width 71 height 27
paste input "37.02"
type input "37.02"
click at [683, 269] on button "save" at bounding box center [680, 261] width 20 height 20
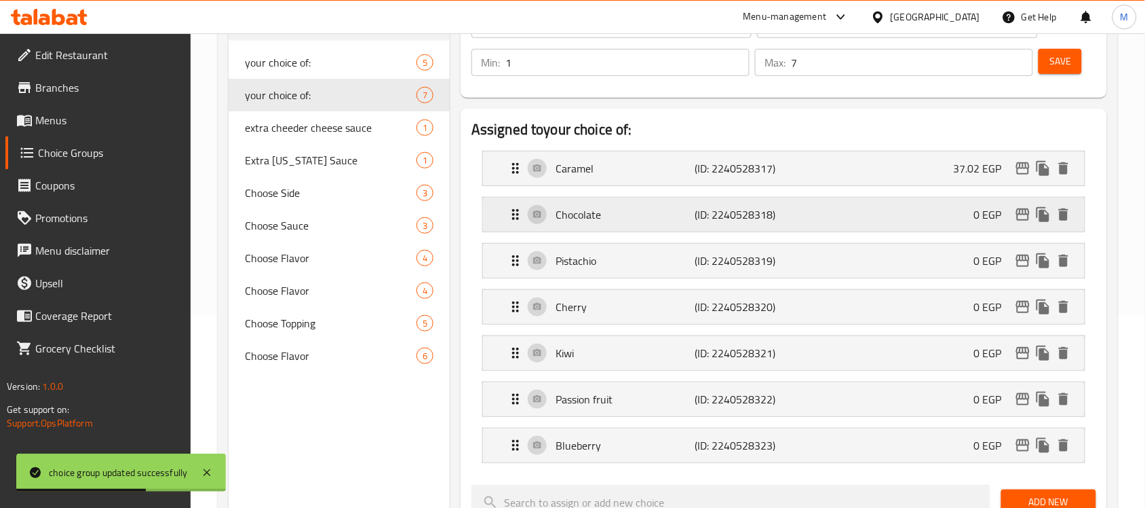
click at [898, 209] on div "Chocolate (ID: 2240528318) 0 EGP" at bounding box center [788, 214] width 561 height 34
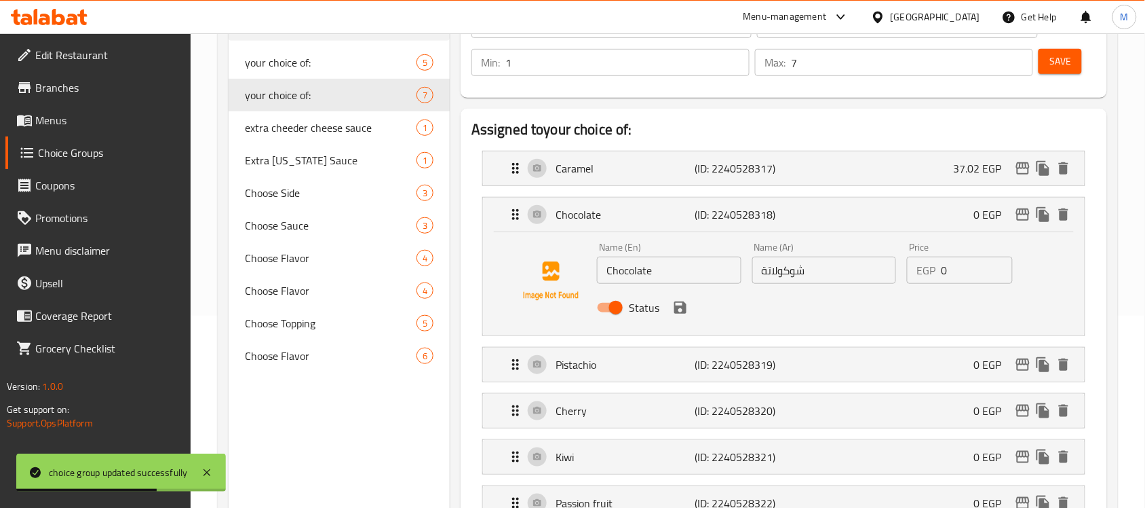
click at [965, 265] on input "0" at bounding box center [976, 269] width 71 height 27
paste input "37.02"
click at [683, 310] on icon "save" at bounding box center [680, 307] width 12 height 12
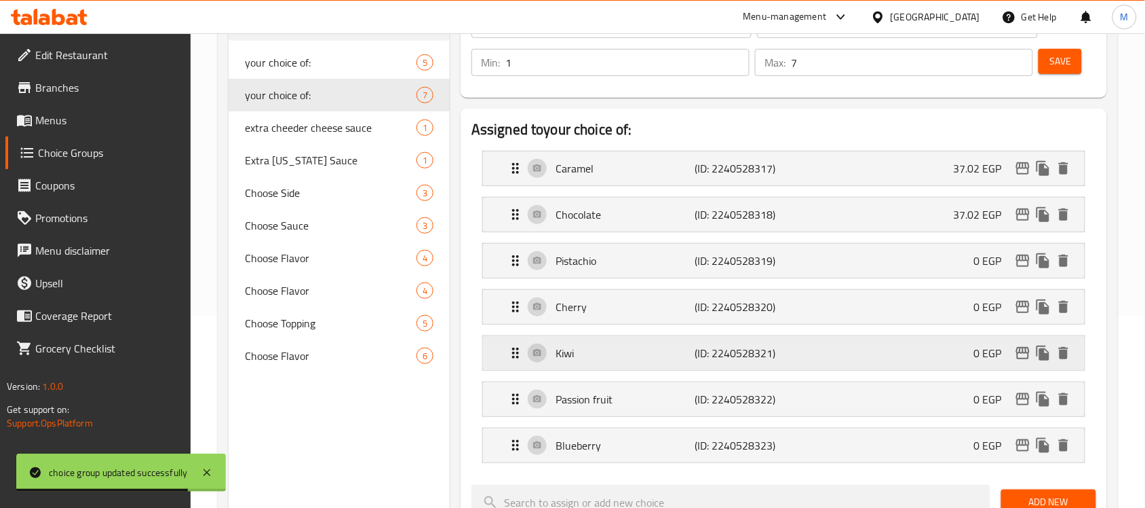
type input "37.02"
click at [900, 252] on div "Pistachio (ID: 2240528319) 0 EGP" at bounding box center [788, 261] width 561 height 34
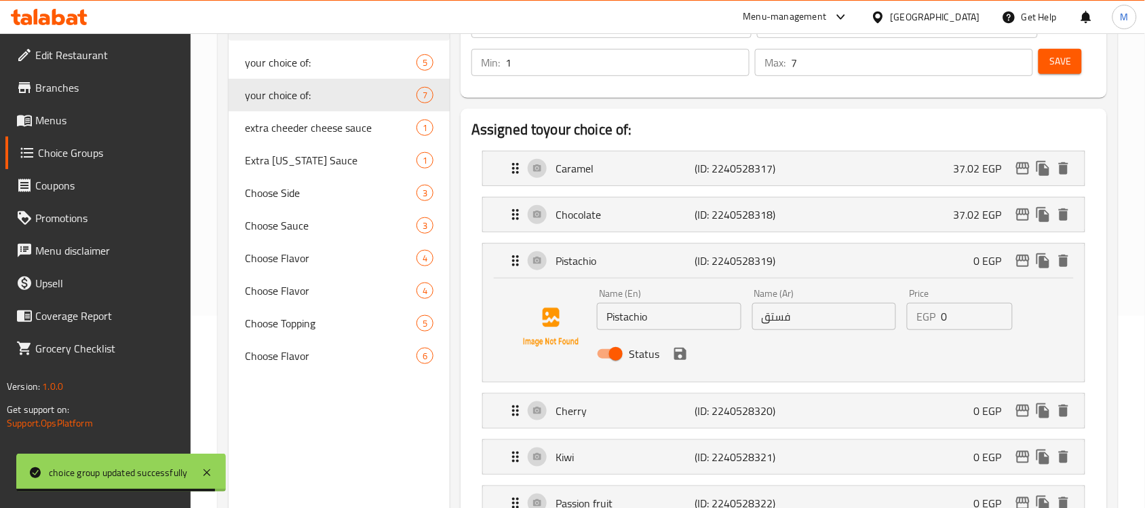
click at [955, 316] on input "0" at bounding box center [976, 316] width 71 height 27
paste input "37.02"
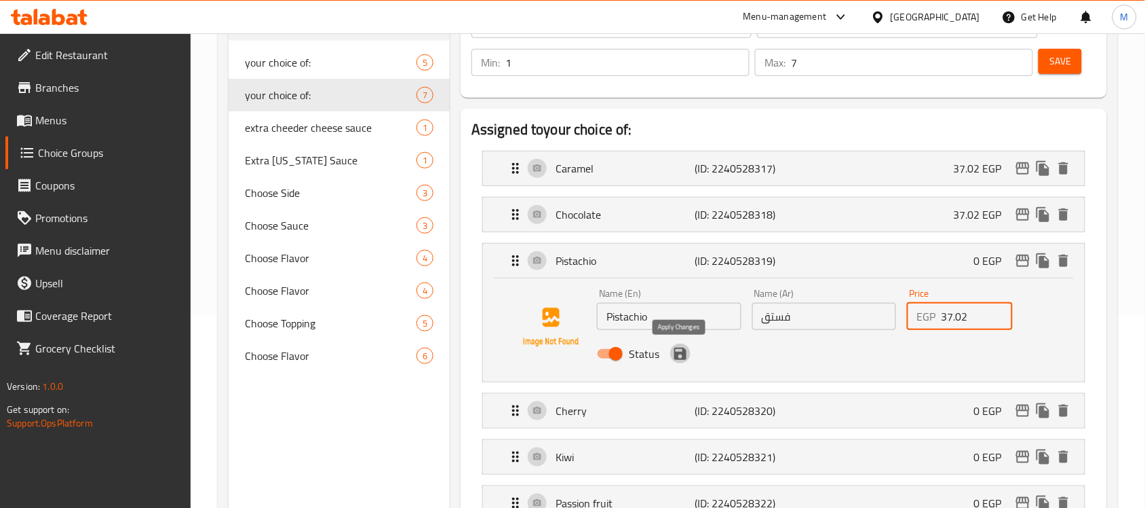
click at [673, 355] on icon "save" at bounding box center [680, 353] width 16 height 16
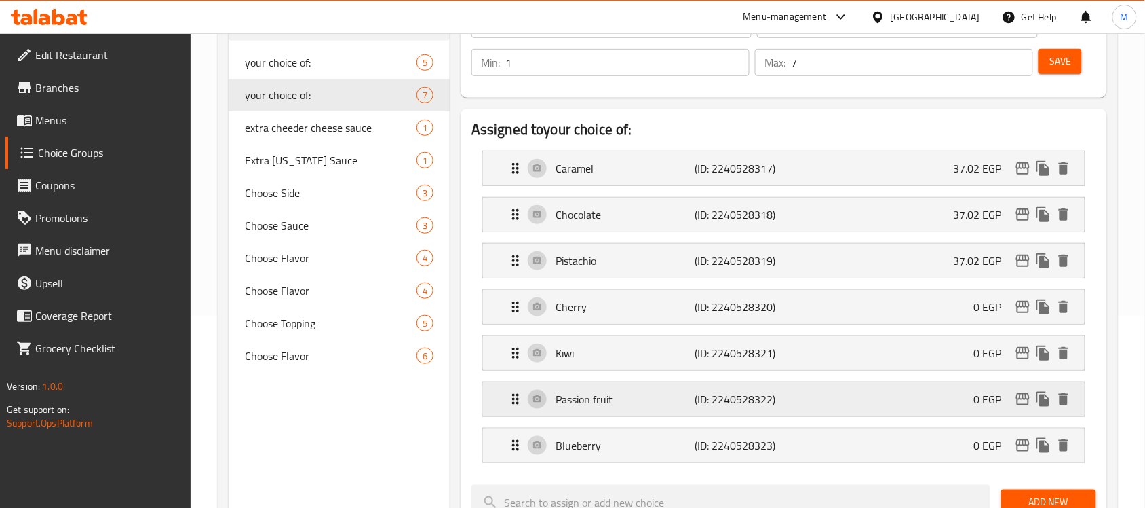
type input "37.02"
click at [887, 320] on div "Cherry (ID: 2240528320) 0 EGP" at bounding box center [788, 307] width 561 height 34
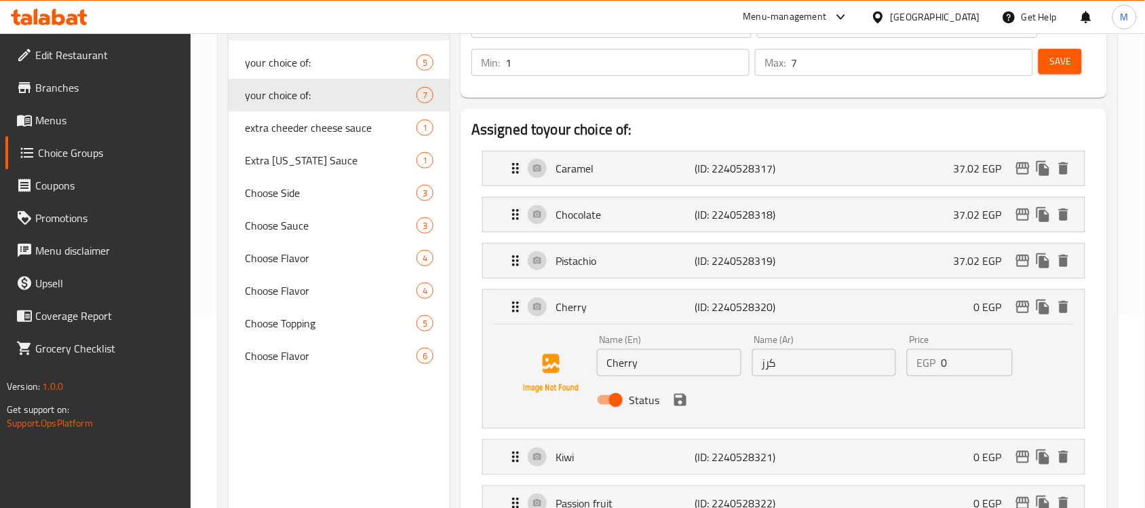
click at [957, 370] on input "0" at bounding box center [976, 362] width 71 height 27
paste input "37.02"
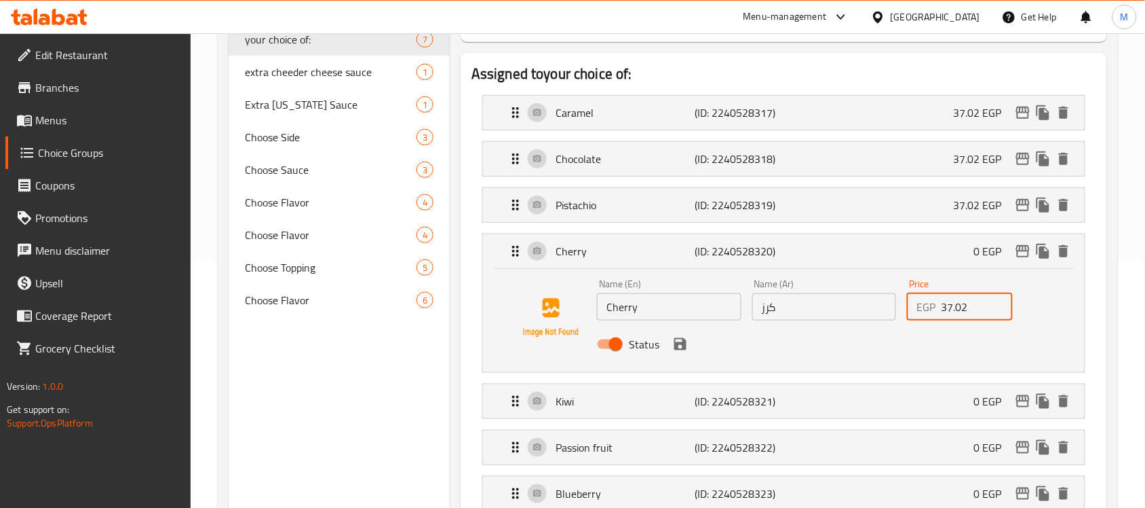
scroll to position [277, 0]
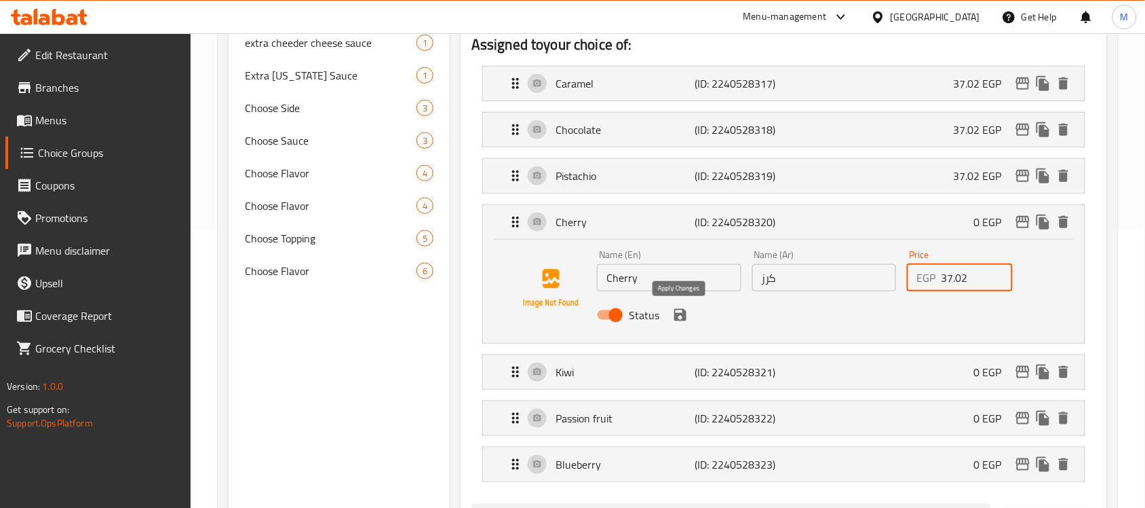
click at [683, 323] on icon "save" at bounding box center [680, 315] width 16 height 16
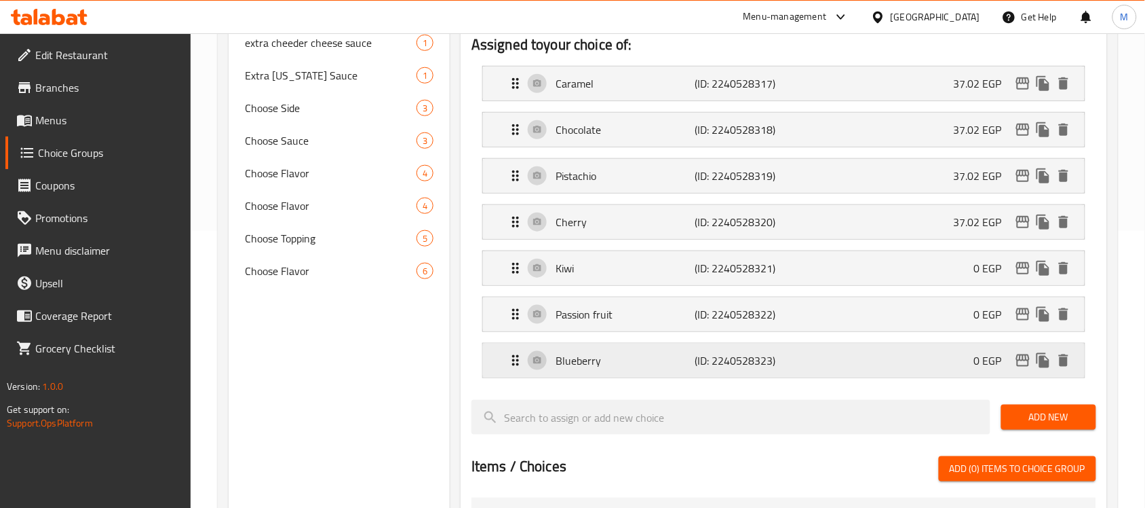
type input "37.02"
click at [887, 285] on div "Kiwi (ID: 2240528321) 0 EGP" at bounding box center [788, 268] width 561 height 34
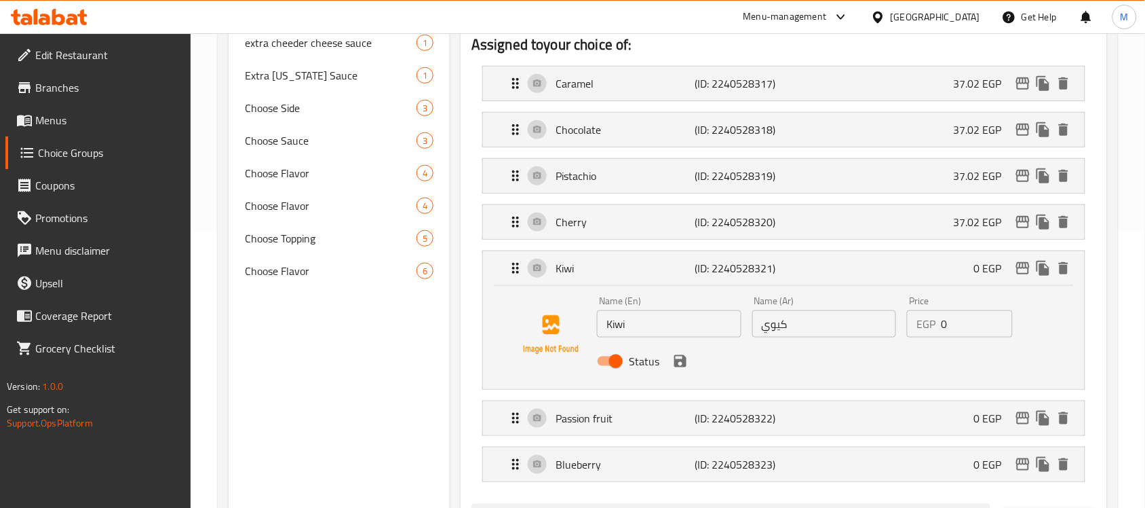
click at [961, 334] on input "0" at bounding box center [976, 323] width 71 height 27
paste input "37.02"
click at [679, 366] on icon "save" at bounding box center [680, 361] width 12 height 12
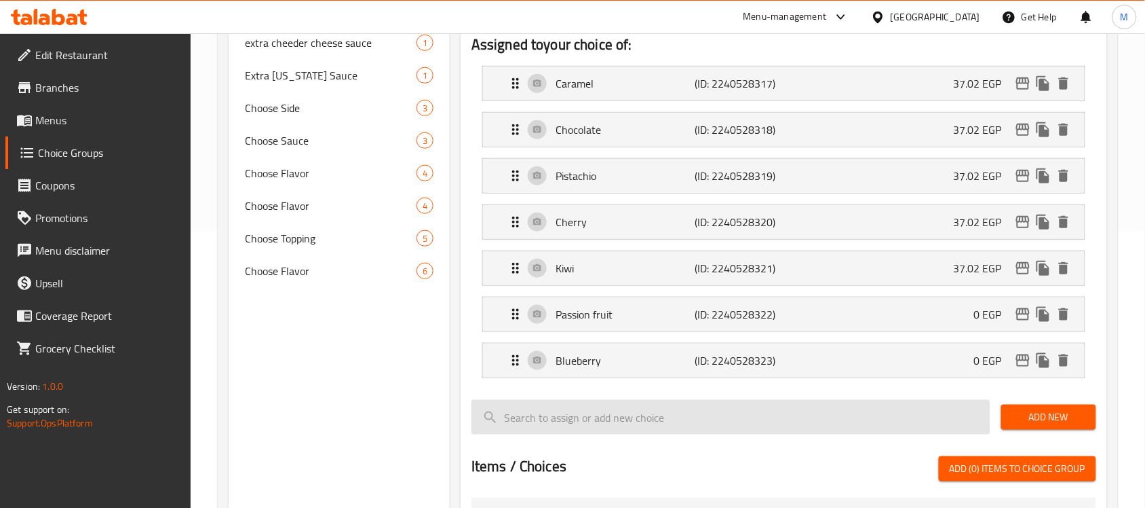
type input "37.02"
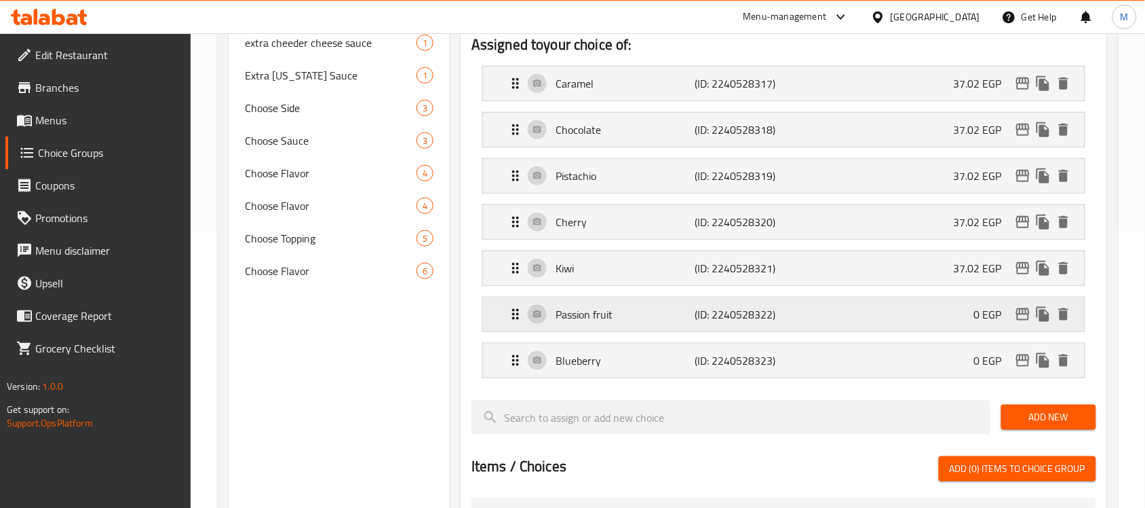
click at [859, 324] on div "Passion fruit (ID: 2240528322) 0 EGP" at bounding box center [788, 314] width 561 height 34
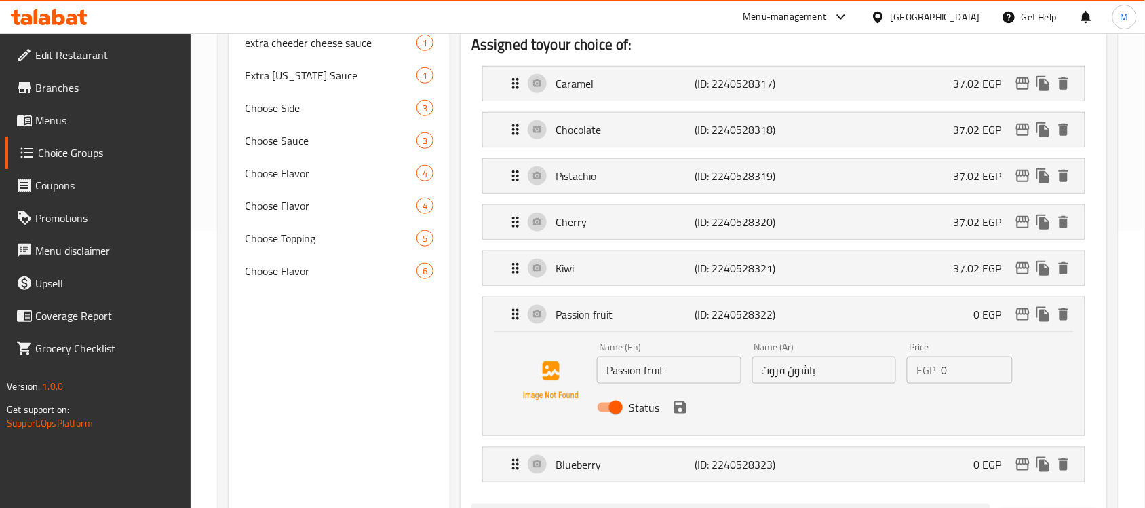
click at [958, 378] on input "0" at bounding box center [976, 369] width 71 height 27
paste input "37.02"
click at [681, 408] on icon "save" at bounding box center [680, 407] width 12 height 12
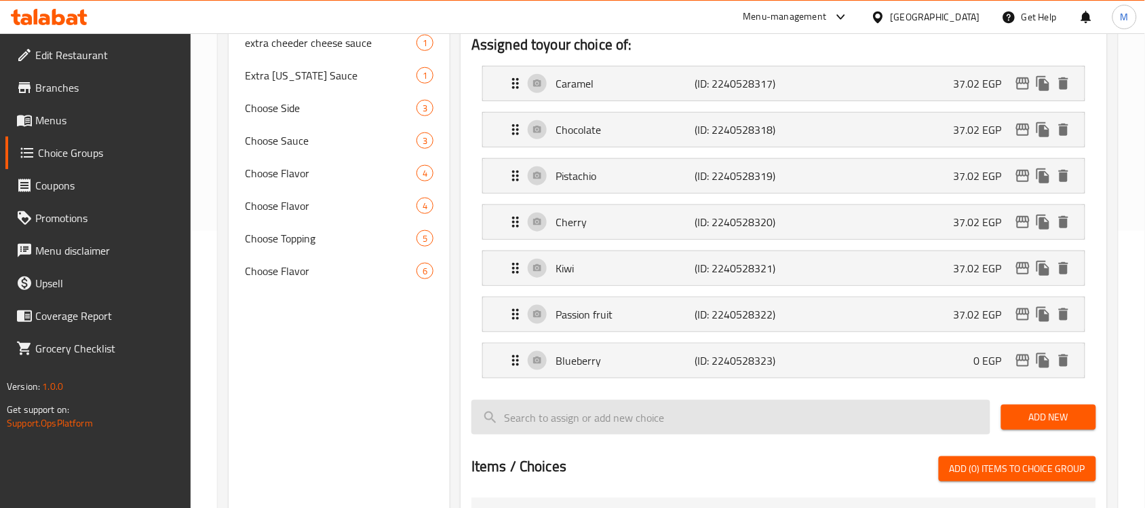
type input "37.02"
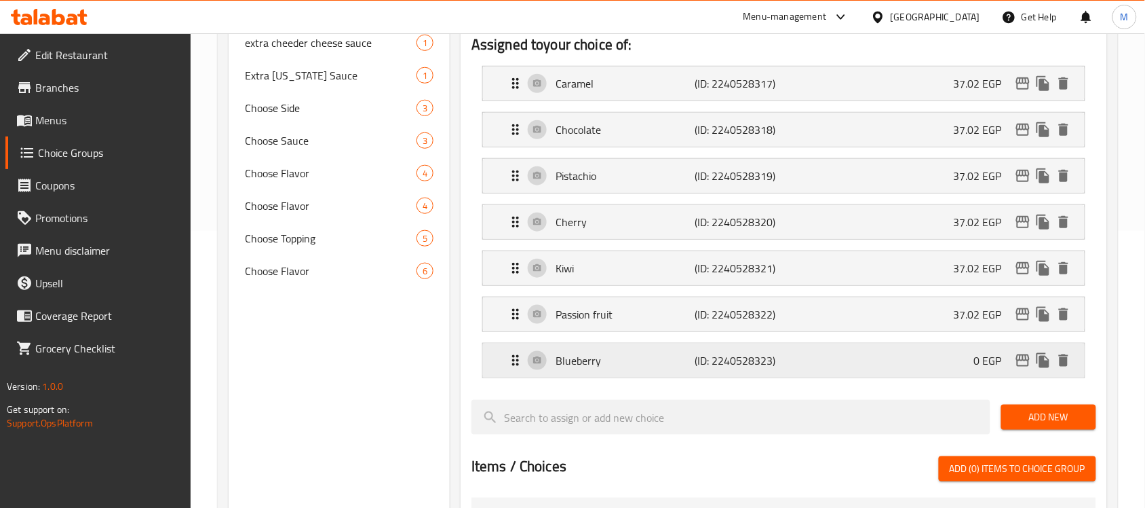
click at [842, 362] on div "Blueberry (ID: 2240528323) 0 EGP" at bounding box center [788, 360] width 561 height 34
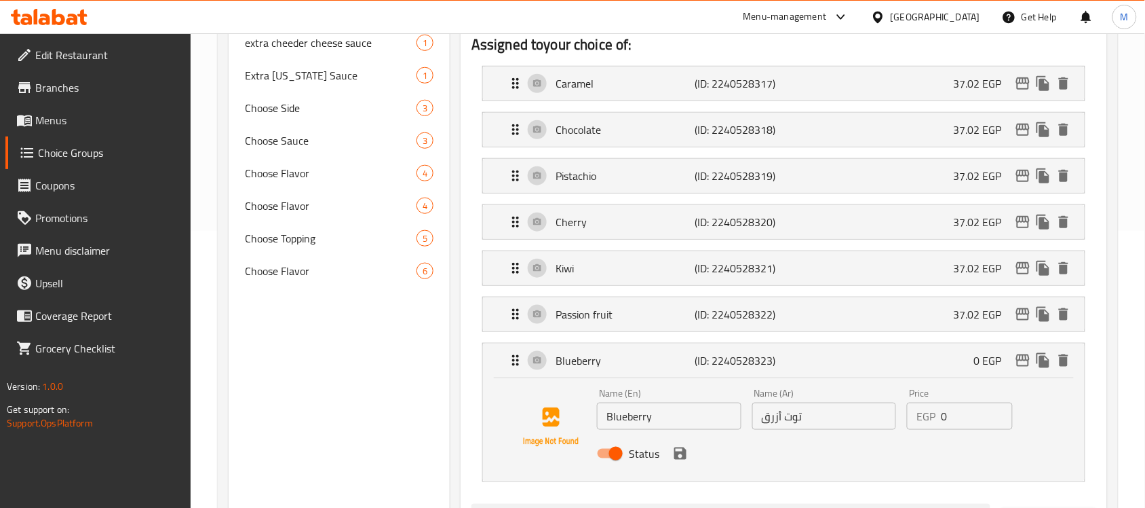
click at [962, 405] on input "0" at bounding box center [976, 415] width 71 height 27
paste input "37.02"
click at [677, 458] on icon "save" at bounding box center [680, 453] width 12 height 12
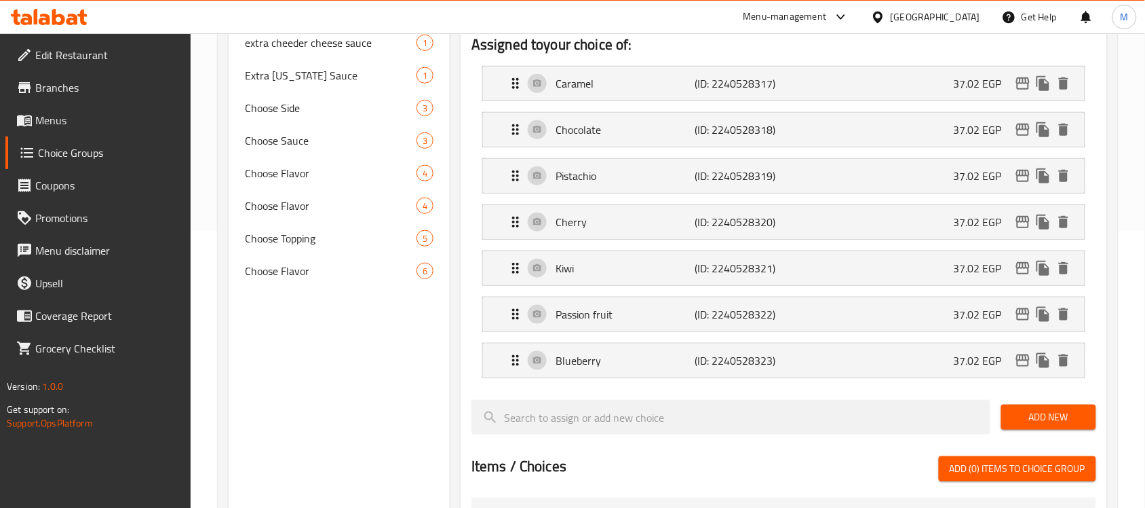
type input "37.02"
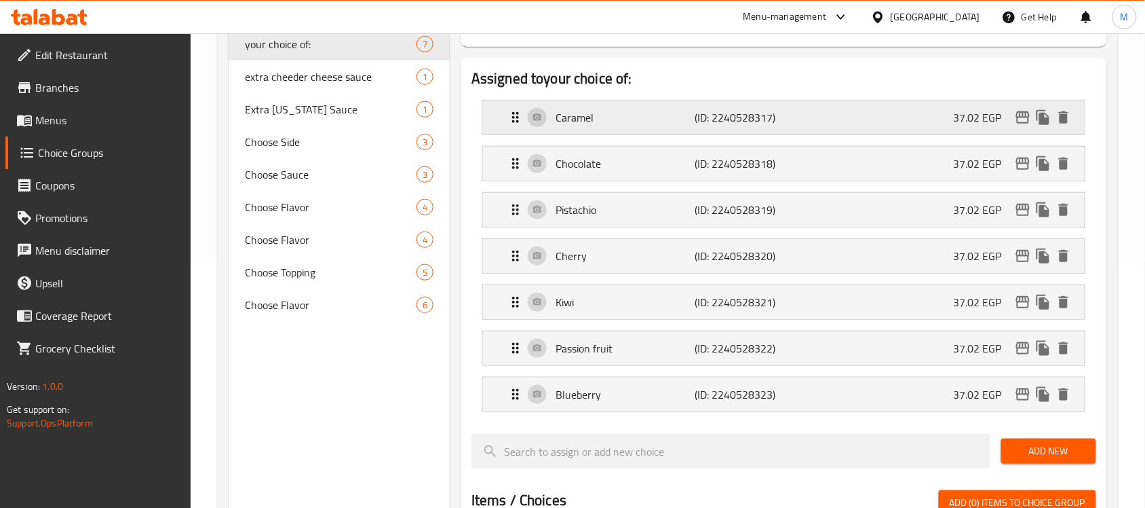
scroll to position [192, 0]
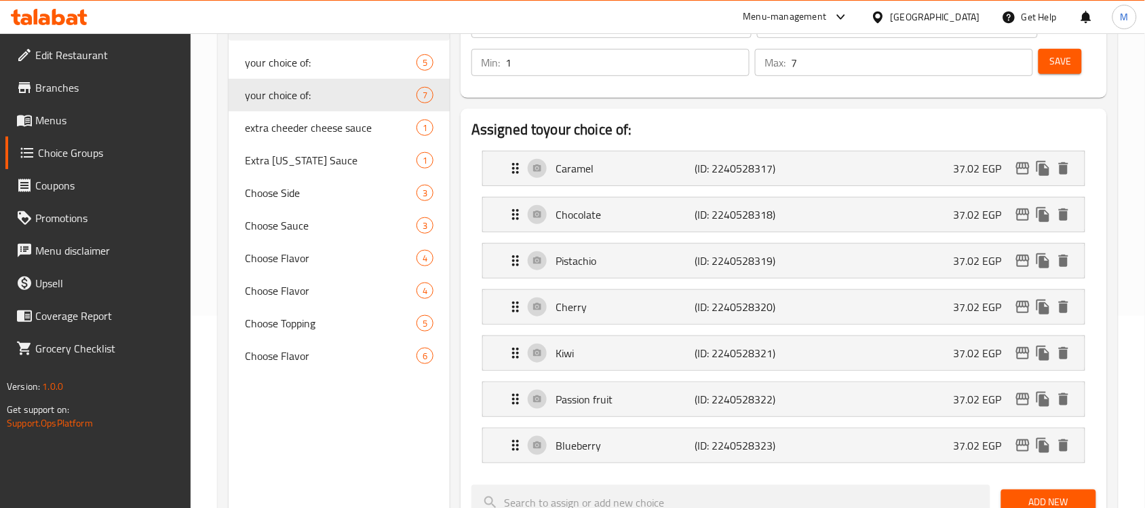
click at [1071, 64] on span "Save" at bounding box center [1061, 61] width 22 height 17
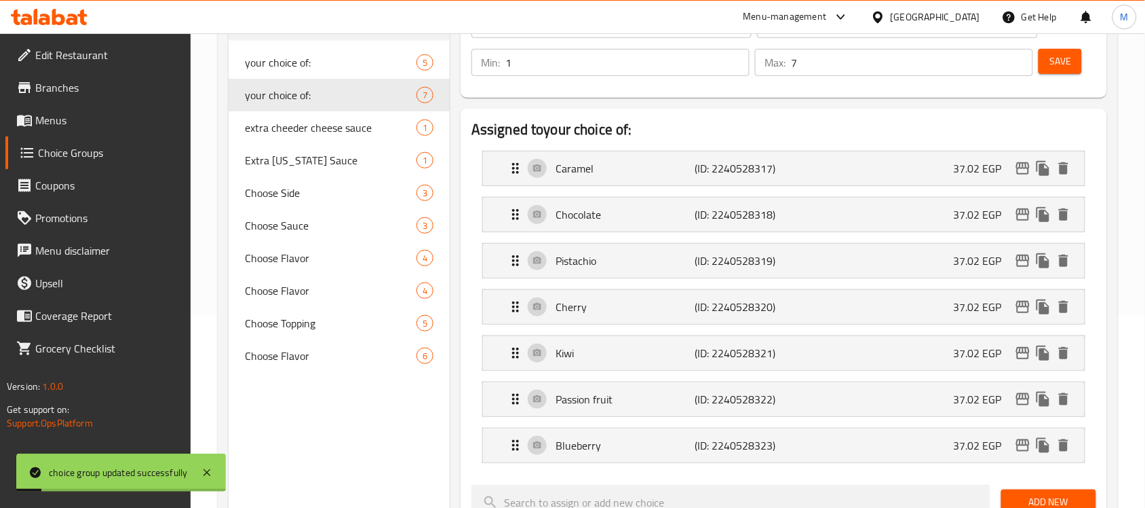
click at [80, 117] on span "Menus" at bounding box center [107, 120] width 145 height 16
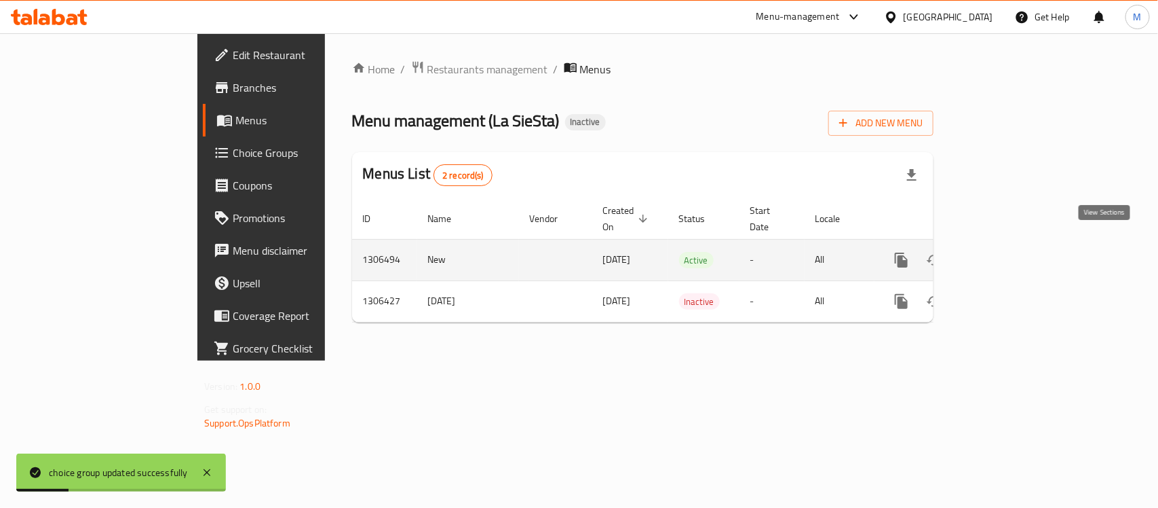
click at [1008, 252] on icon "enhanced table" at bounding box center [999, 260] width 16 height 16
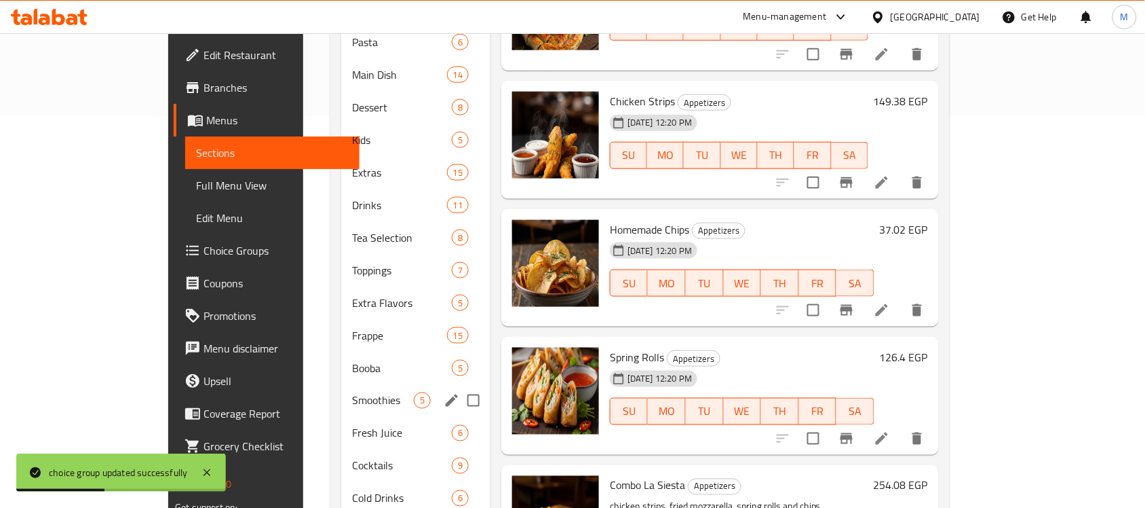
scroll to position [421, 0]
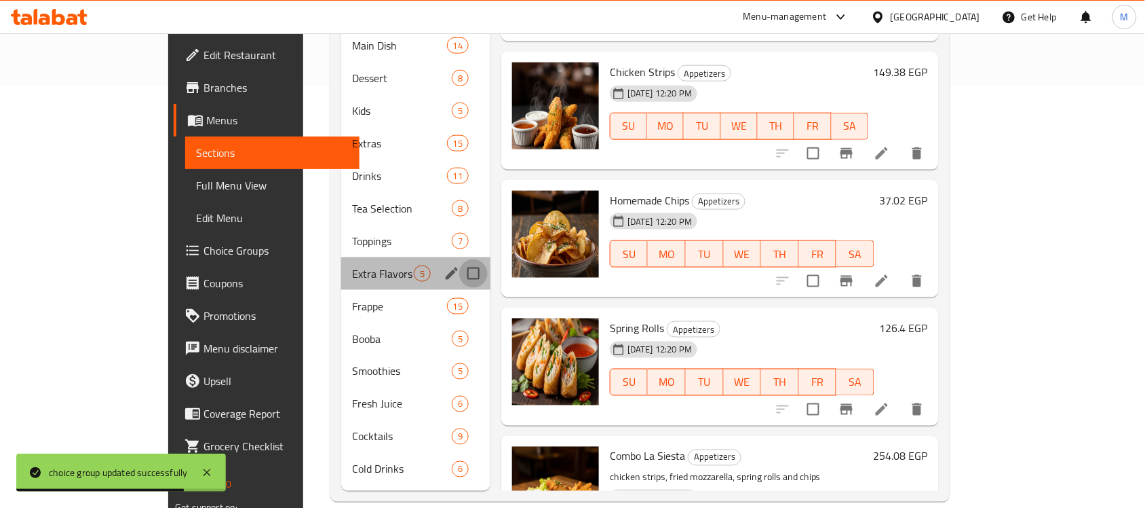
click at [459, 259] on input "Menu sections" at bounding box center [473, 273] width 28 height 28
checkbox input "true"
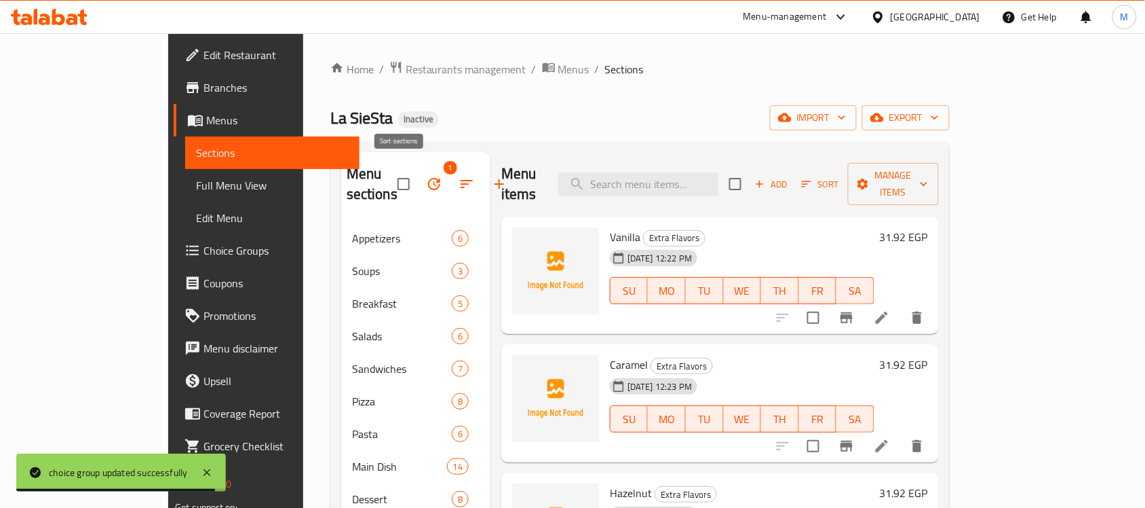
click at [426, 176] on icon "button" at bounding box center [434, 184] width 16 height 16
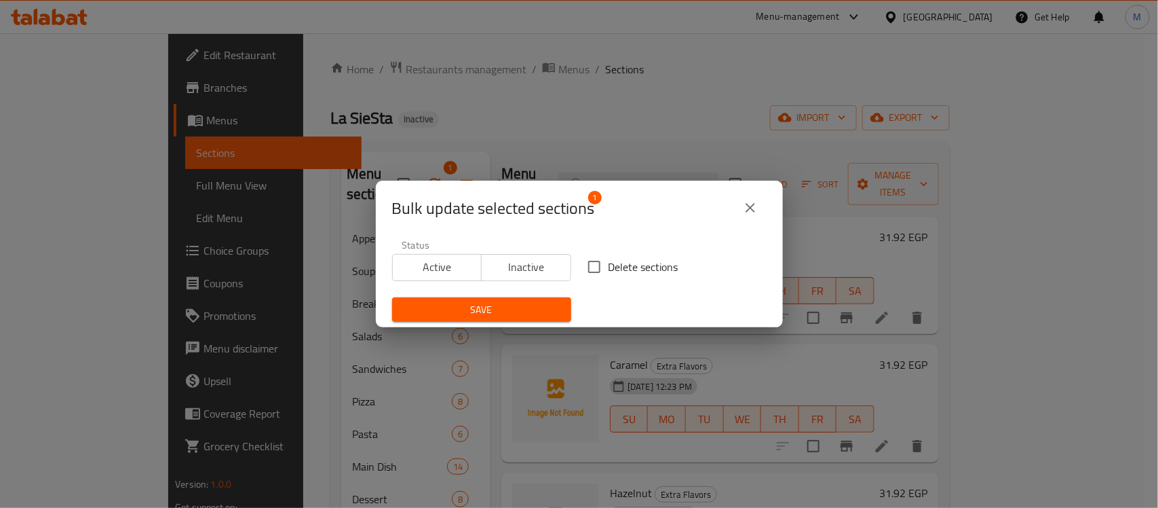
click at [582, 258] on input "Delete sections" at bounding box center [594, 266] width 28 height 28
checkbox input "true"
click at [523, 310] on span "Save" at bounding box center [481, 309] width 157 height 17
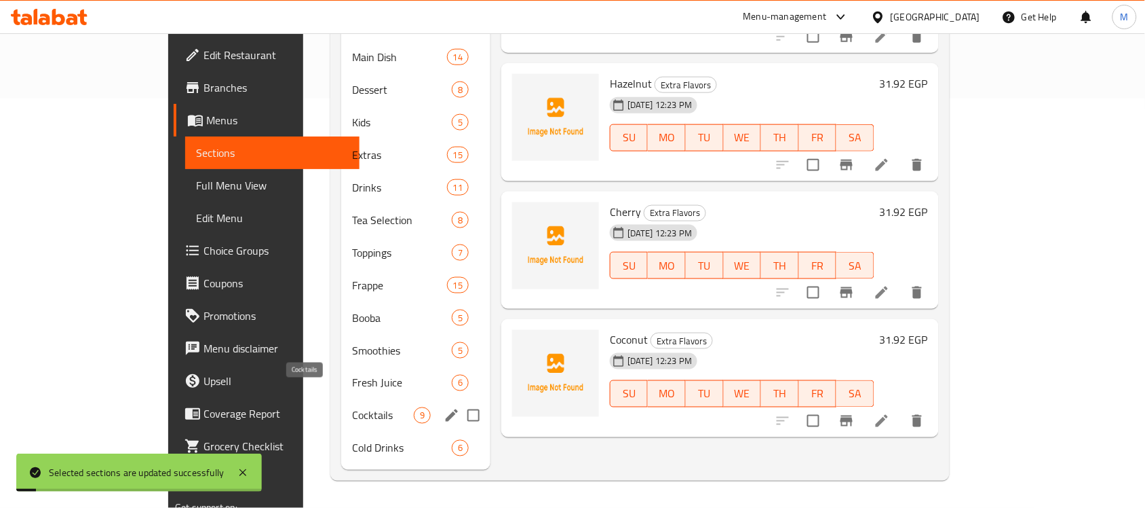
scroll to position [387, 0]
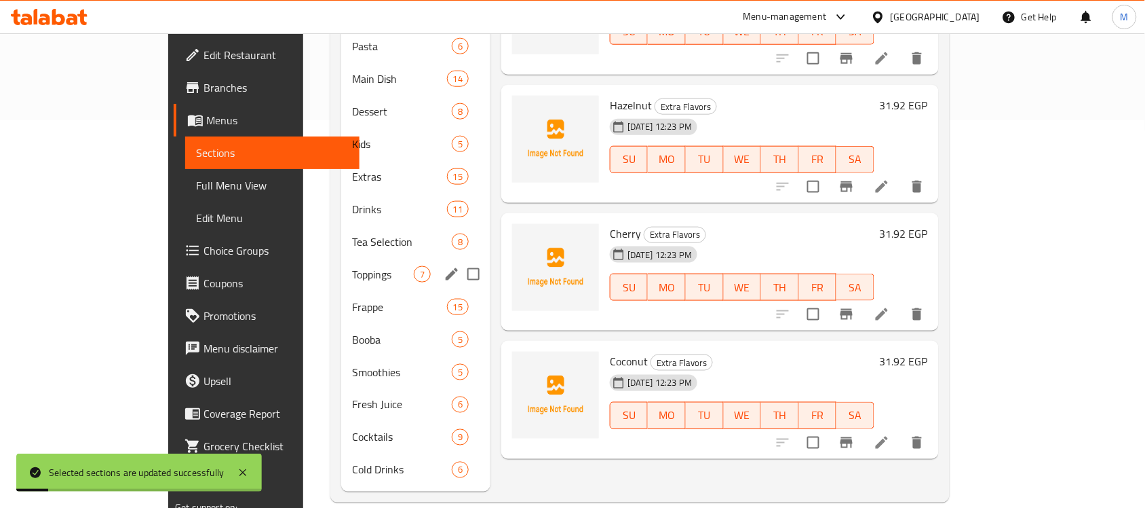
click at [352, 266] on span "Toppings" at bounding box center [383, 274] width 62 height 16
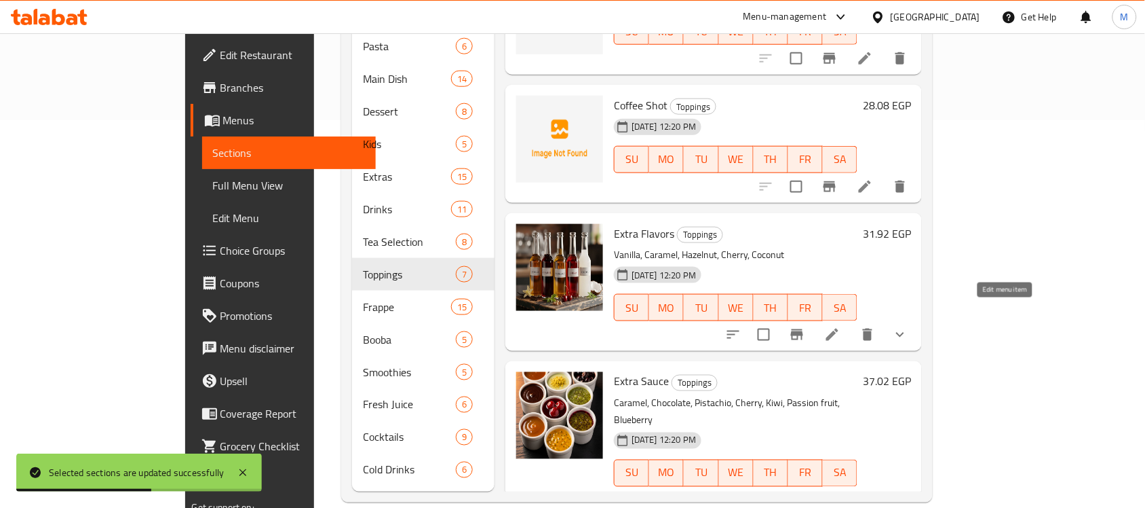
click at [839, 328] on icon at bounding box center [832, 334] width 12 height 12
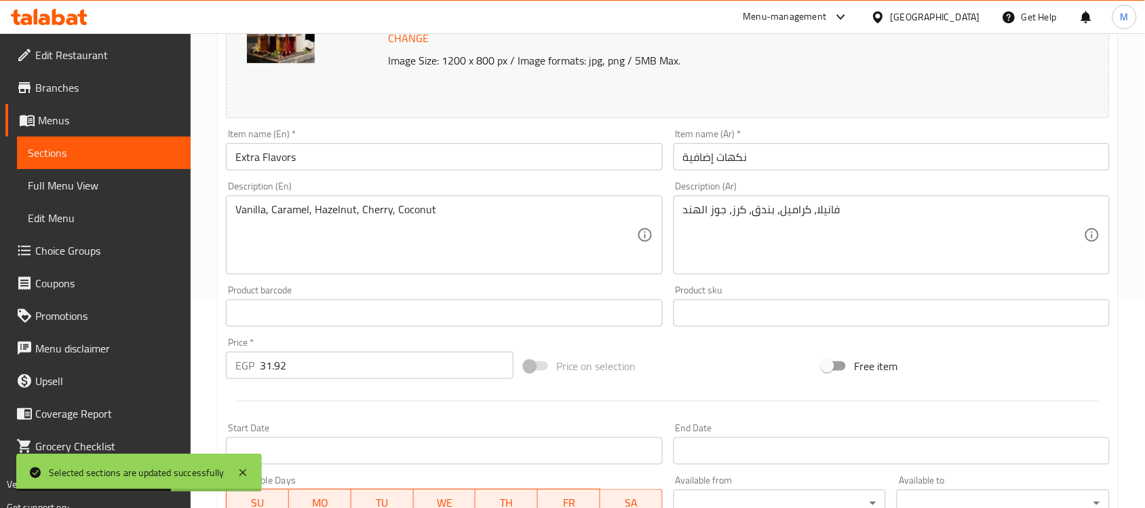
scroll to position [493, 0]
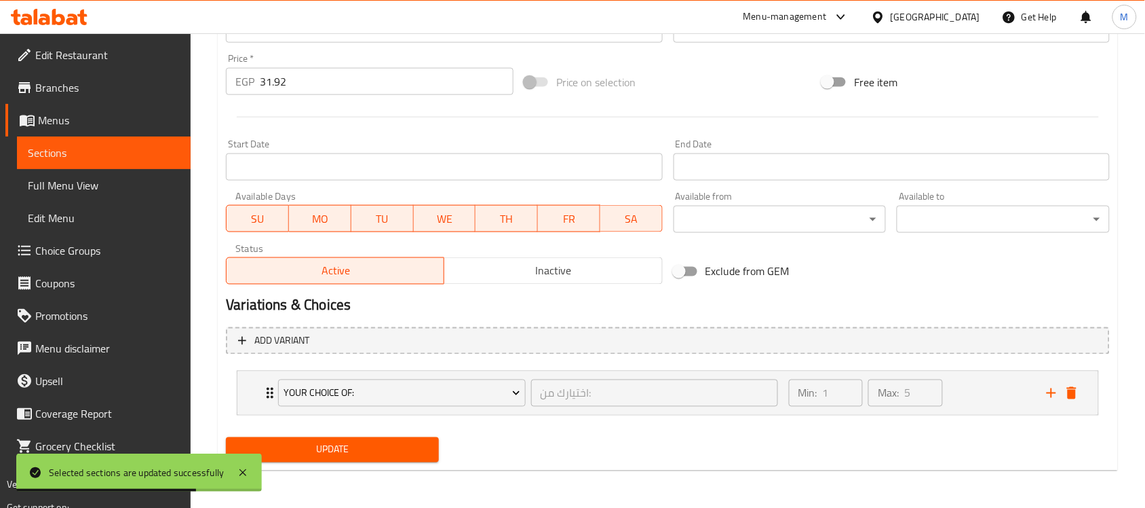
click at [318, 81] on input "31.92" at bounding box center [387, 81] width 254 height 27
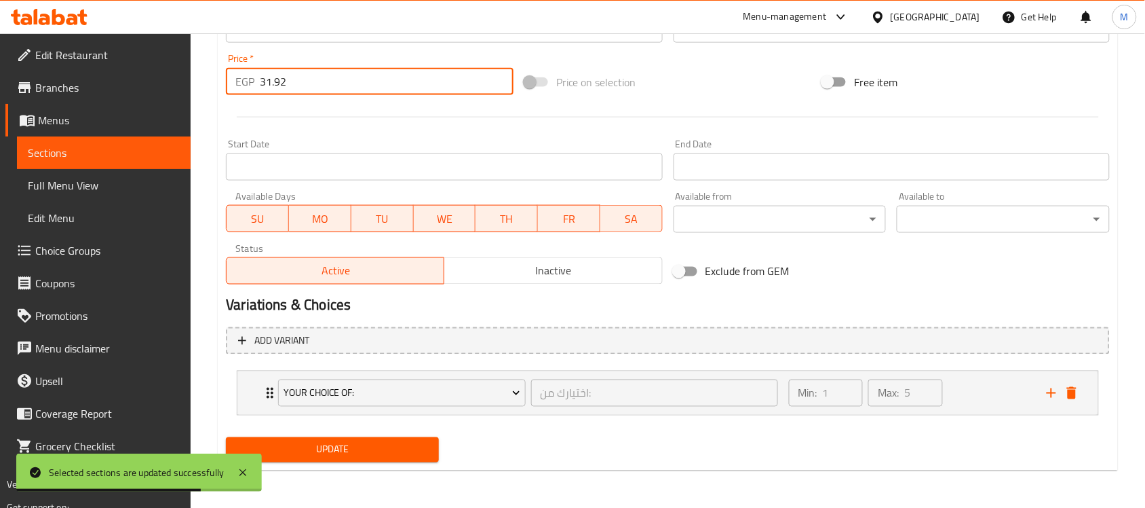
click at [318, 81] on input "31.92" at bounding box center [387, 81] width 254 height 27
click at [243, 391] on div "your choice of: اختيارك من: ​ Min: 1 ​ Max: 5 ​" at bounding box center [667, 392] width 861 height 43
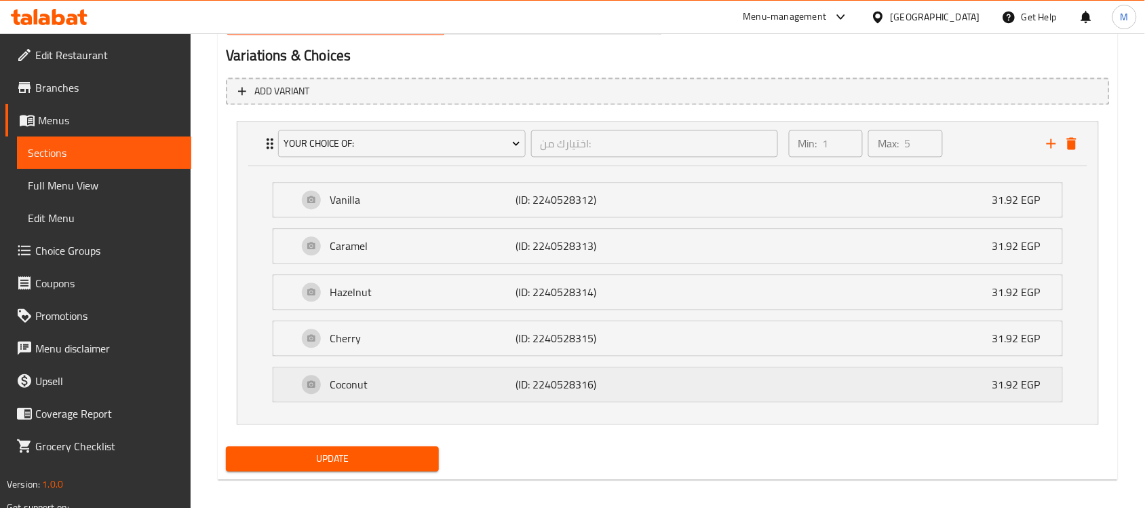
scroll to position [747, 0]
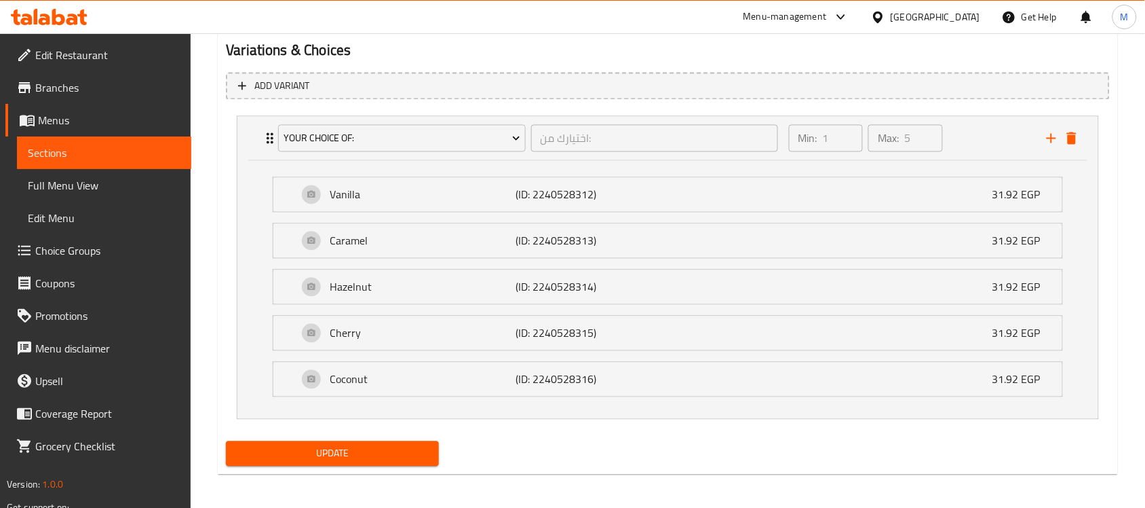
type input "0"
click at [347, 453] on span "Update" at bounding box center [332, 453] width 191 height 17
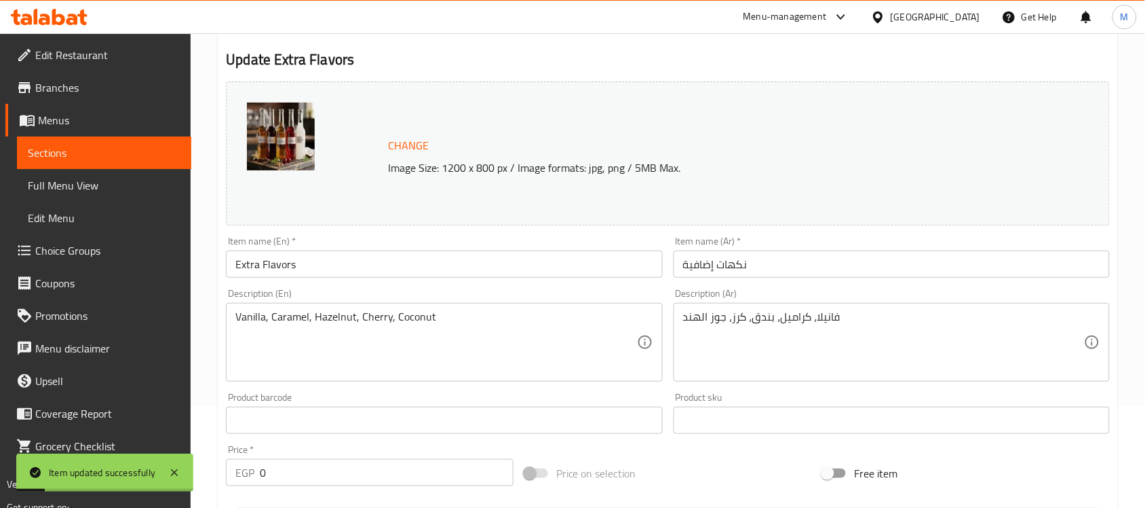
scroll to position [0, 0]
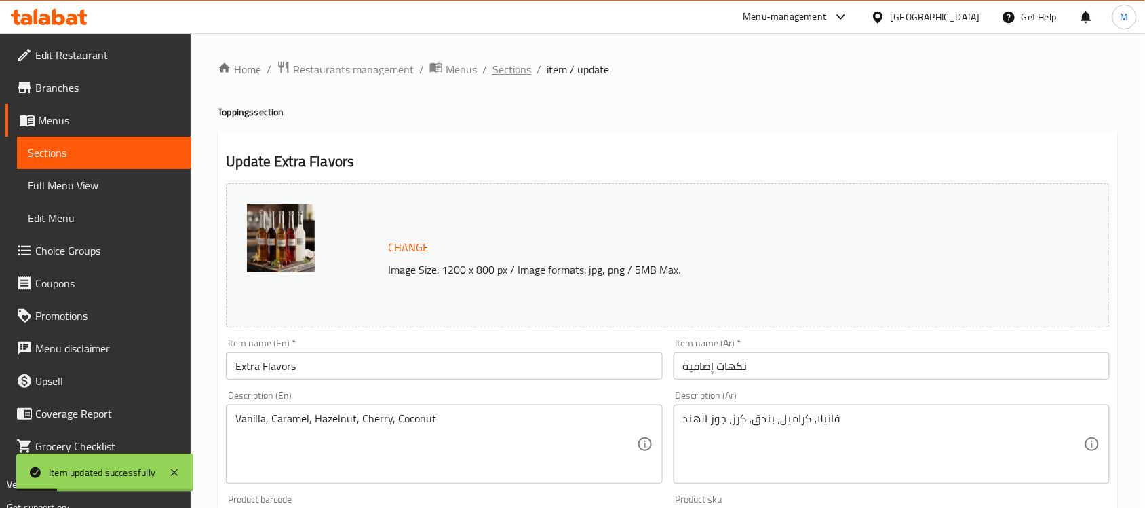
click at [507, 65] on span "Sections" at bounding box center [512, 69] width 39 height 16
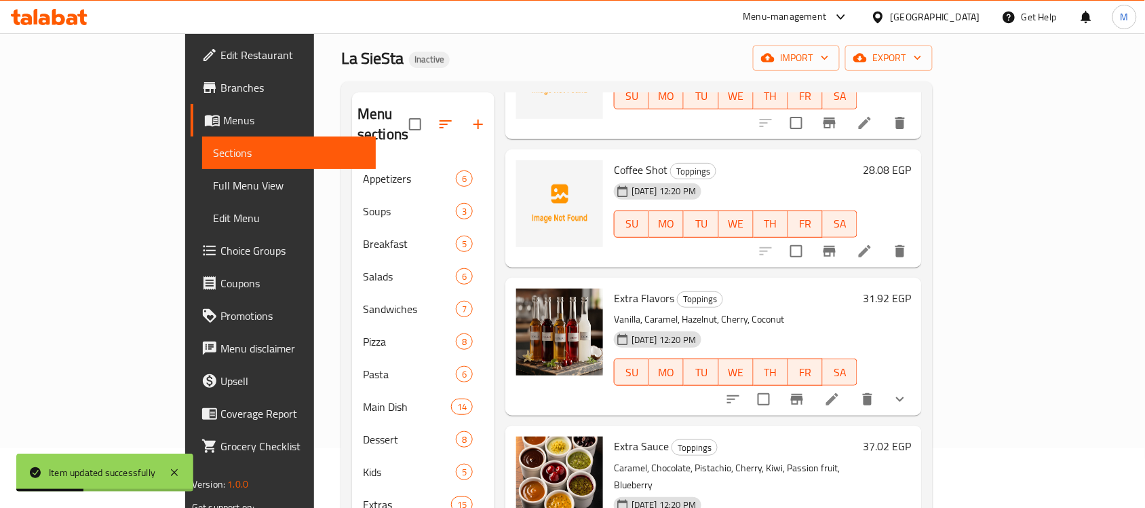
scroll to position [170, 0]
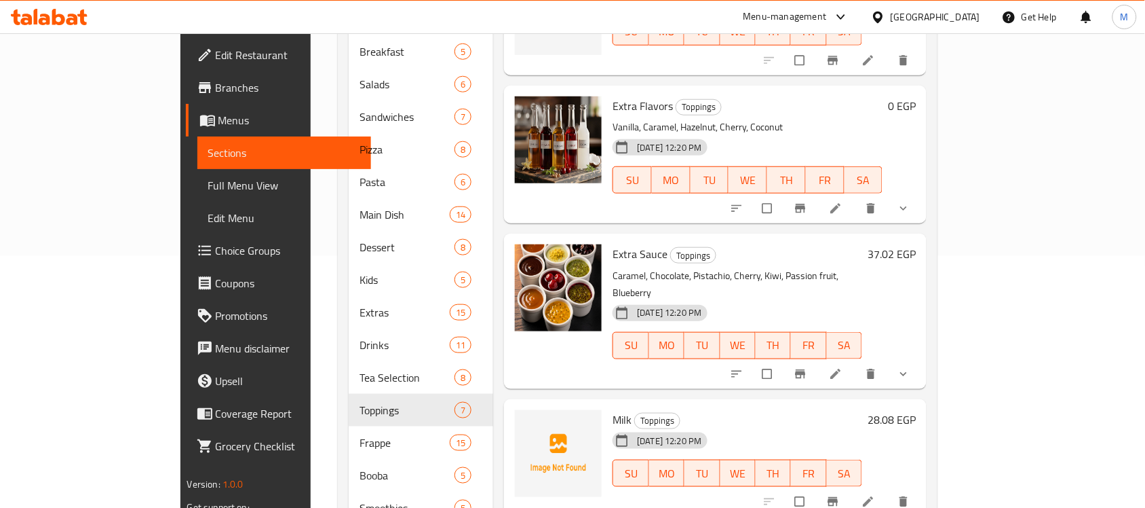
scroll to position [254, 0]
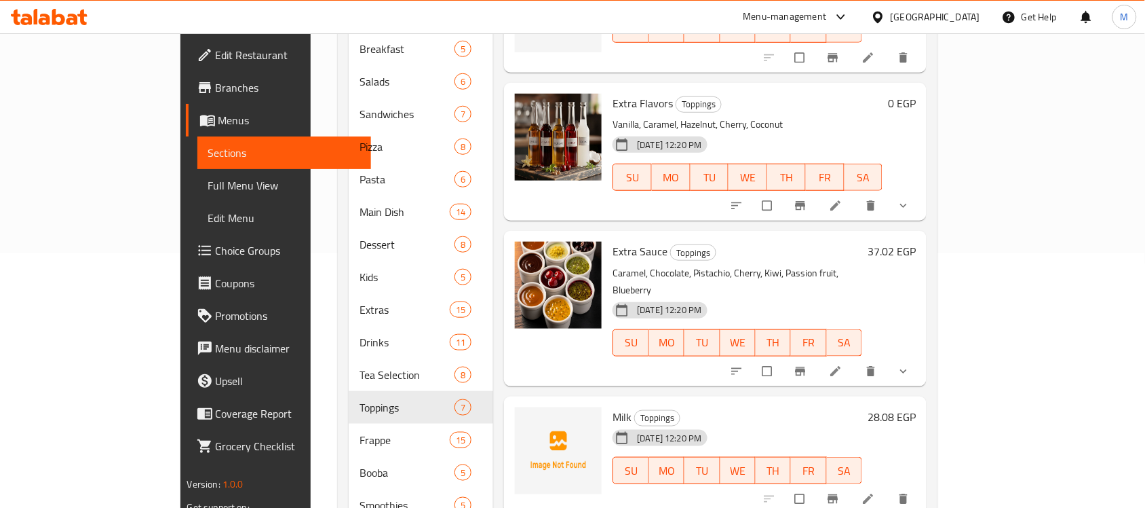
click at [856, 360] on li at bounding box center [837, 371] width 38 height 22
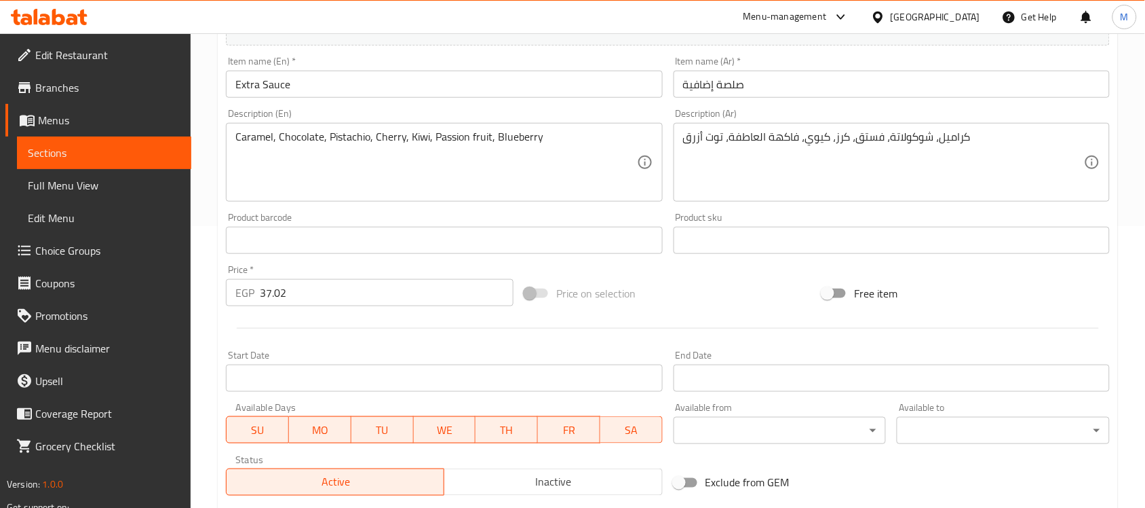
scroll to position [493, 0]
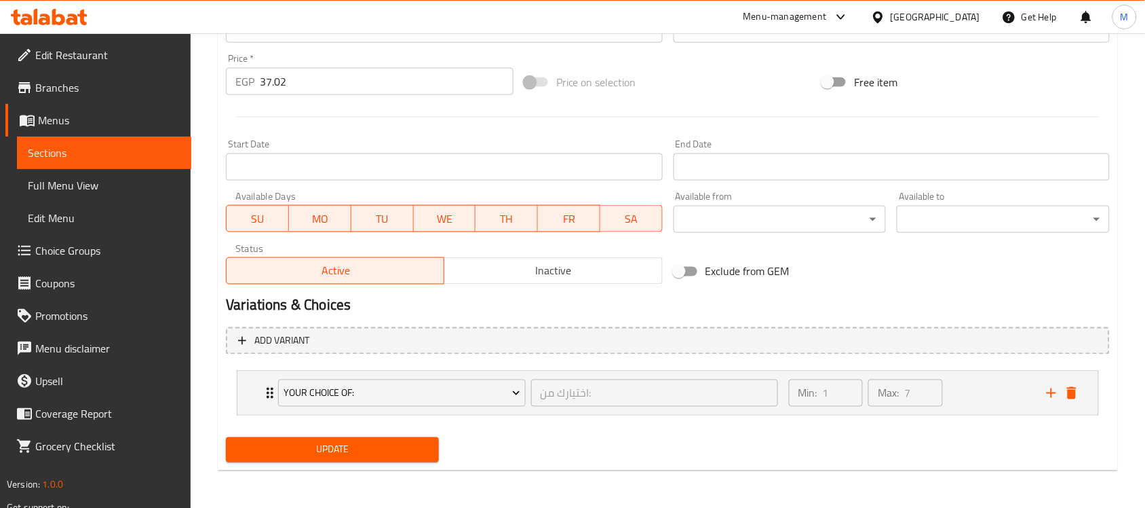
click at [292, 88] on input "37.02" at bounding box center [387, 81] width 254 height 27
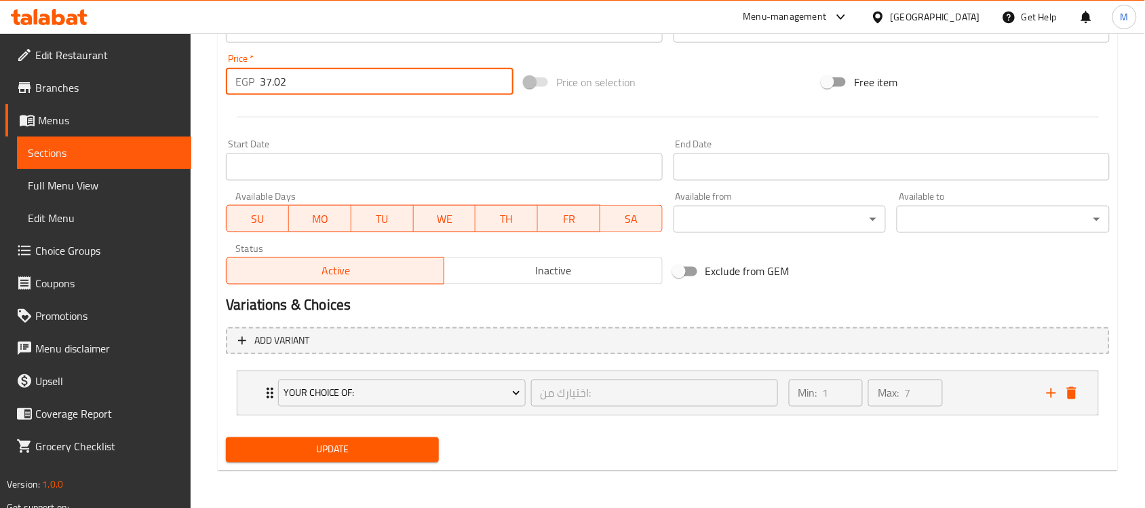
click at [292, 88] on input "37.02" at bounding box center [387, 81] width 254 height 27
click at [252, 384] on div "your choice of: اختيارك من: ​ Min: 1 ​ Max: 7 ​" at bounding box center [667, 392] width 861 height 43
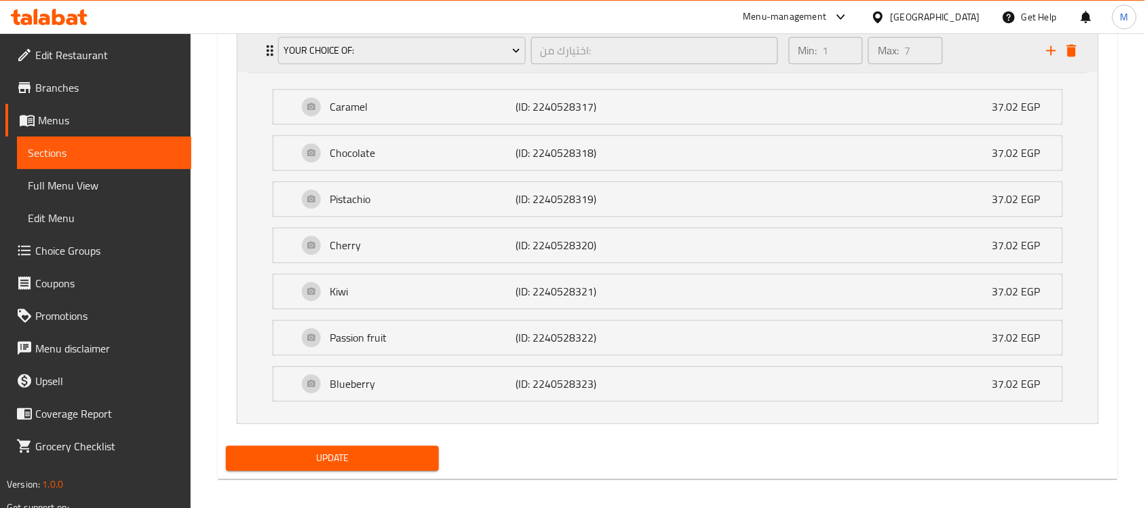
scroll to position [845, 0]
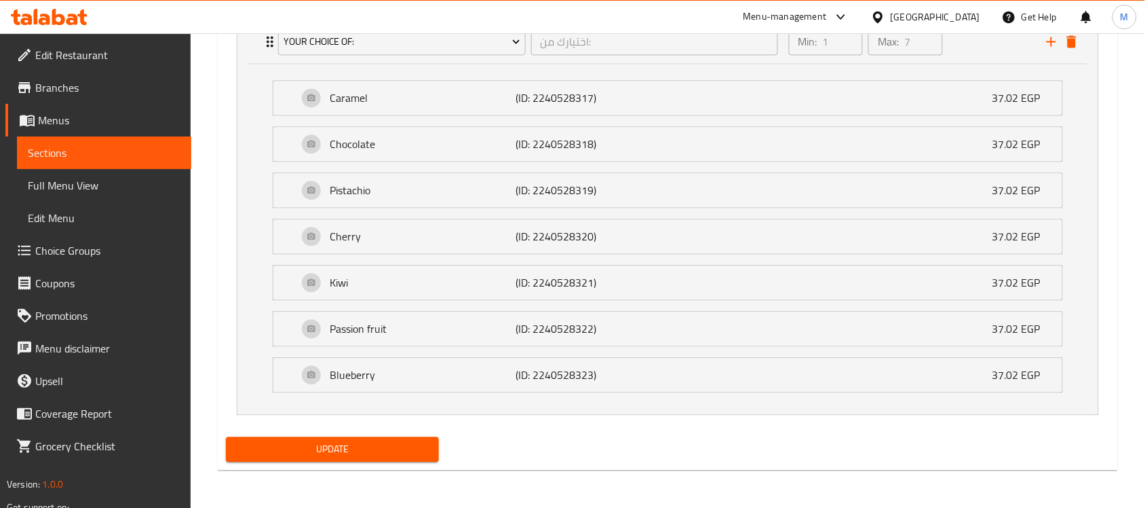
type input "0"
click at [316, 446] on span "Update" at bounding box center [332, 448] width 191 height 17
click at [88, 121] on span "Menus" at bounding box center [109, 120] width 142 height 16
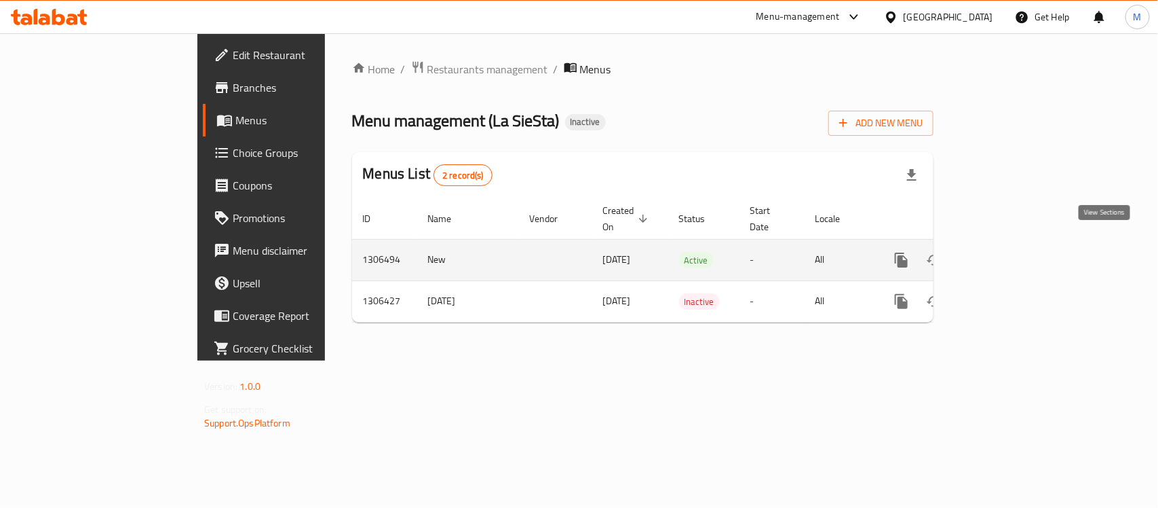
click at [1016, 244] on link "enhanced table" at bounding box center [999, 260] width 33 height 33
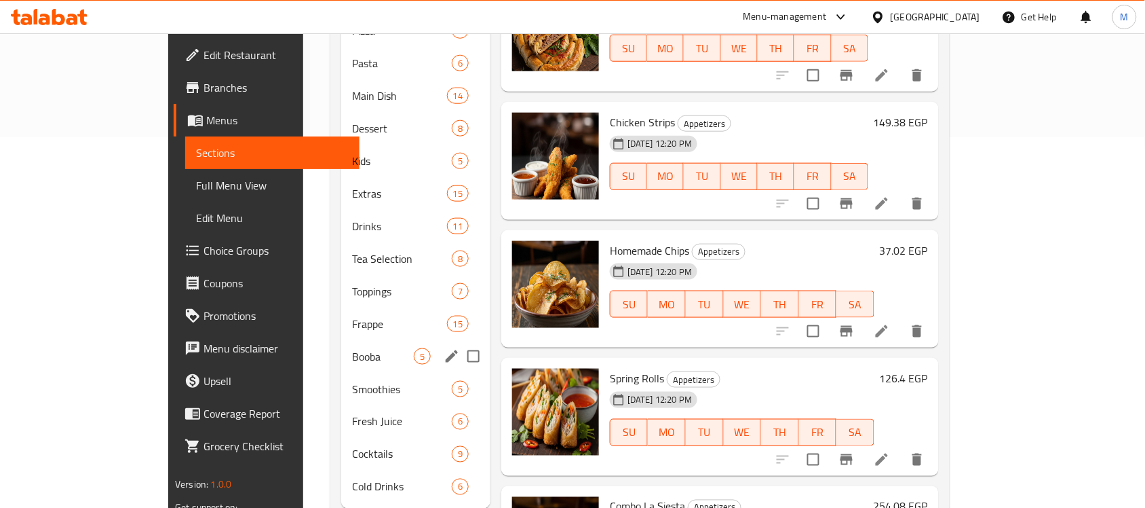
scroll to position [387, 0]
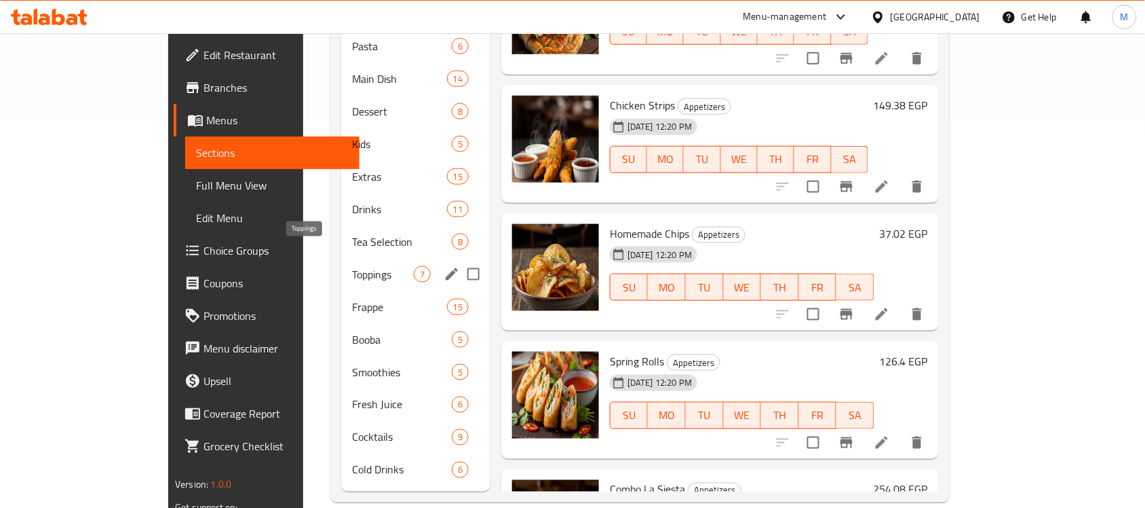
click at [352, 266] on span "Toppings" at bounding box center [383, 274] width 62 height 16
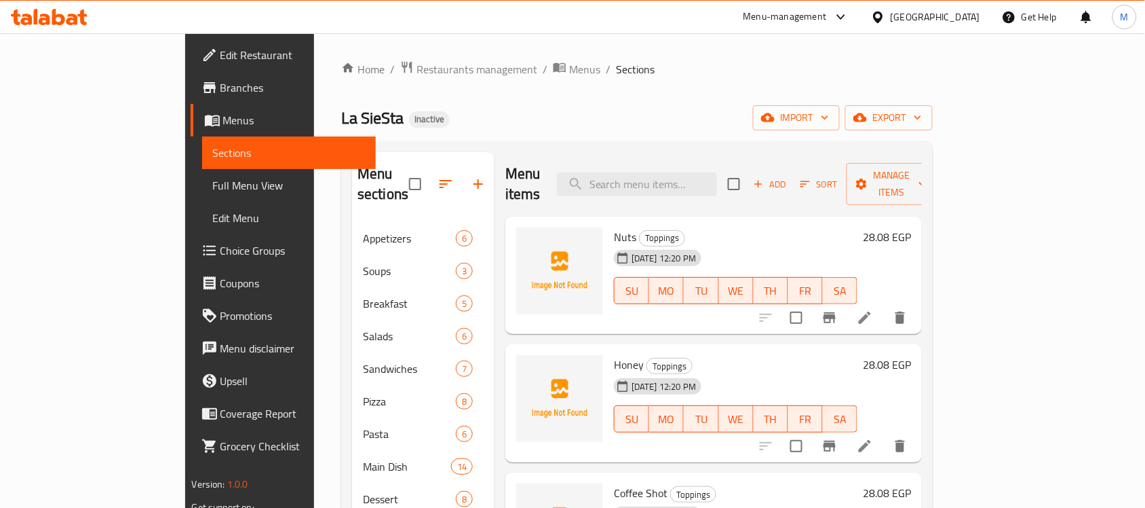
click at [740, 131] on div "Home / Restaurants management / Menus / Sections La SieSta Inactive import expo…" at bounding box center [637, 474] width 592 height 829
click at [922, 120] on span "export" at bounding box center [889, 117] width 66 height 17
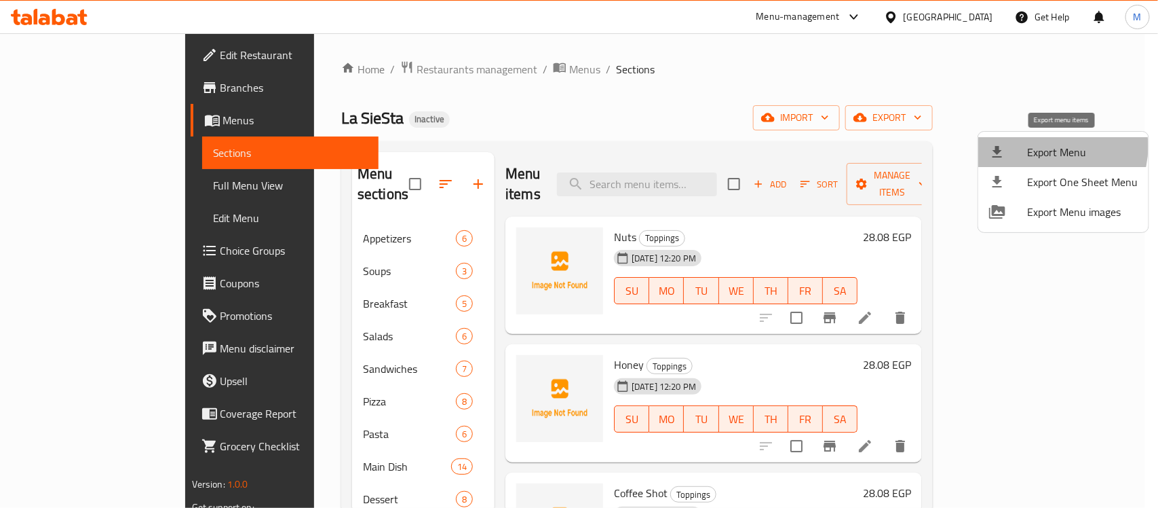
click at [1052, 147] on span "Export Menu" at bounding box center [1082, 152] width 111 height 16
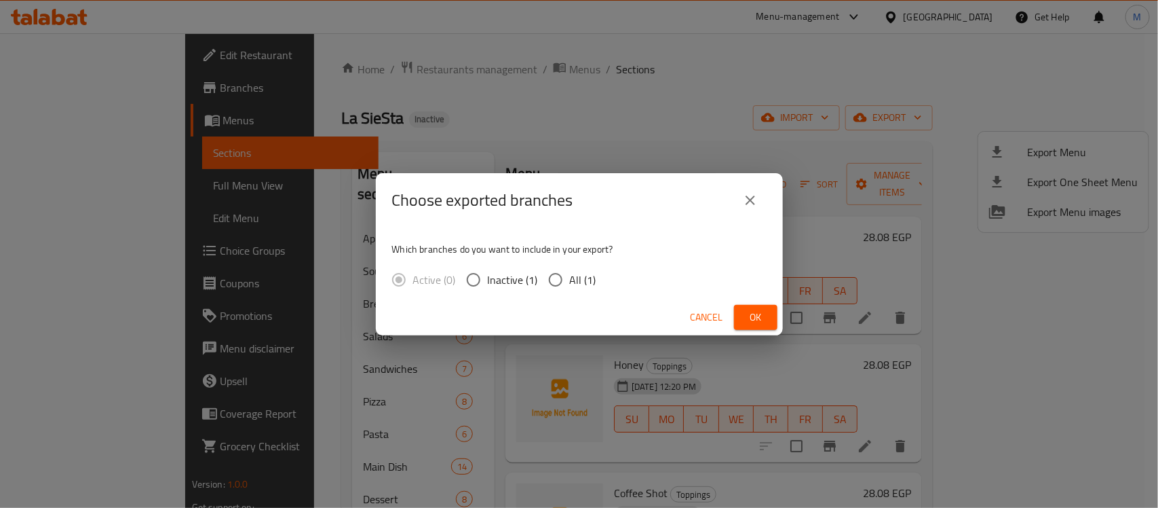
click at [541, 276] on input "All (1)" at bounding box center [555, 279] width 28 height 28
radio input "true"
click at [755, 318] on span "Ok" at bounding box center [756, 317] width 22 height 17
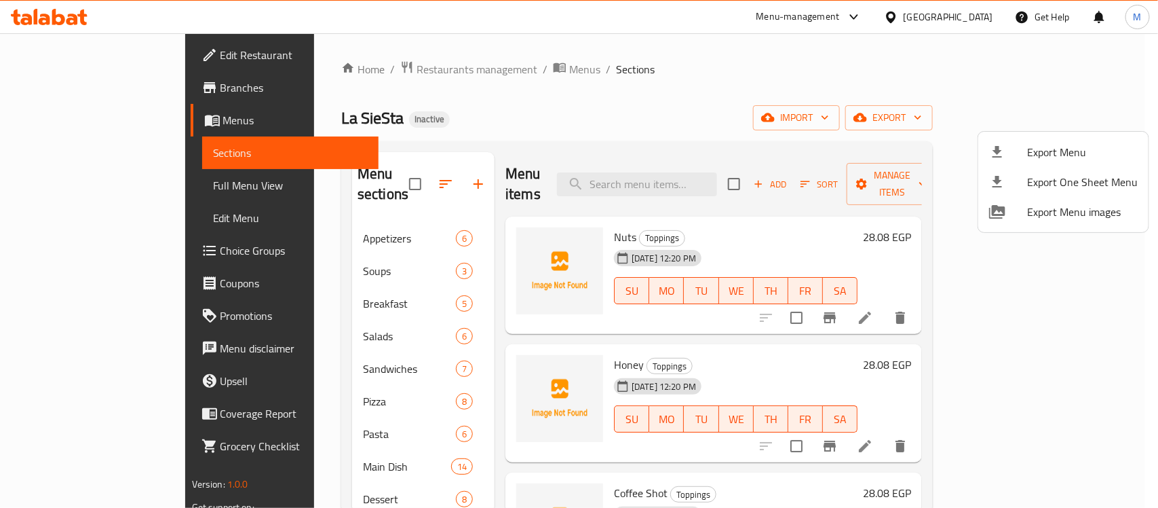
click at [603, 7] on div at bounding box center [579, 254] width 1158 height 508
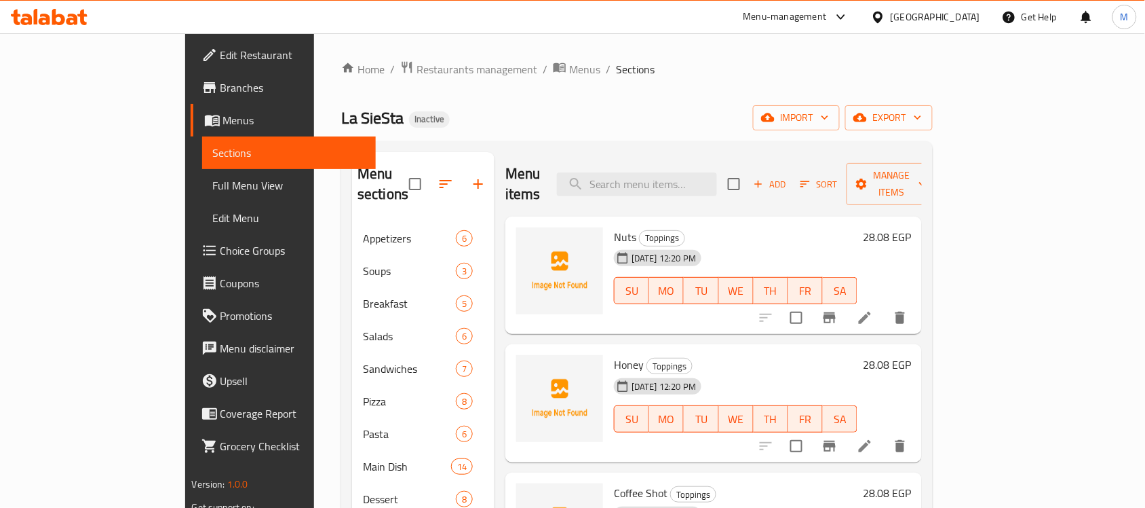
click at [213, 191] on span "Full Menu View" at bounding box center [289, 185] width 153 height 16
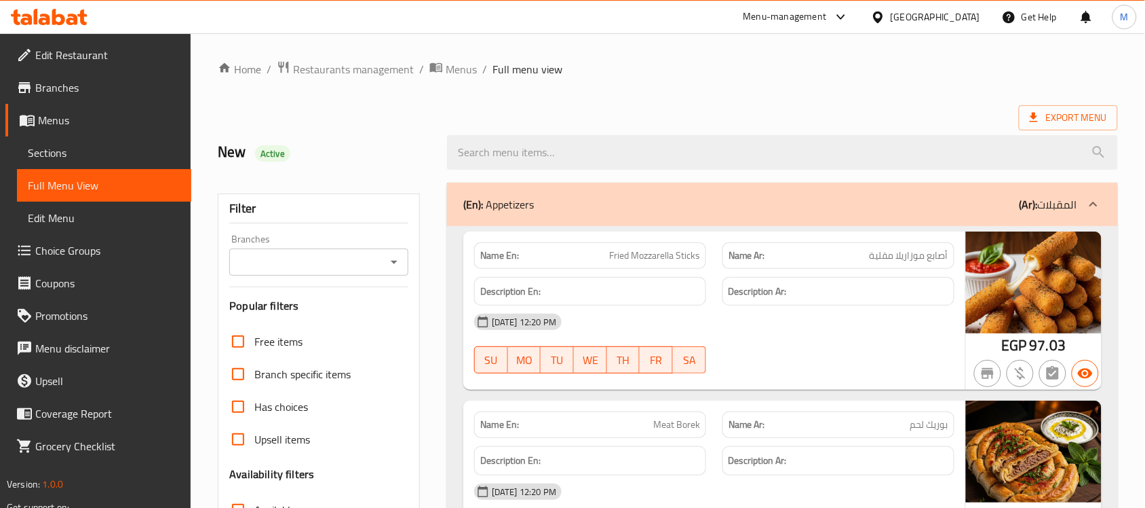
scroll to position [339, 0]
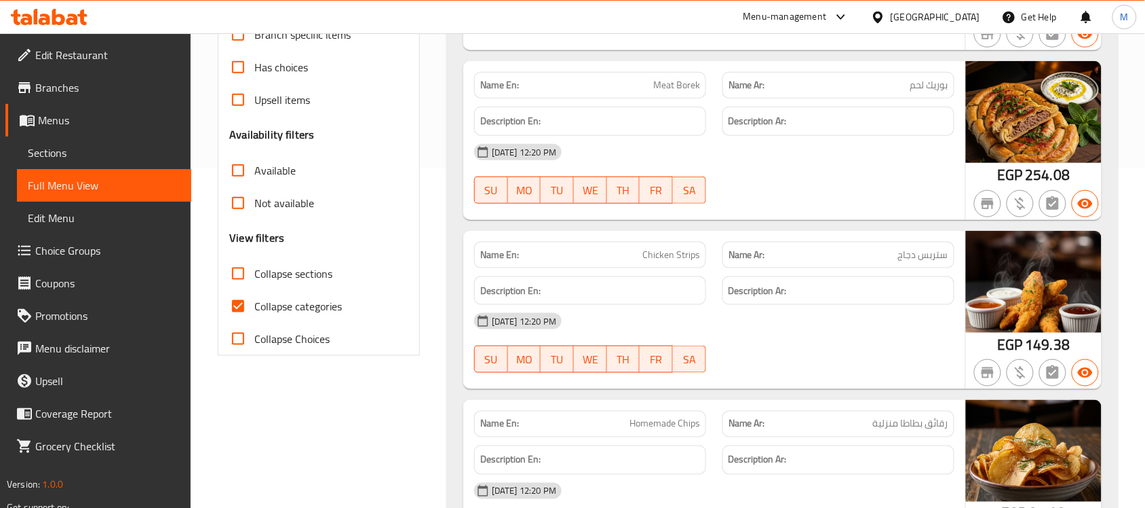
click at [240, 311] on input "Collapse categories" at bounding box center [238, 306] width 33 height 33
checkbox input "false"
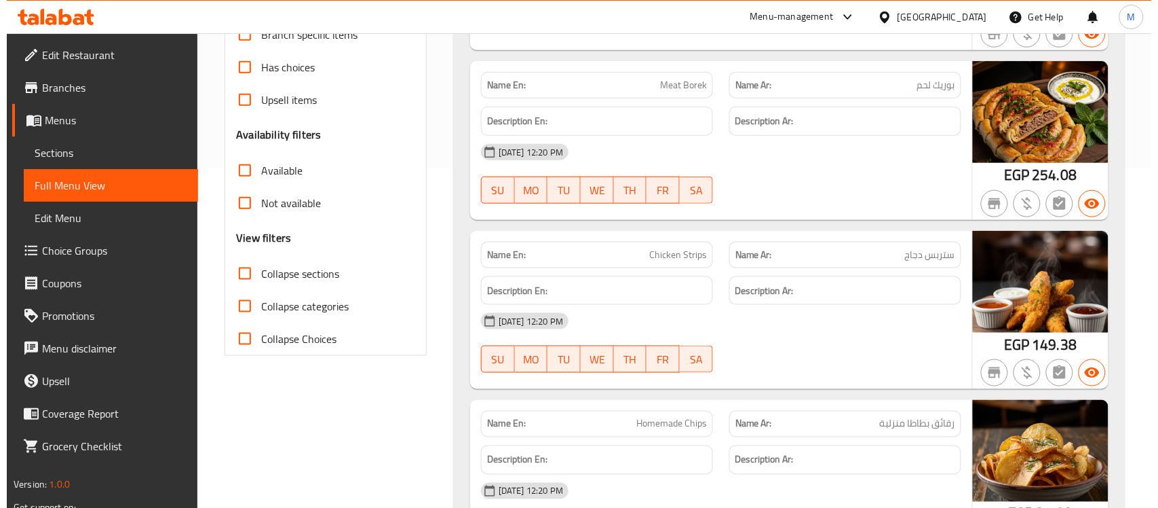
scroll to position [0, 0]
